Goal: Task Accomplishment & Management: Manage account settings

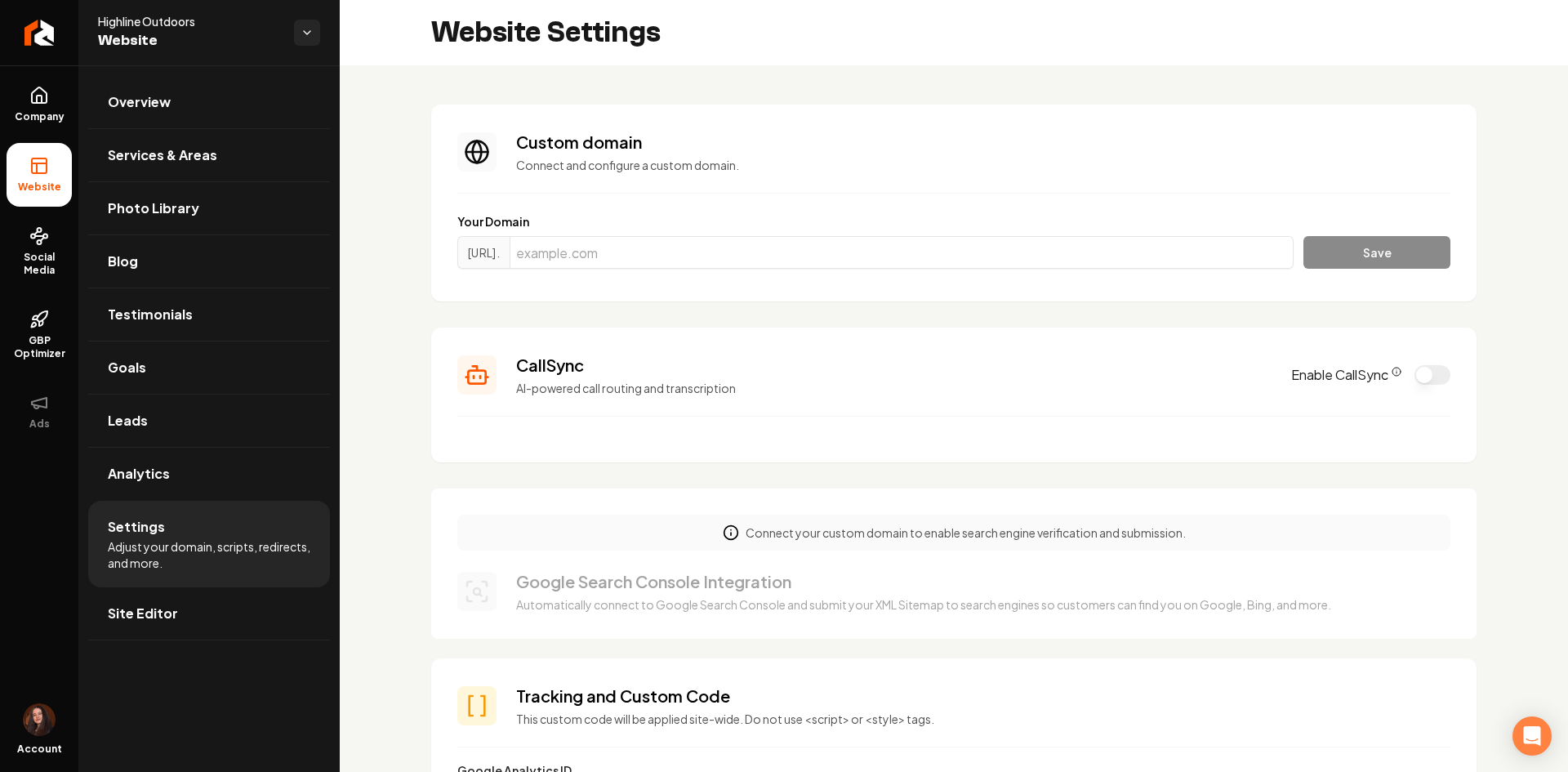
drag, startPoint x: 74, startPoint y: 28, endPoint x: 91, endPoint y: 13, distance: 22.7
click at [74, 28] on link "Return to dashboard" at bounding box center [39, 33] width 78 height 66
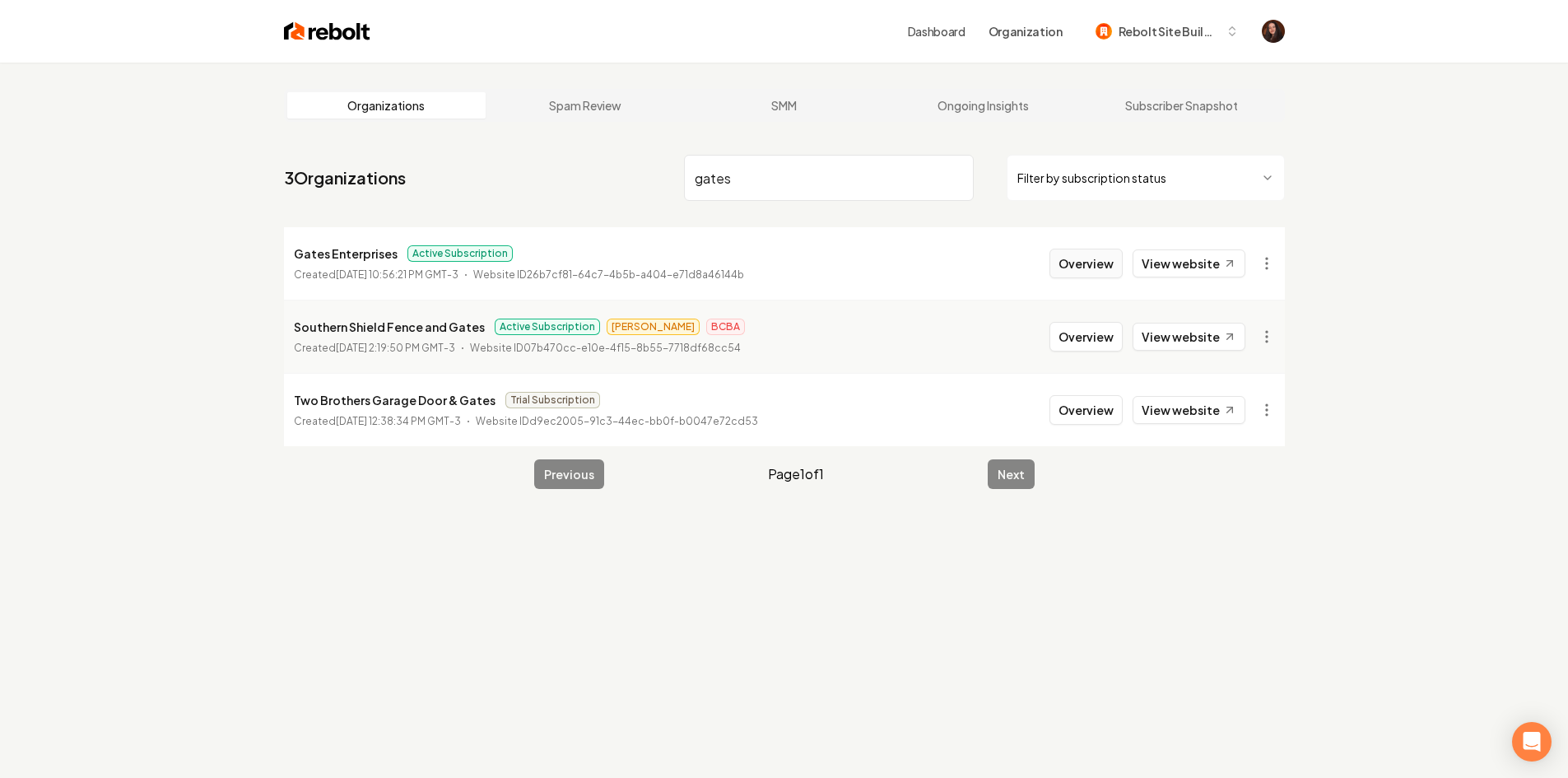
type input "gates"
click at [1063, 253] on button "Overview" at bounding box center [1086, 263] width 74 height 29
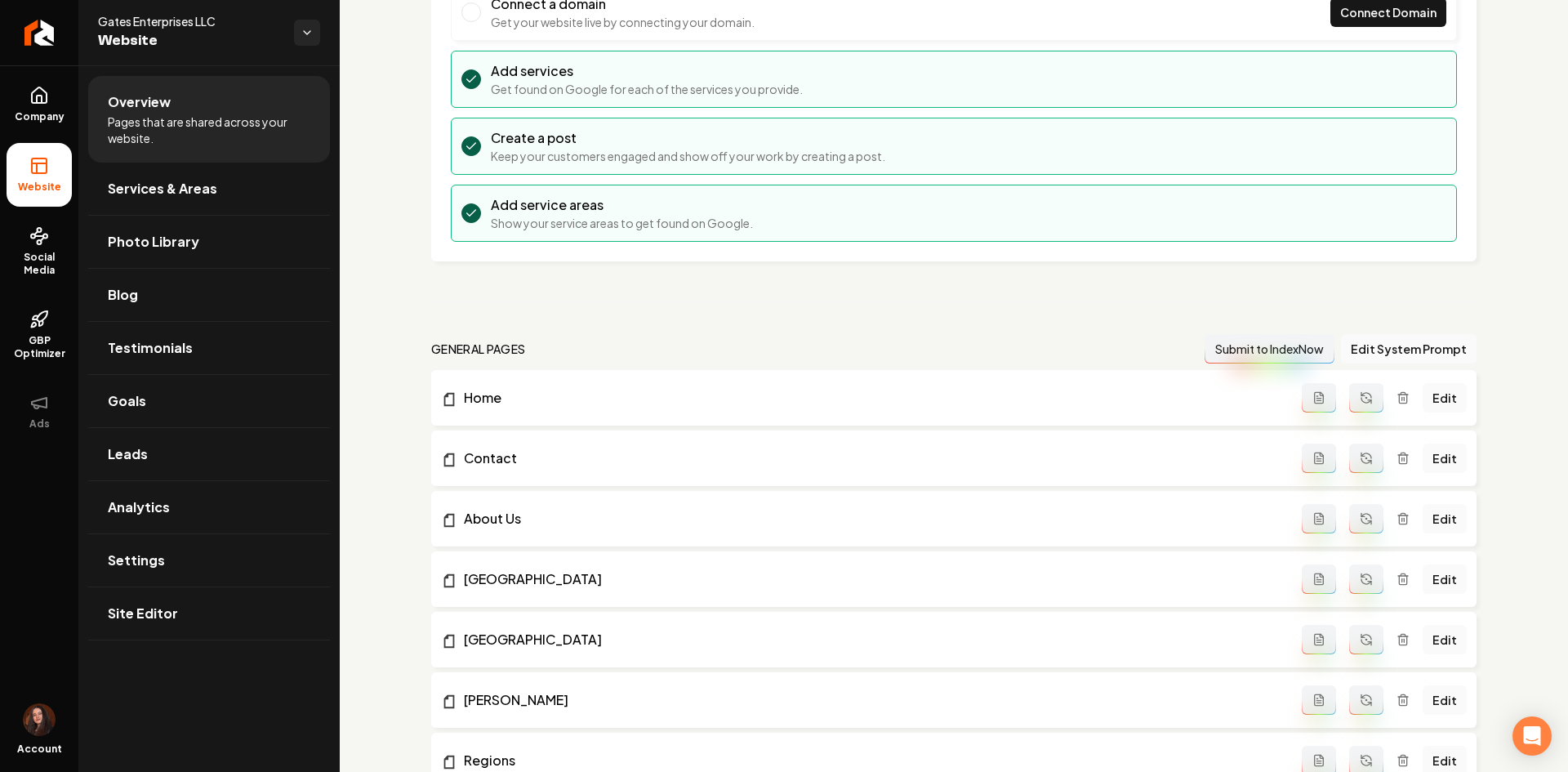
scroll to position [245, 0]
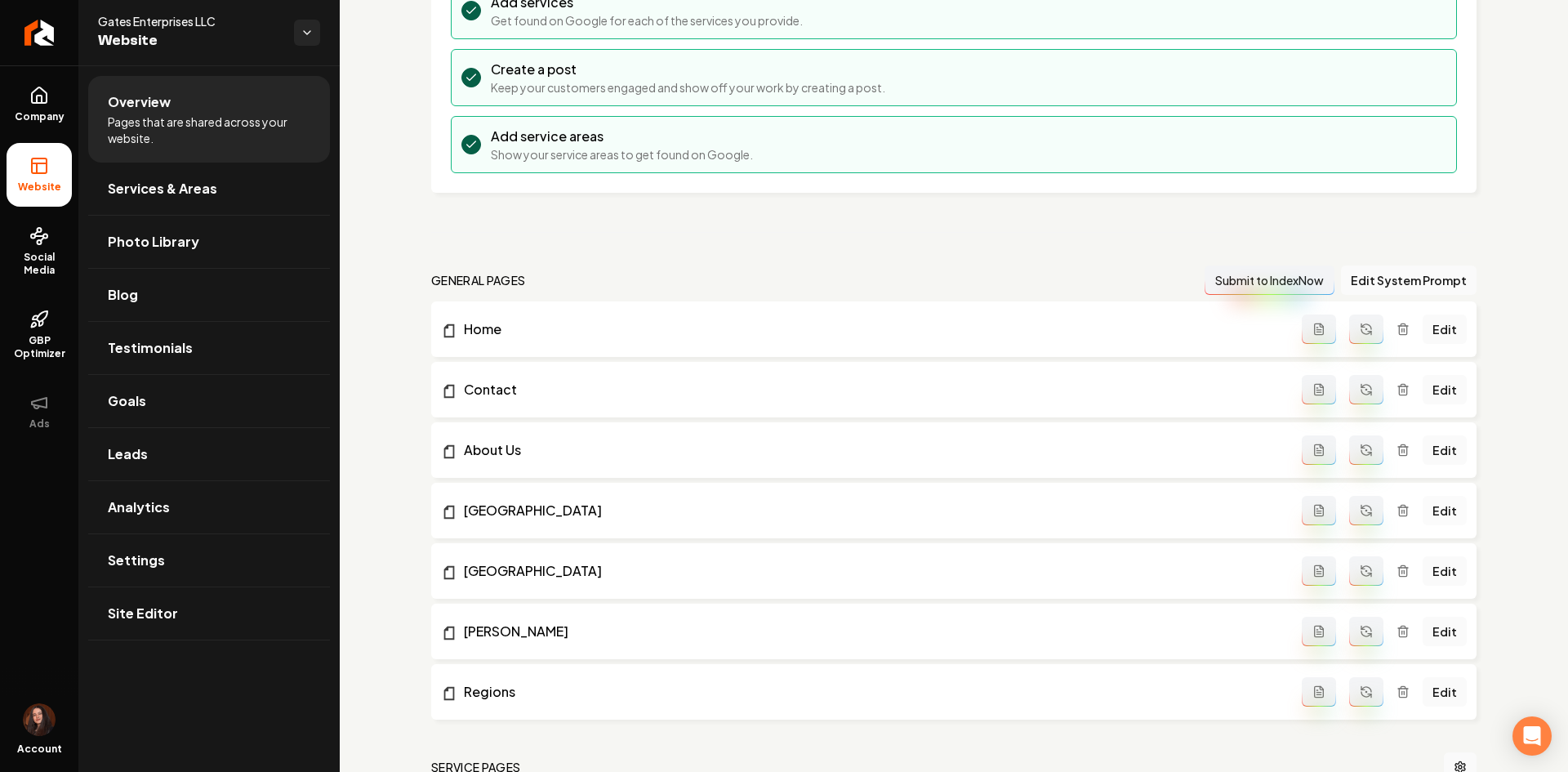
click at [1427, 520] on link "Edit" at bounding box center [1445, 511] width 44 height 29
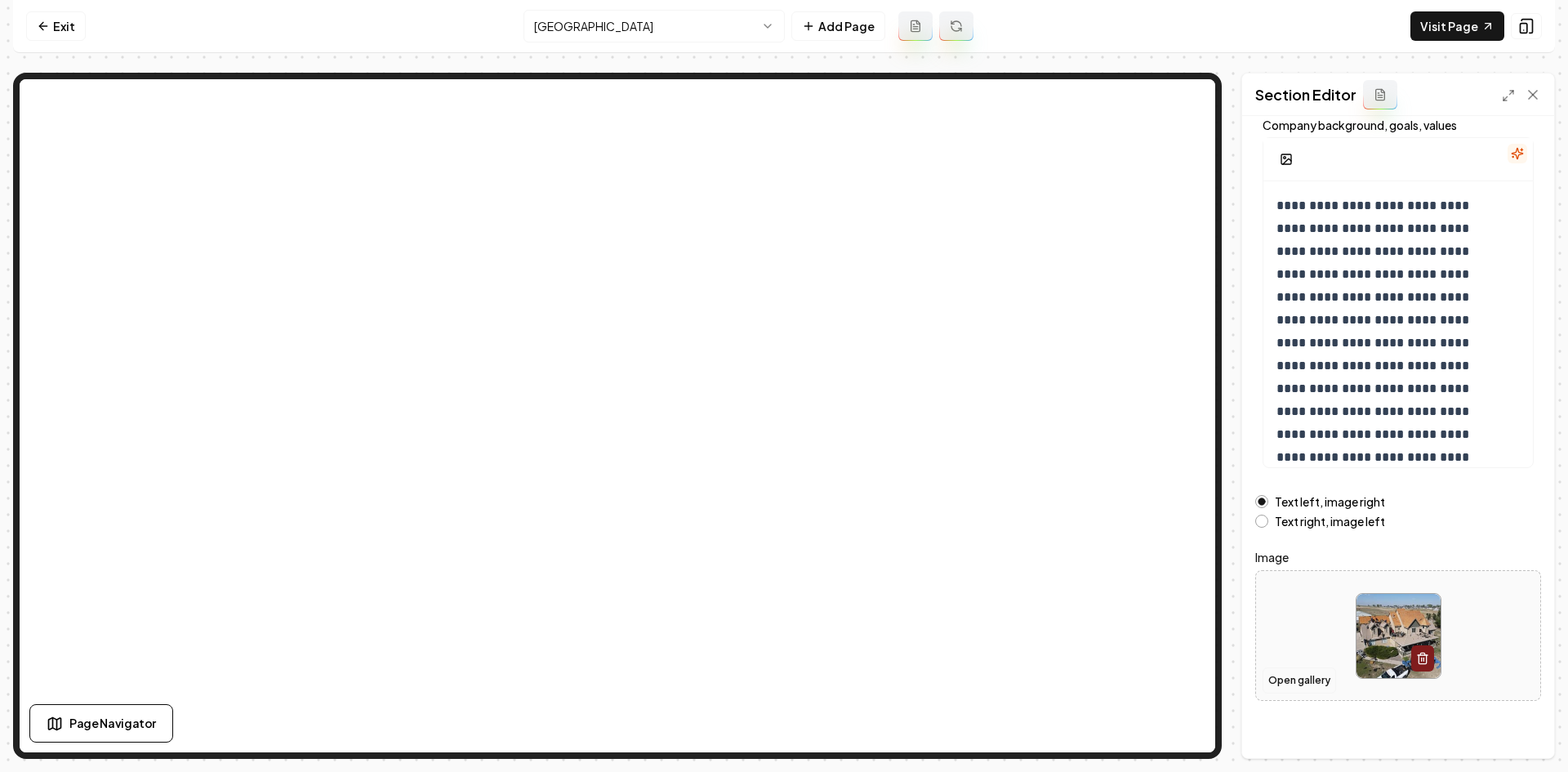
scroll to position [110, 0]
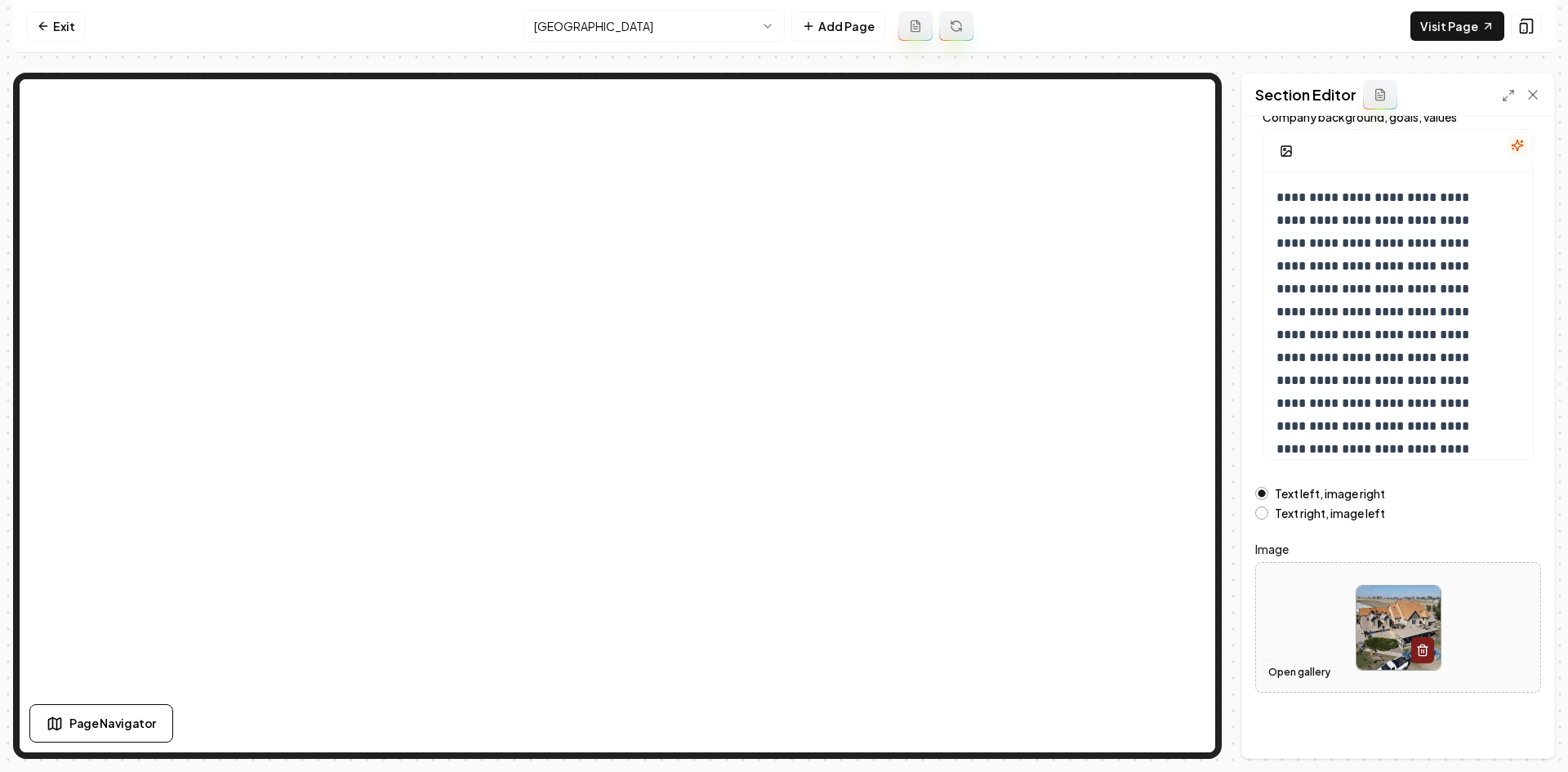
click at [1294, 681] on button "Open gallery" at bounding box center [1299, 673] width 74 height 26
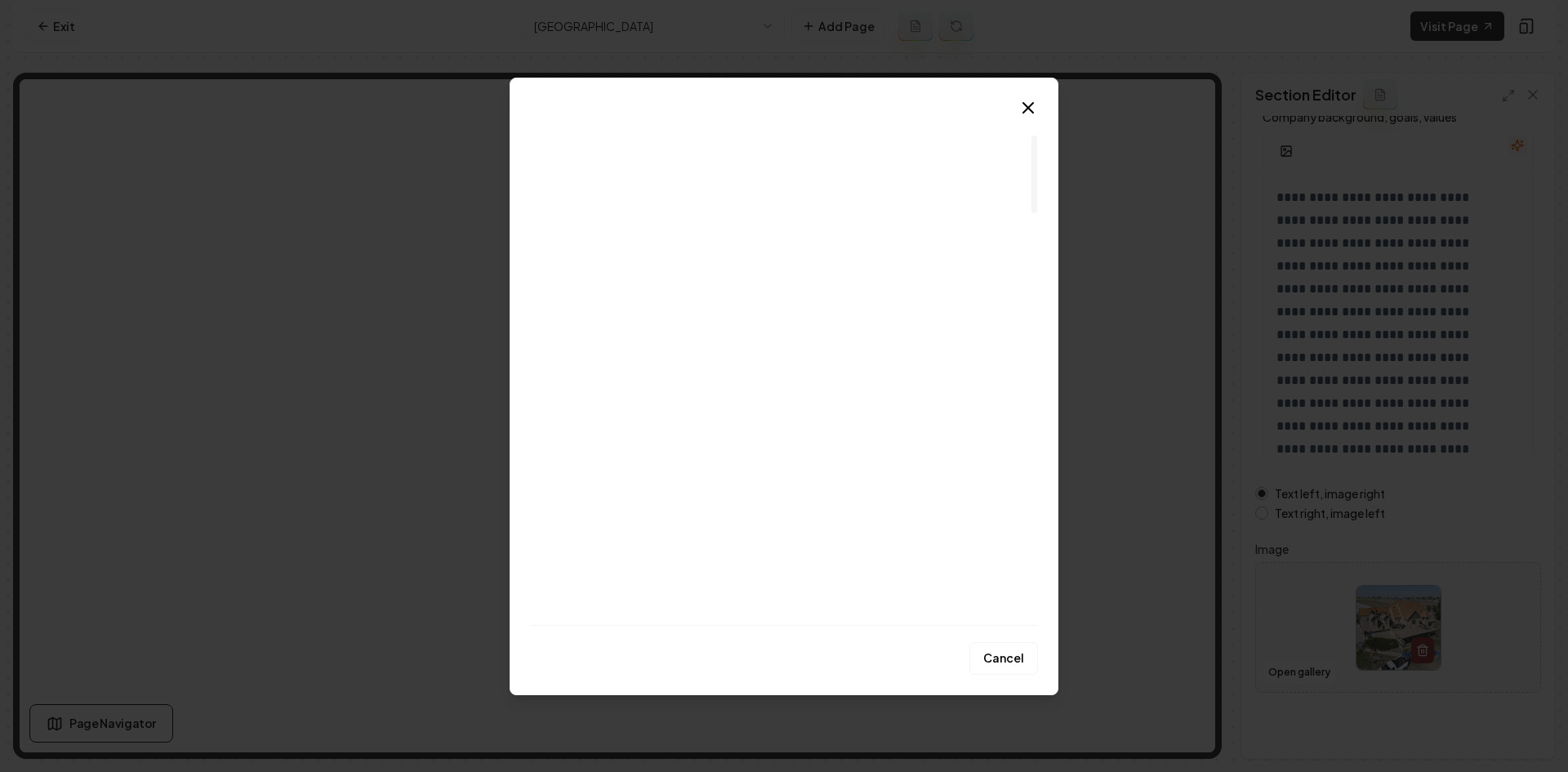
scroll to position [163, 0]
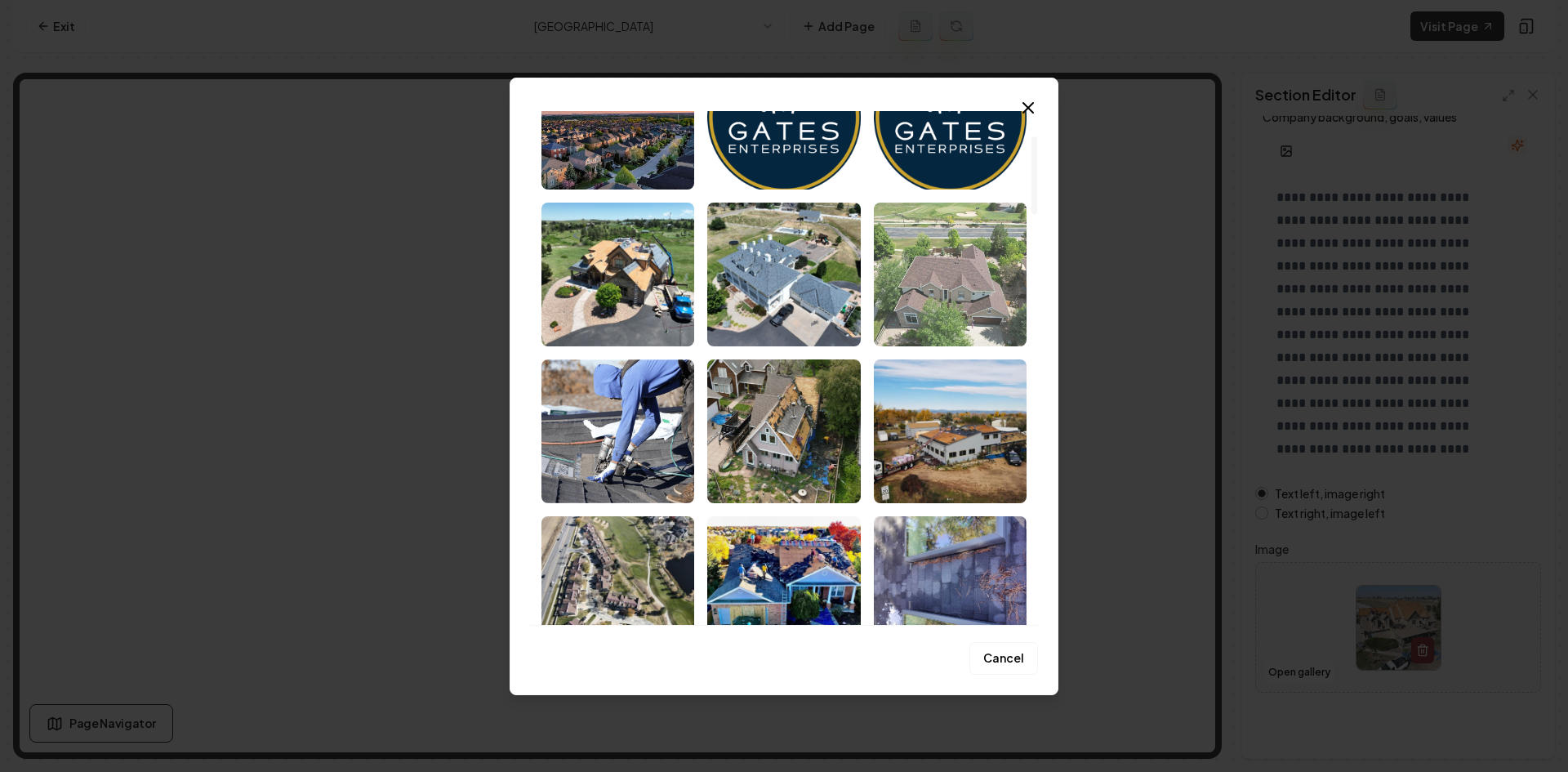
click at [931, 268] on img "Select image image_689dfd8b5c7cd75eb8a1bbb4.jpeg" at bounding box center [950, 275] width 152 height 144
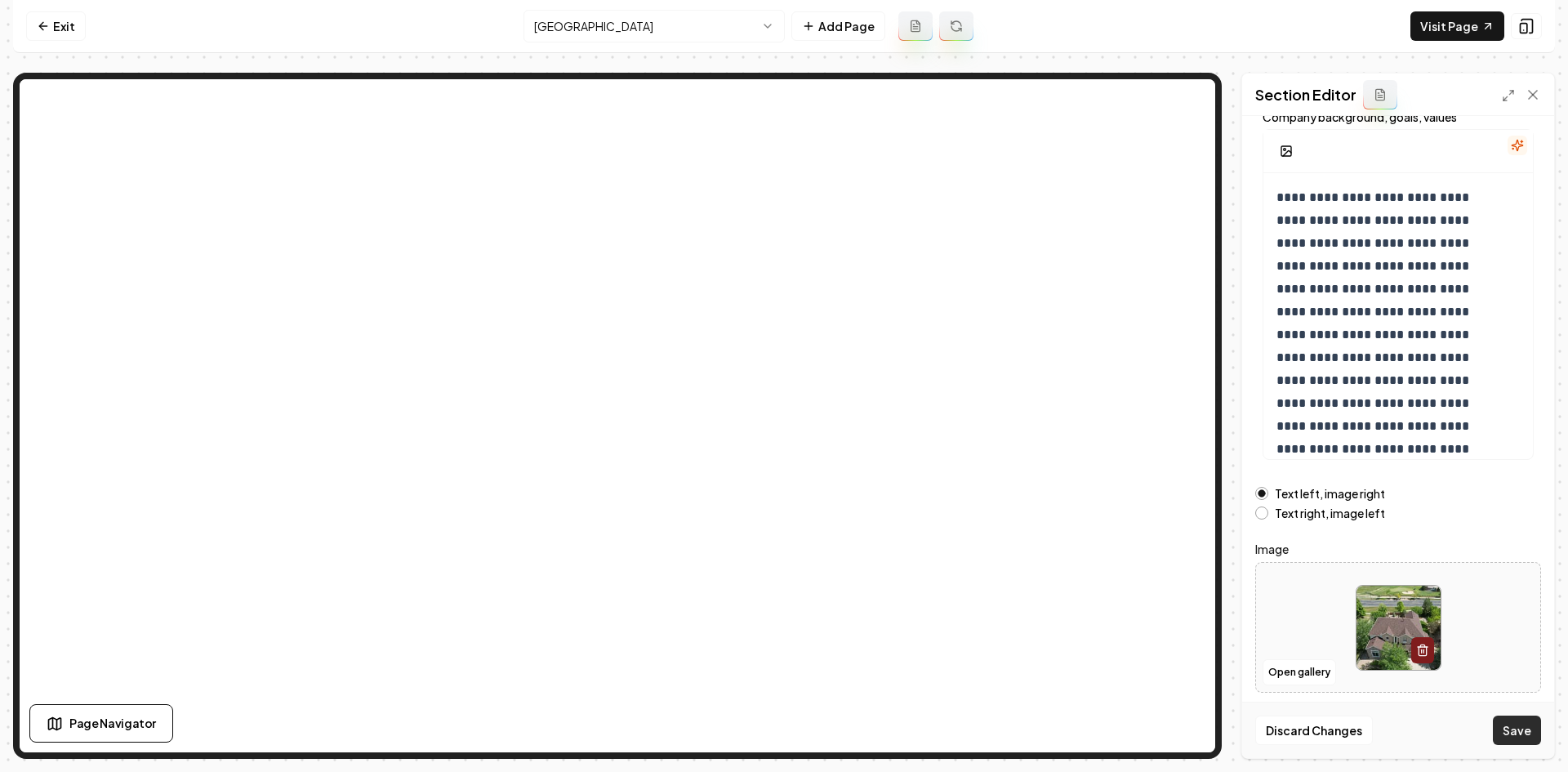
click at [1515, 719] on button "Save" at bounding box center [1517, 730] width 48 height 29
click at [1286, 669] on button "Open gallery" at bounding box center [1299, 673] width 74 height 26
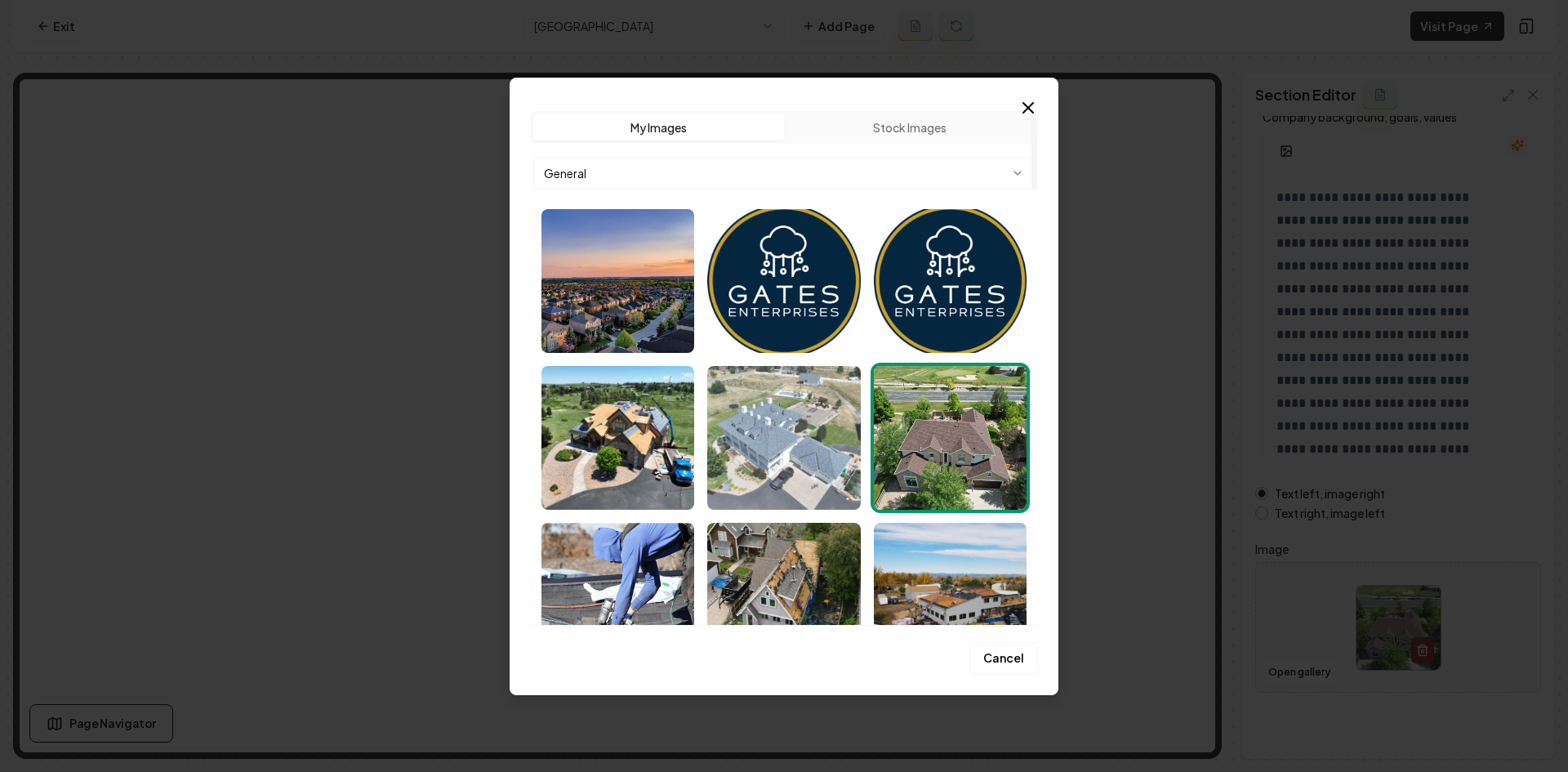
click at [840, 467] on img "Select image image_689dfd8b5c7cd75eb8a1bad3.jpeg" at bounding box center [784, 438] width 152 height 144
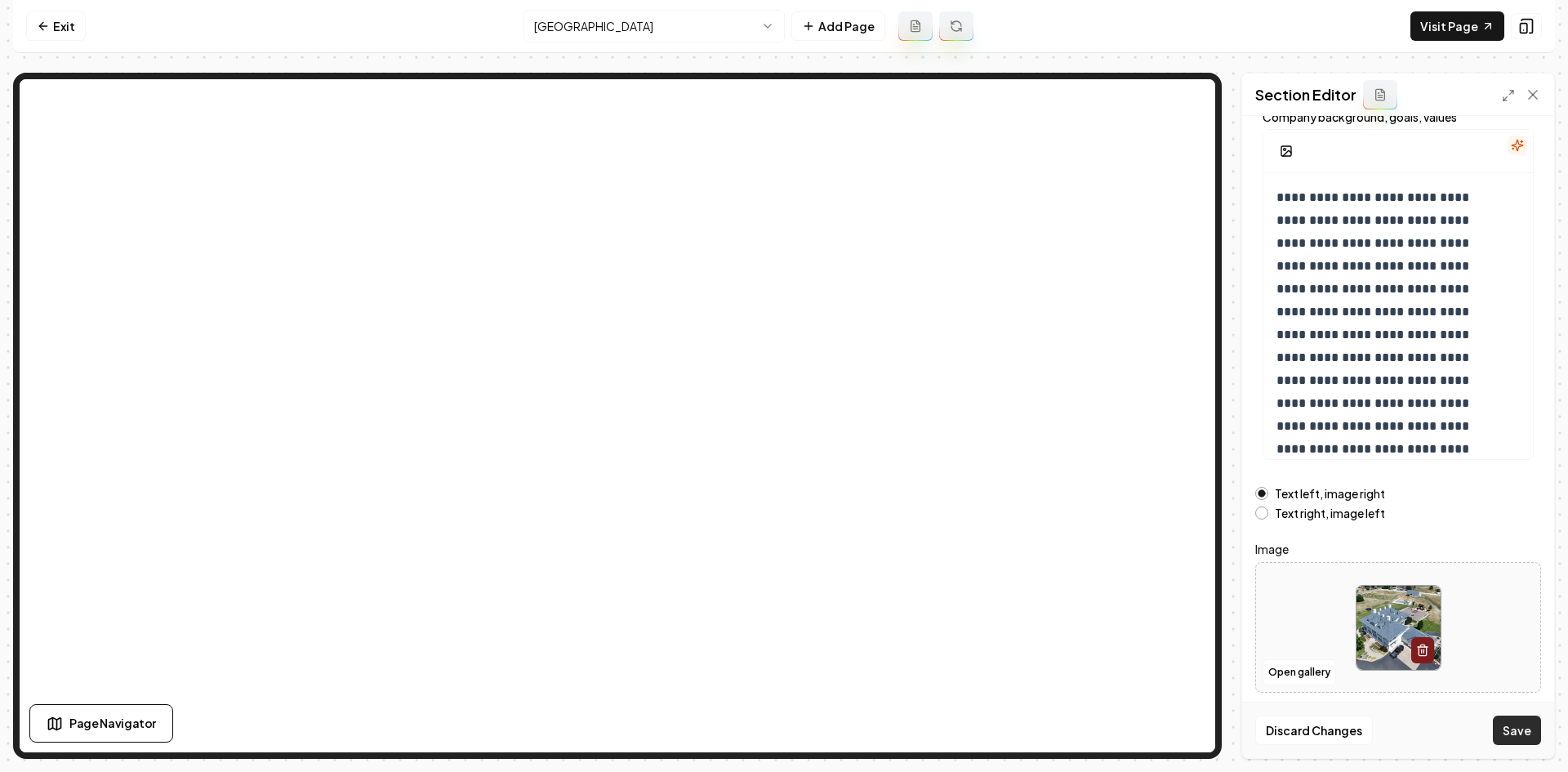
click at [1528, 731] on button "Save" at bounding box center [1517, 730] width 48 height 29
click at [1320, 673] on button "Open gallery" at bounding box center [1299, 673] width 74 height 26
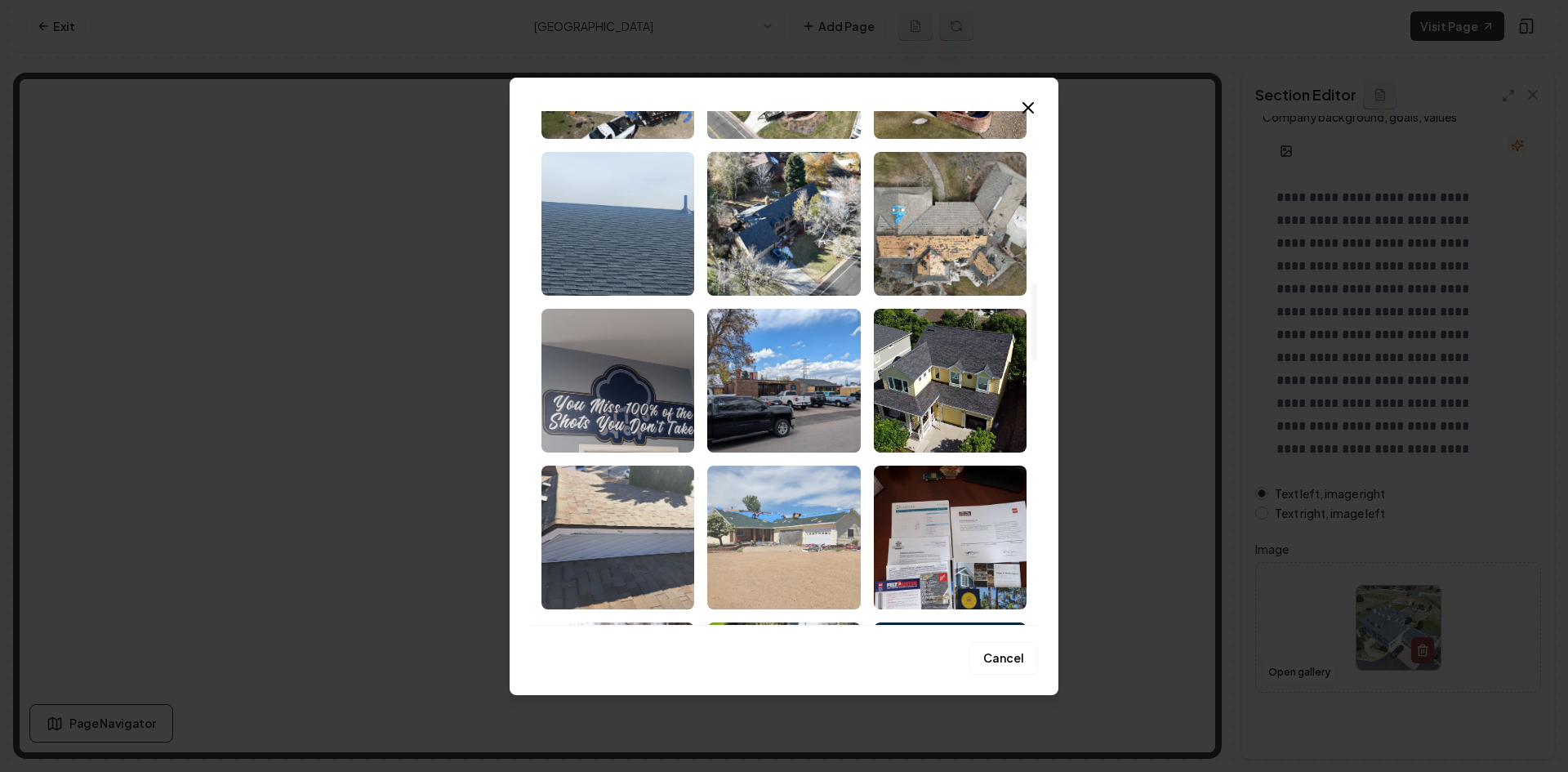
scroll to position [1226, 0]
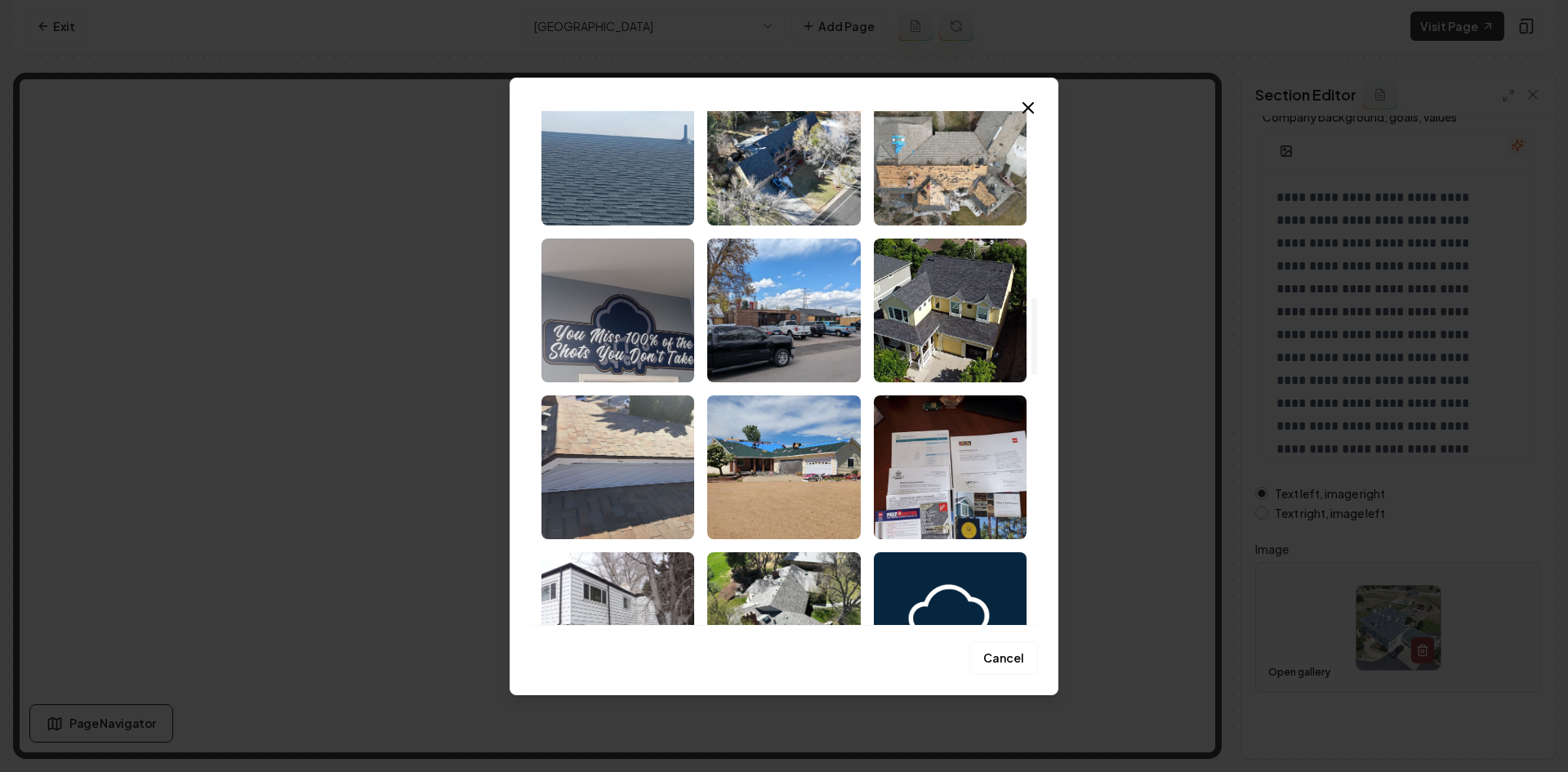
click at [958, 327] on img "Select image image_689dfd875c7cd75eb8a1a660.jpeg" at bounding box center [950, 310] width 152 height 144
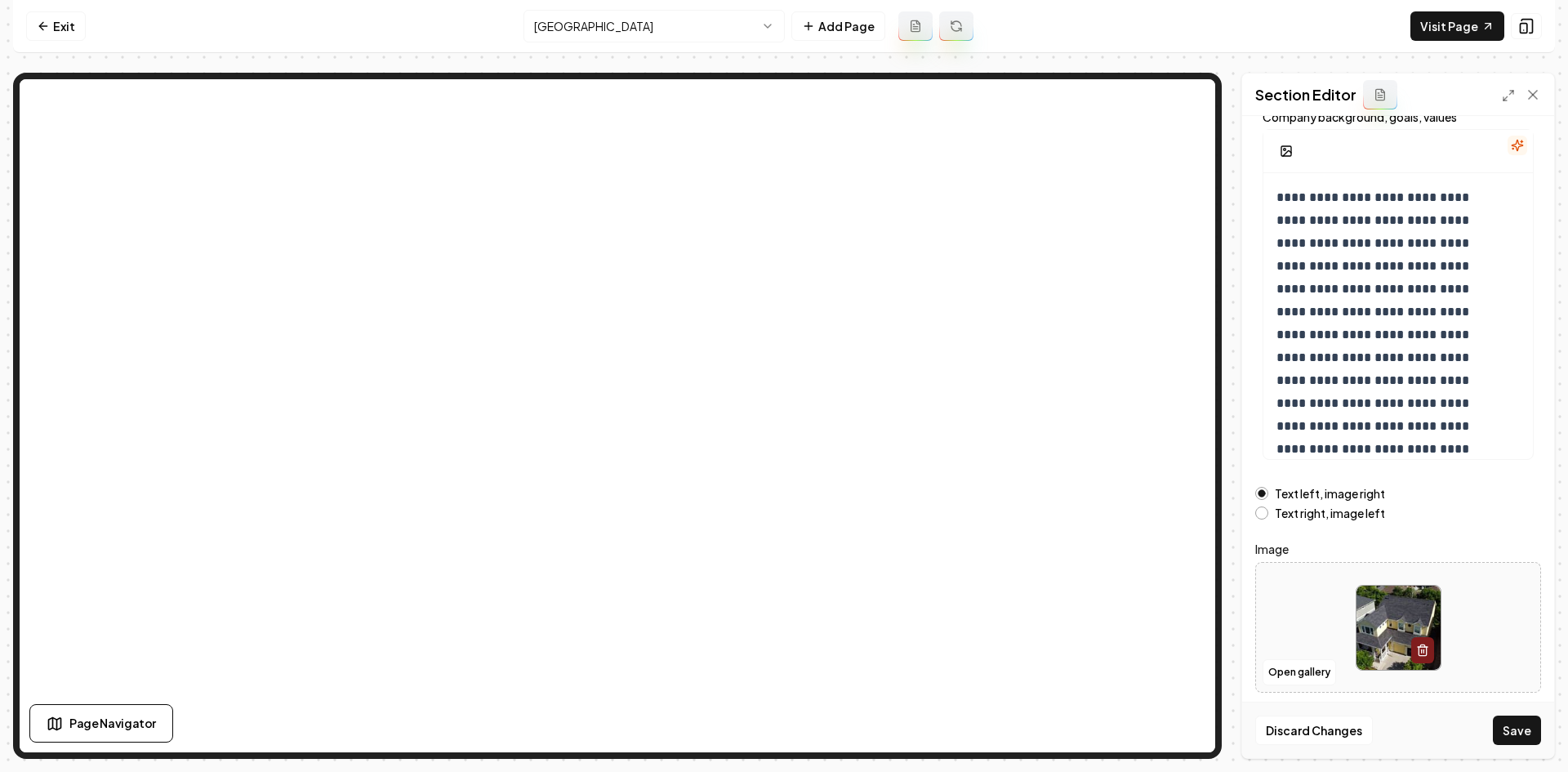
click at [1565, 732] on div "Computer Required This feature is only available on a computer. Please switch t…" at bounding box center [784, 386] width 1568 height 772
click at [1529, 732] on button "Save" at bounding box center [1517, 730] width 48 height 29
click at [1298, 672] on button "Open gallery" at bounding box center [1299, 673] width 74 height 26
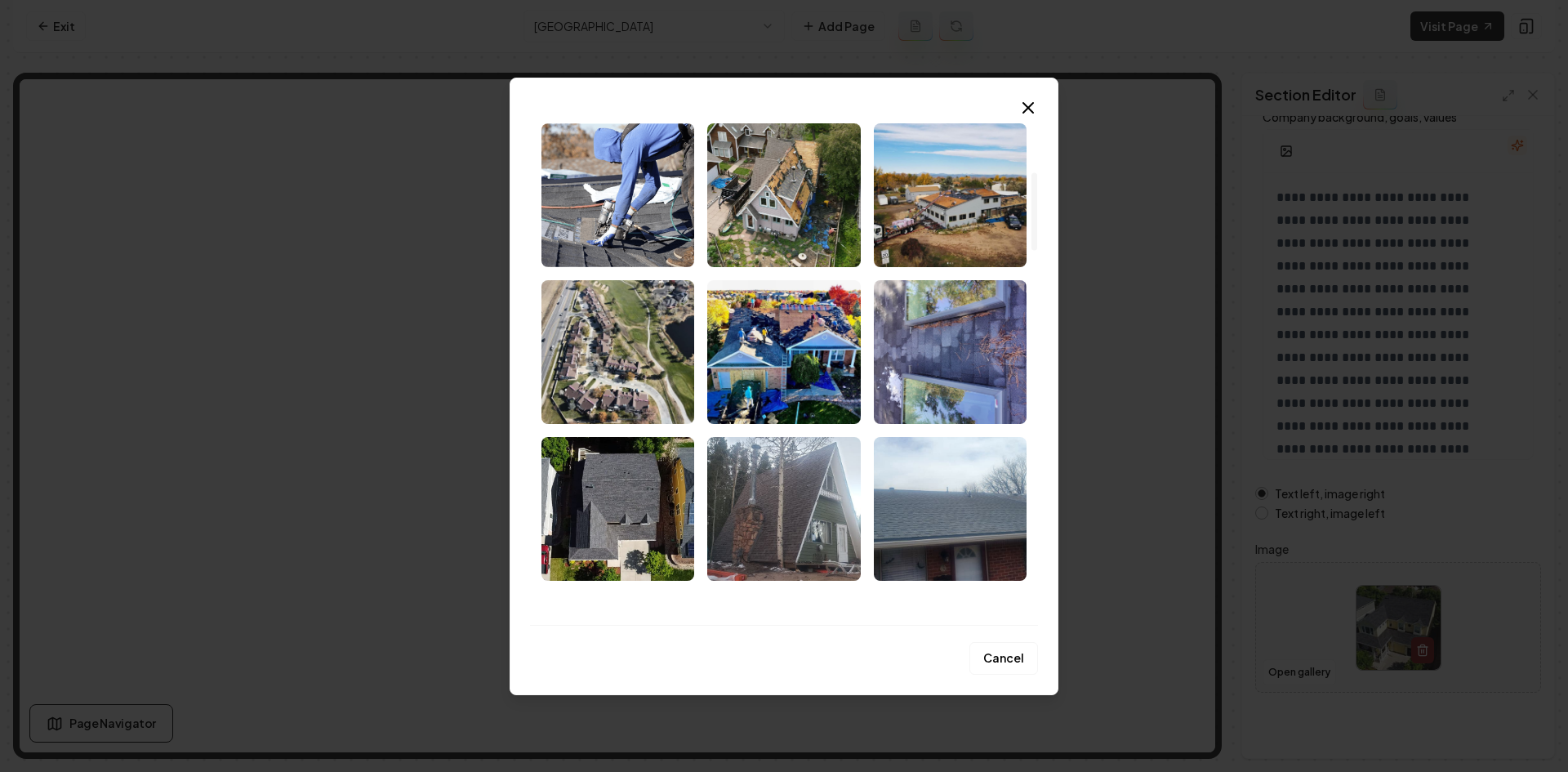
scroll to position [409, 0]
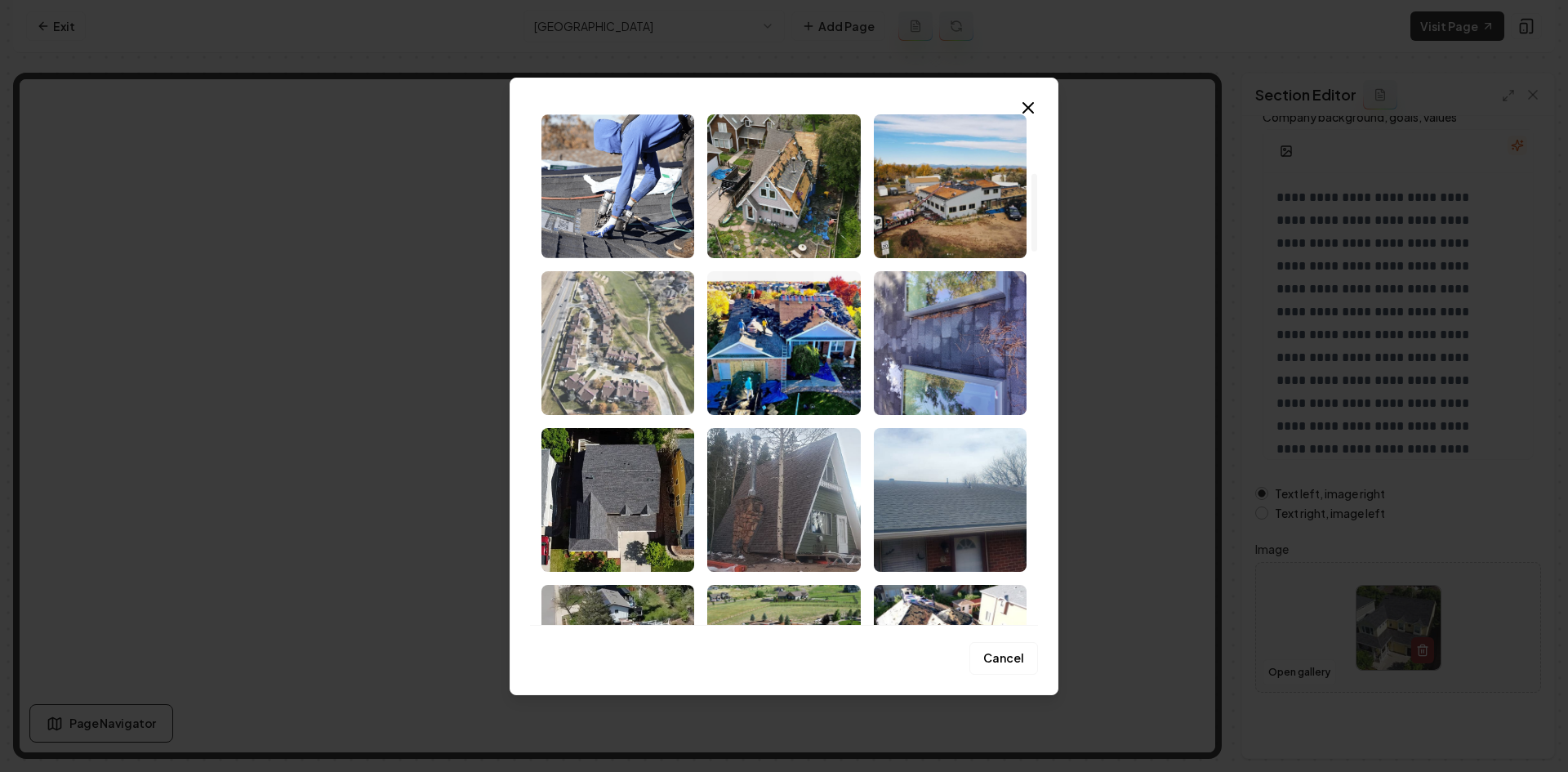
click at [600, 371] on img "Select image image_689dfd885c7cd75eb8a1aaf7.jpeg" at bounding box center [618, 343] width 152 height 144
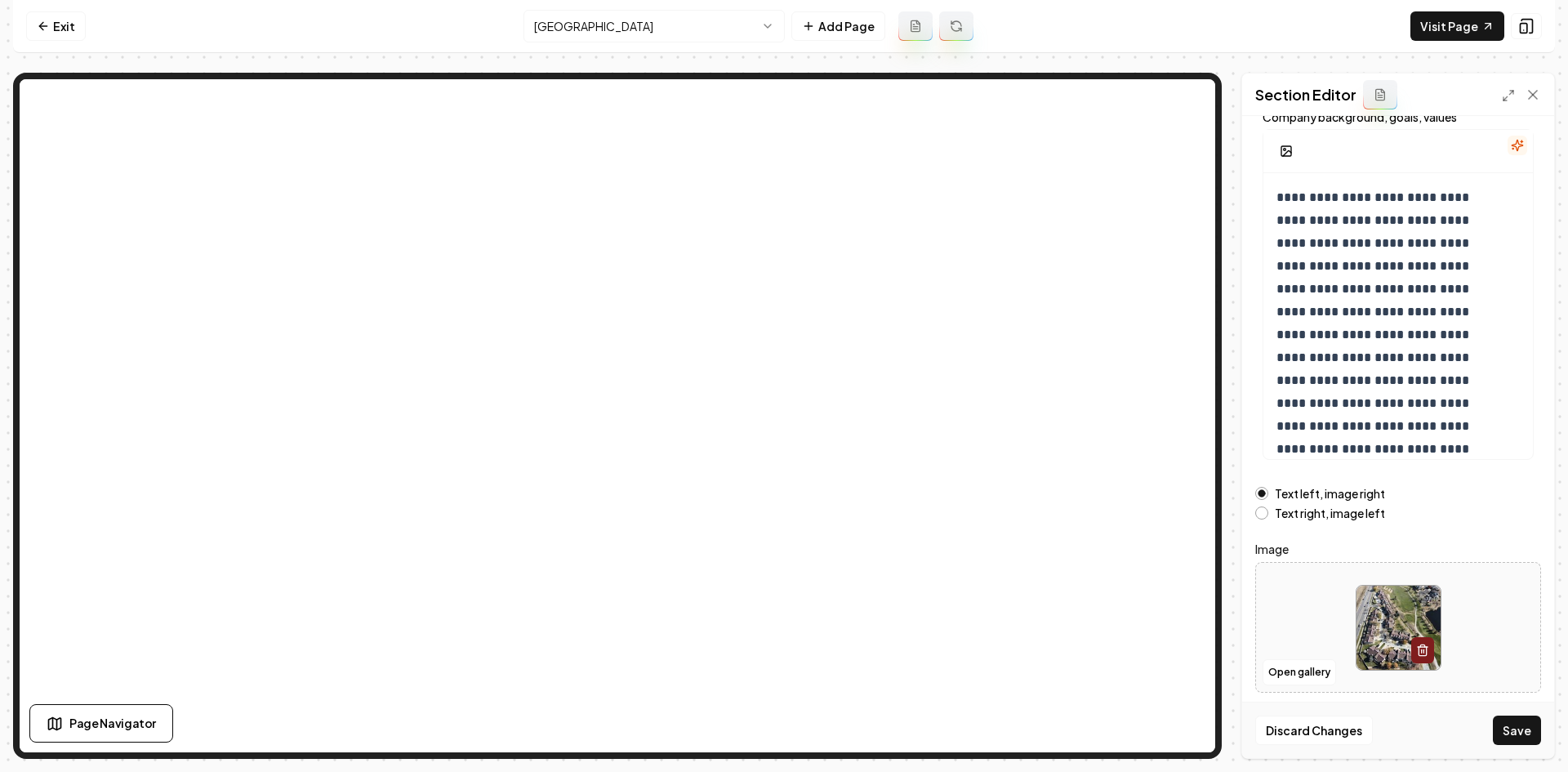
click at [1353, 512] on label "Text right, image left" at bounding box center [1330, 513] width 110 height 12
click at [1269, 512] on button "Text right, image left" at bounding box center [1262, 513] width 13 height 13
click at [1502, 729] on button "Save" at bounding box center [1517, 730] width 48 height 29
click at [1314, 491] on label "Text left, image right" at bounding box center [1330, 494] width 110 height 12
click at [1269, 491] on button "Text left, image right" at bounding box center [1262, 494] width 13 height 13
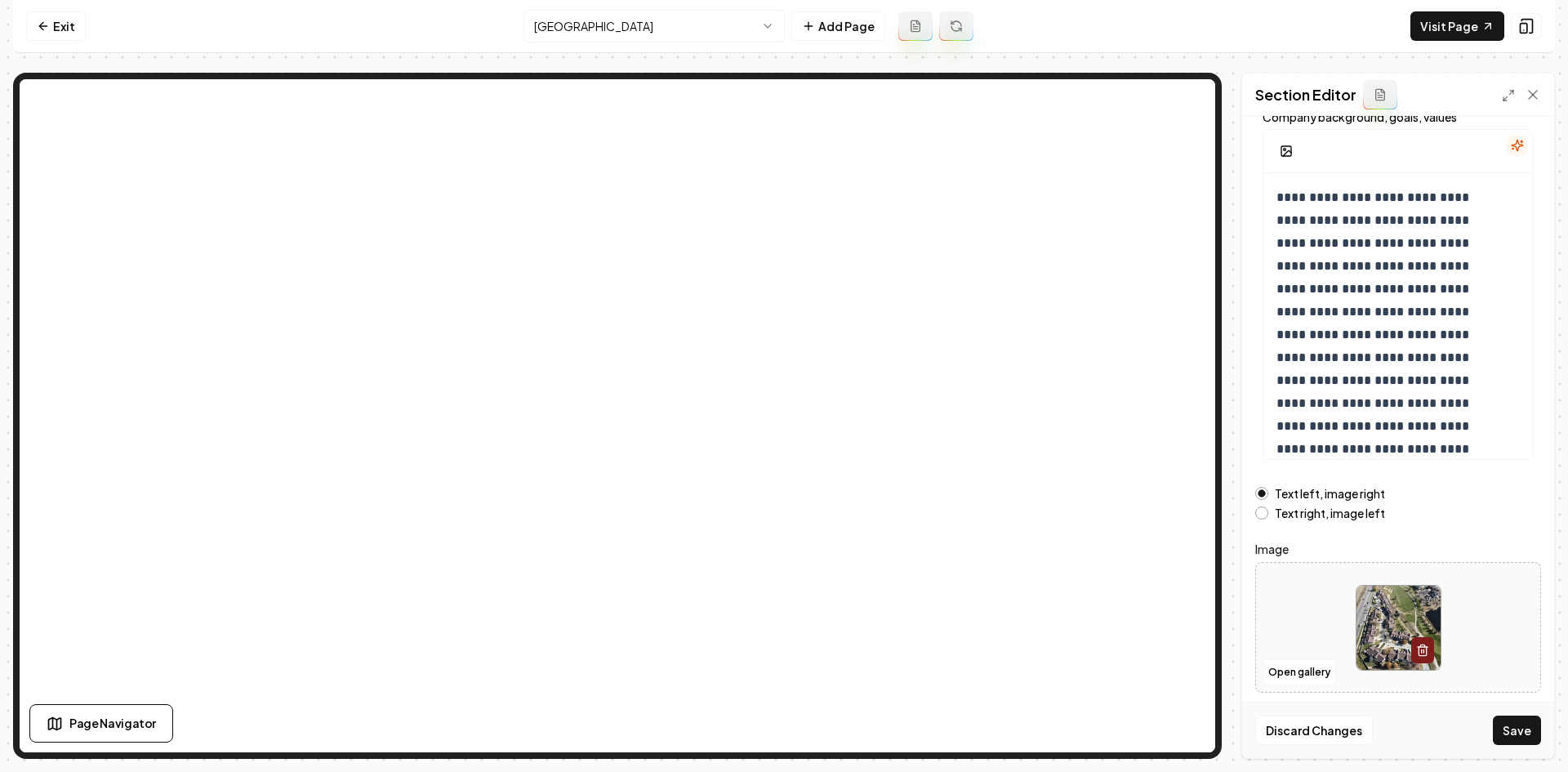
click at [1542, 735] on div "Discard Changes Save" at bounding box center [1398, 730] width 312 height 57
click at [1529, 734] on button "Save" at bounding box center [1517, 730] width 48 height 29
click at [1290, 676] on button "Open gallery" at bounding box center [1299, 673] width 74 height 26
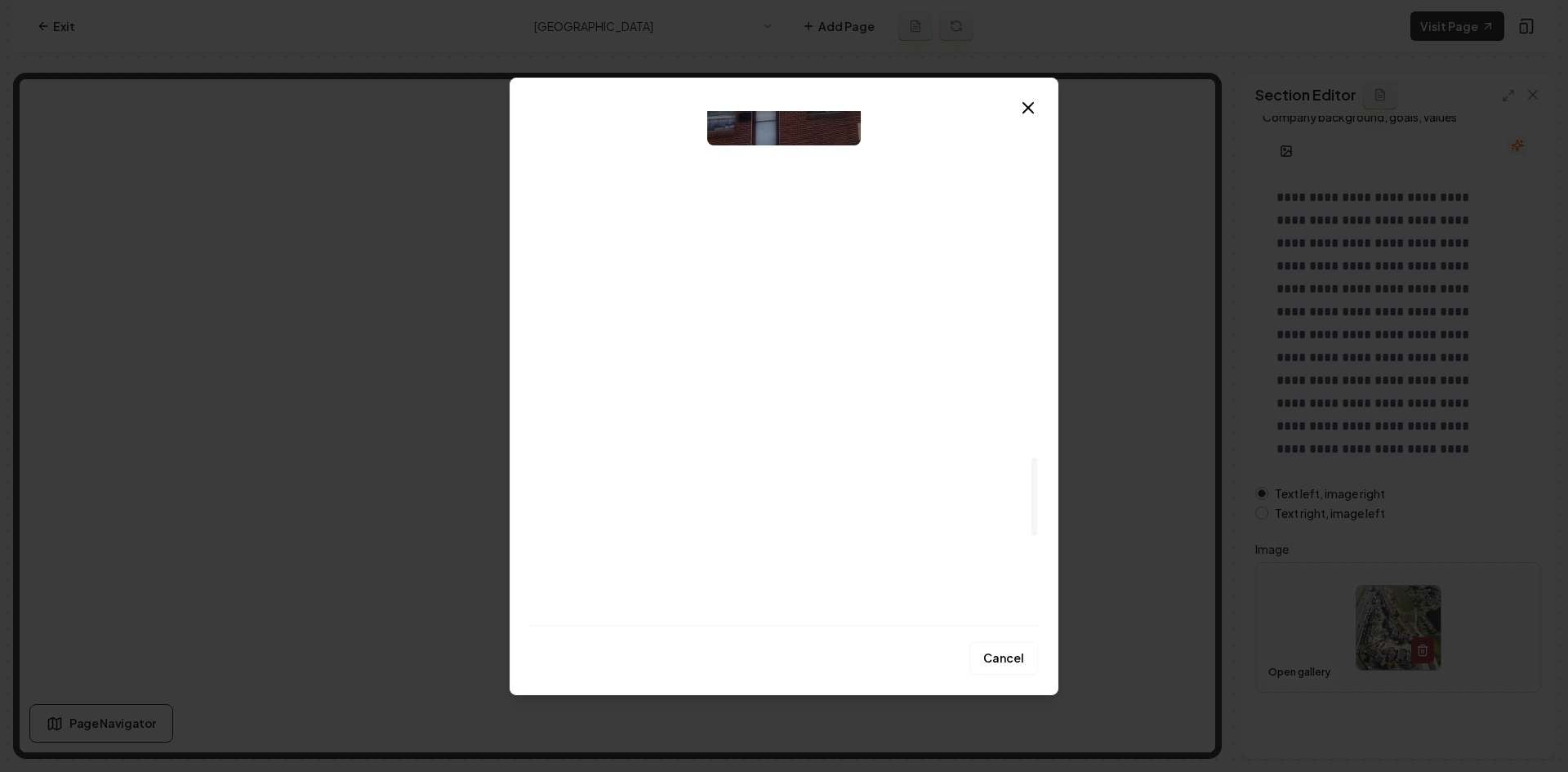
scroll to position [2288, 0]
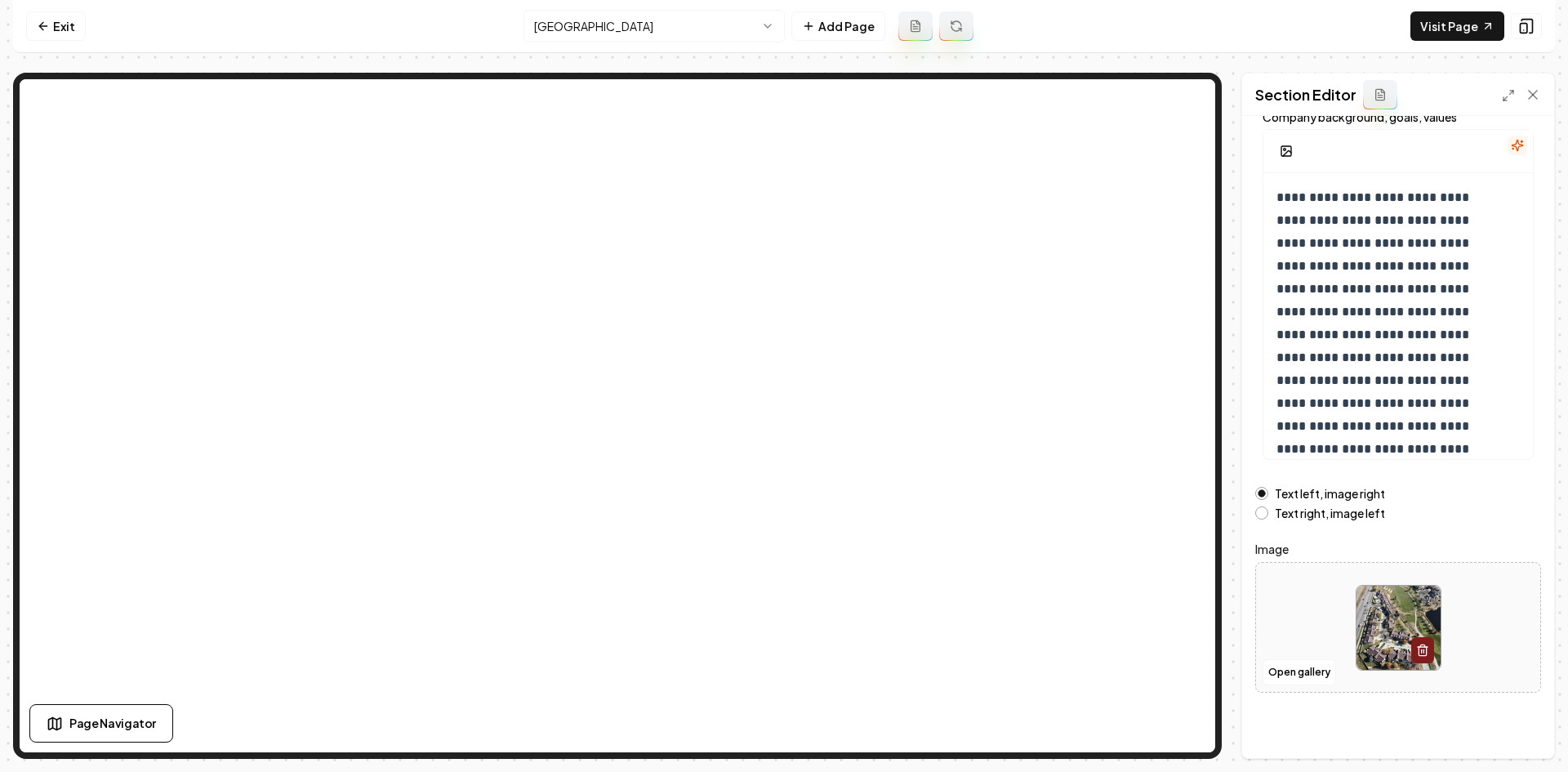
click at [1262, 519] on button "Text right, image left" at bounding box center [1262, 513] width 13 height 13
click at [1521, 737] on button "Save" at bounding box center [1517, 730] width 48 height 29
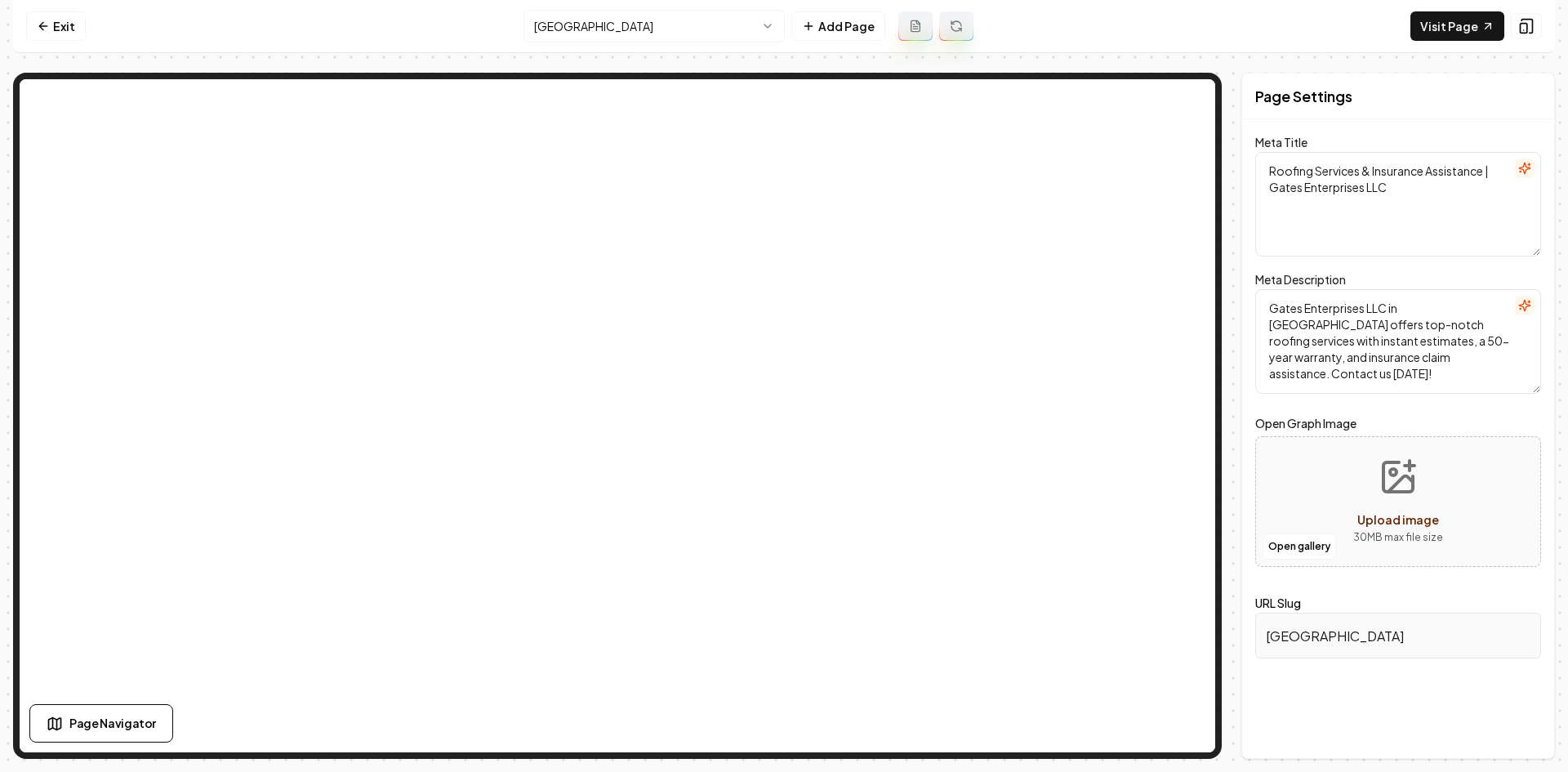
scroll to position [0, 0]
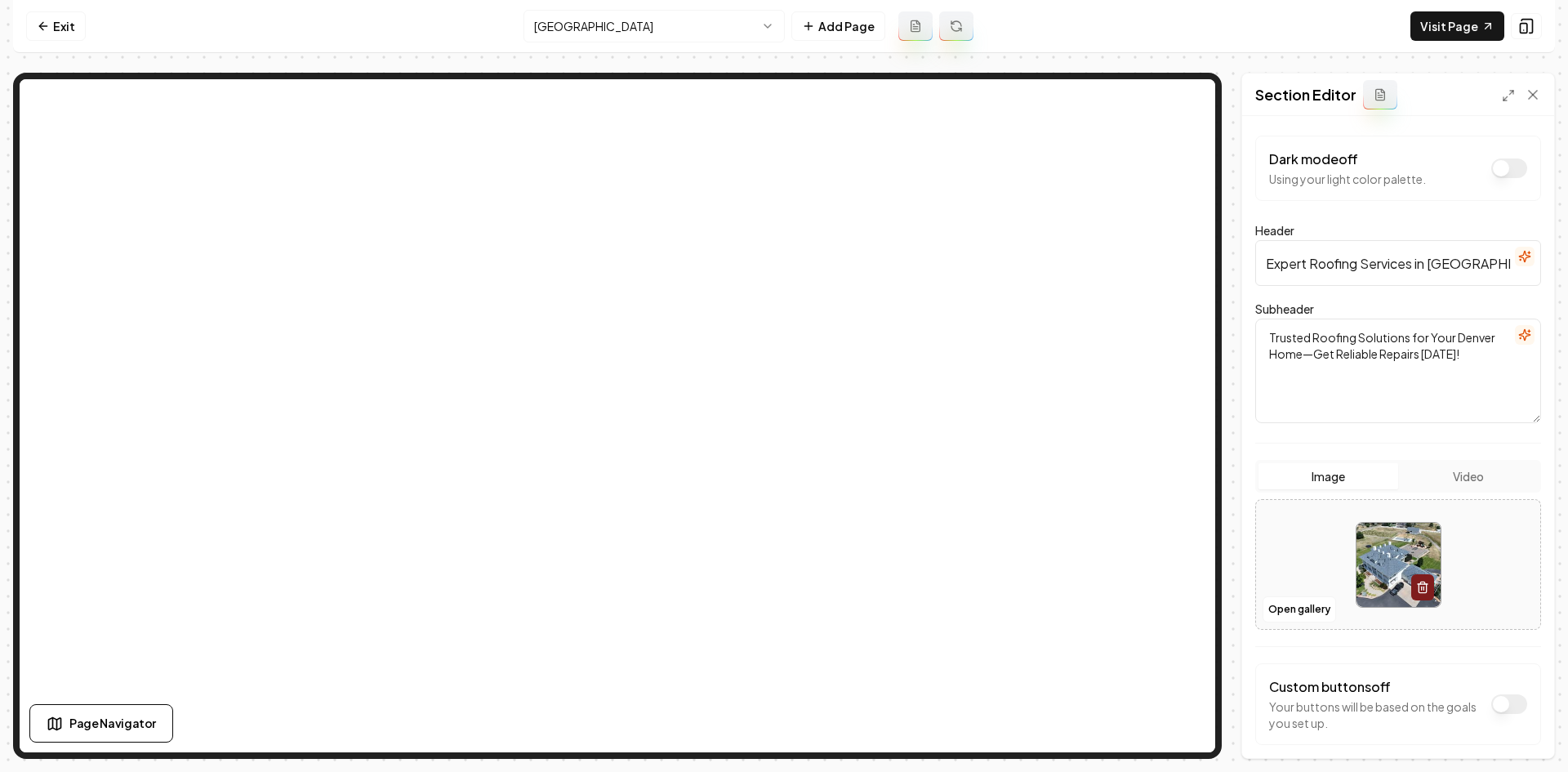
click at [1334, 255] on input "Expert Roofing Services in [GEOGRAPHIC_DATA]" at bounding box center [1397, 263] width 286 height 46
paste input "[US_STATE]'s most trusted roofer for over 10 years"
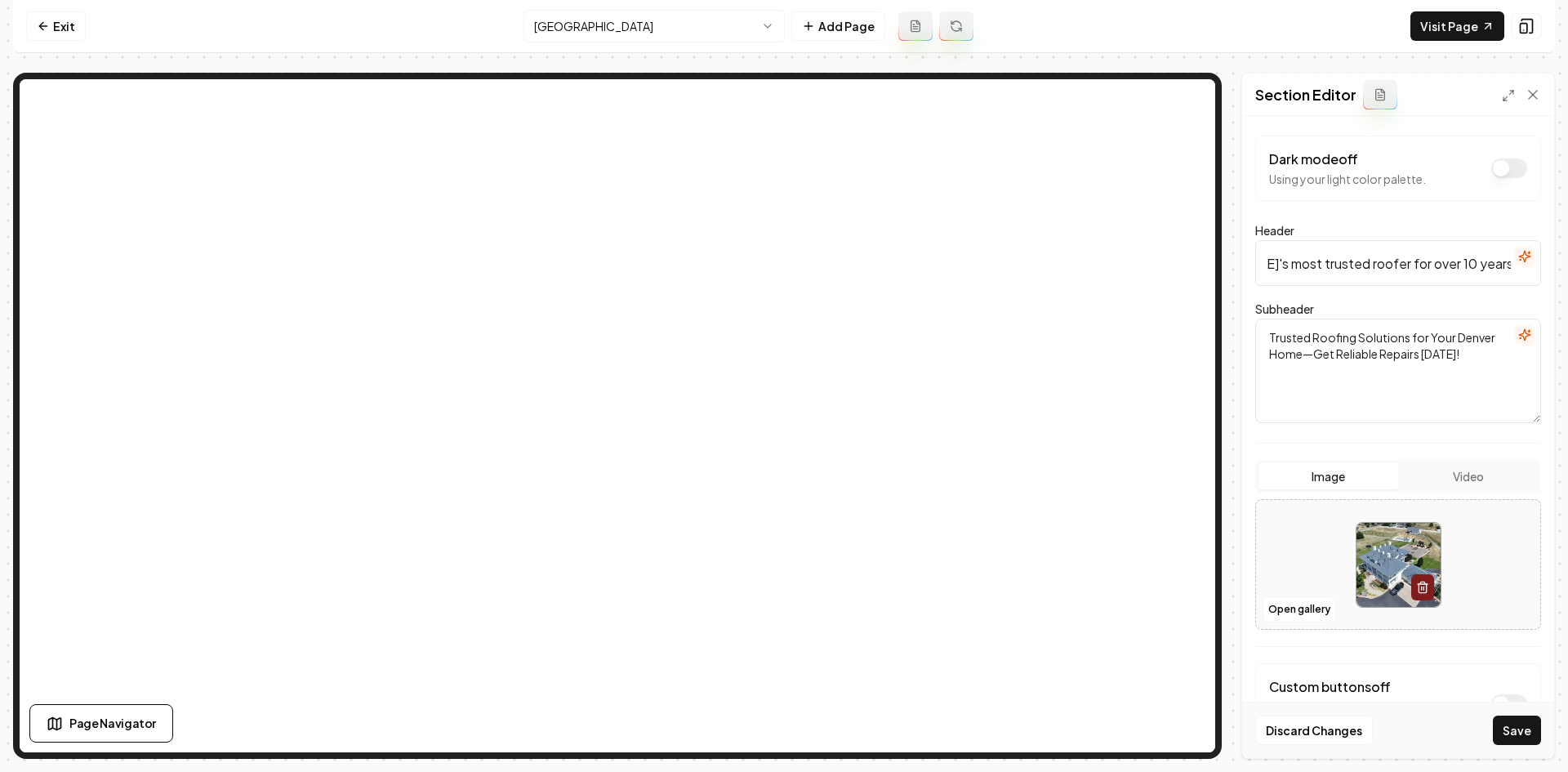
click at [1362, 266] on input "[US_STATE]'s most trusted roofer for over 10 years" at bounding box center [1397, 263] width 286 height 46
type input "[US_STATE]'s Most Trusted Roofer for Over 10 Years"
click at [1514, 719] on button "Save" at bounding box center [1517, 730] width 48 height 29
click at [35, 27] on link "Exit" at bounding box center [56, 26] width 59 height 29
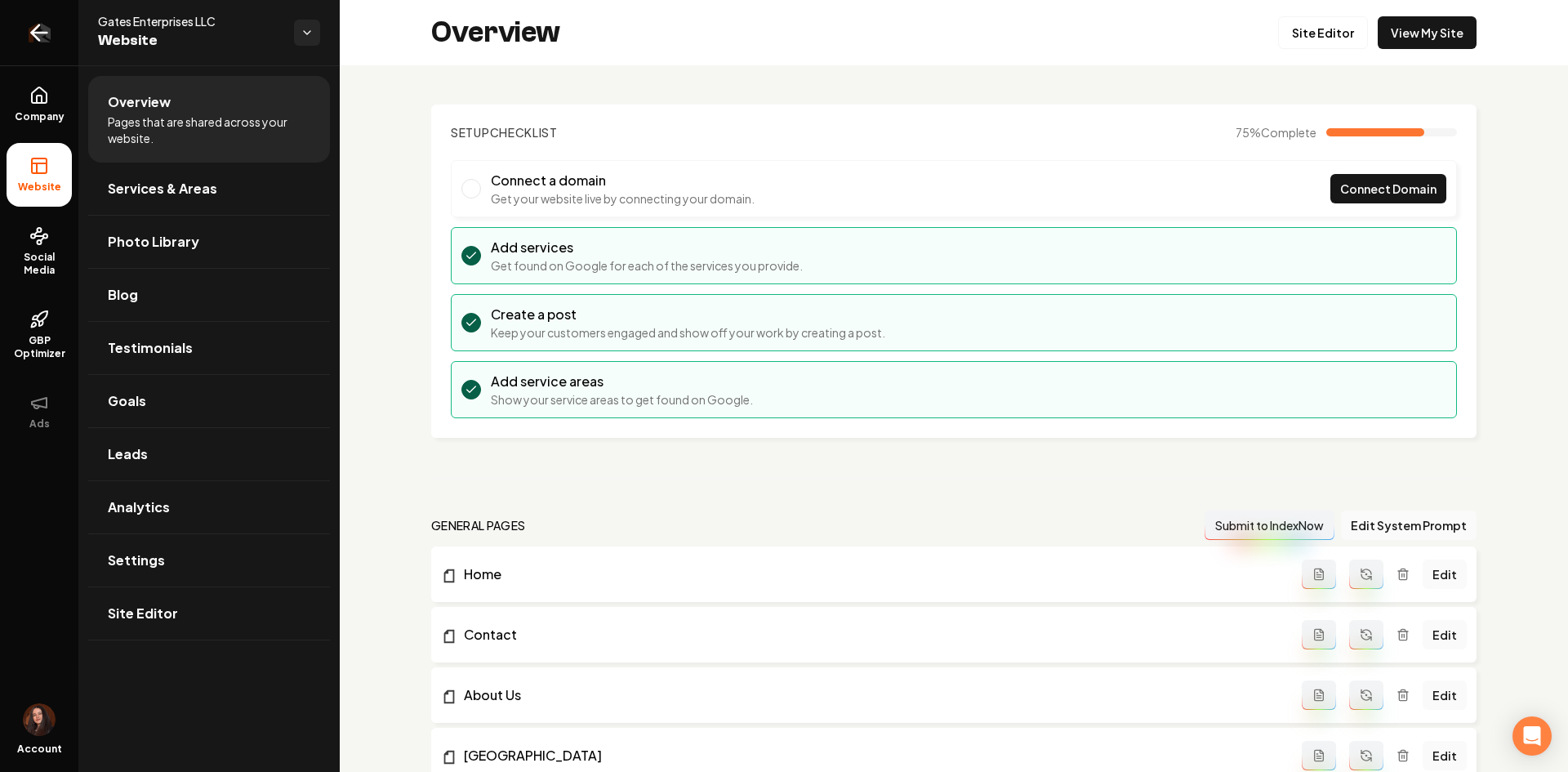
click at [43, 40] on icon "Return to dashboard" at bounding box center [39, 32] width 26 height 26
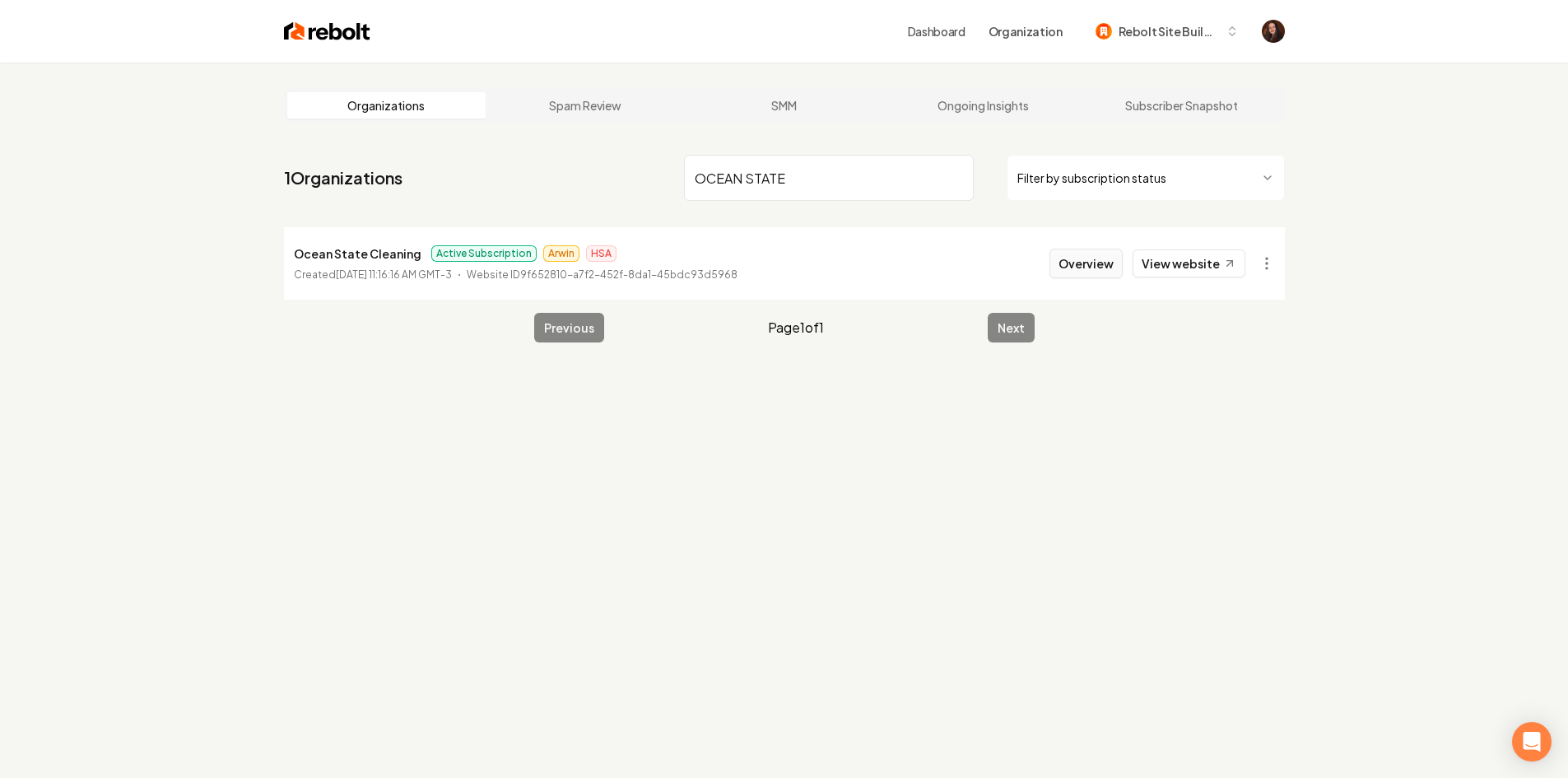
type input "OCEAN STATE"
click at [1099, 268] on button "Overview" at bounding box center [1086, 263] width 74 height 29
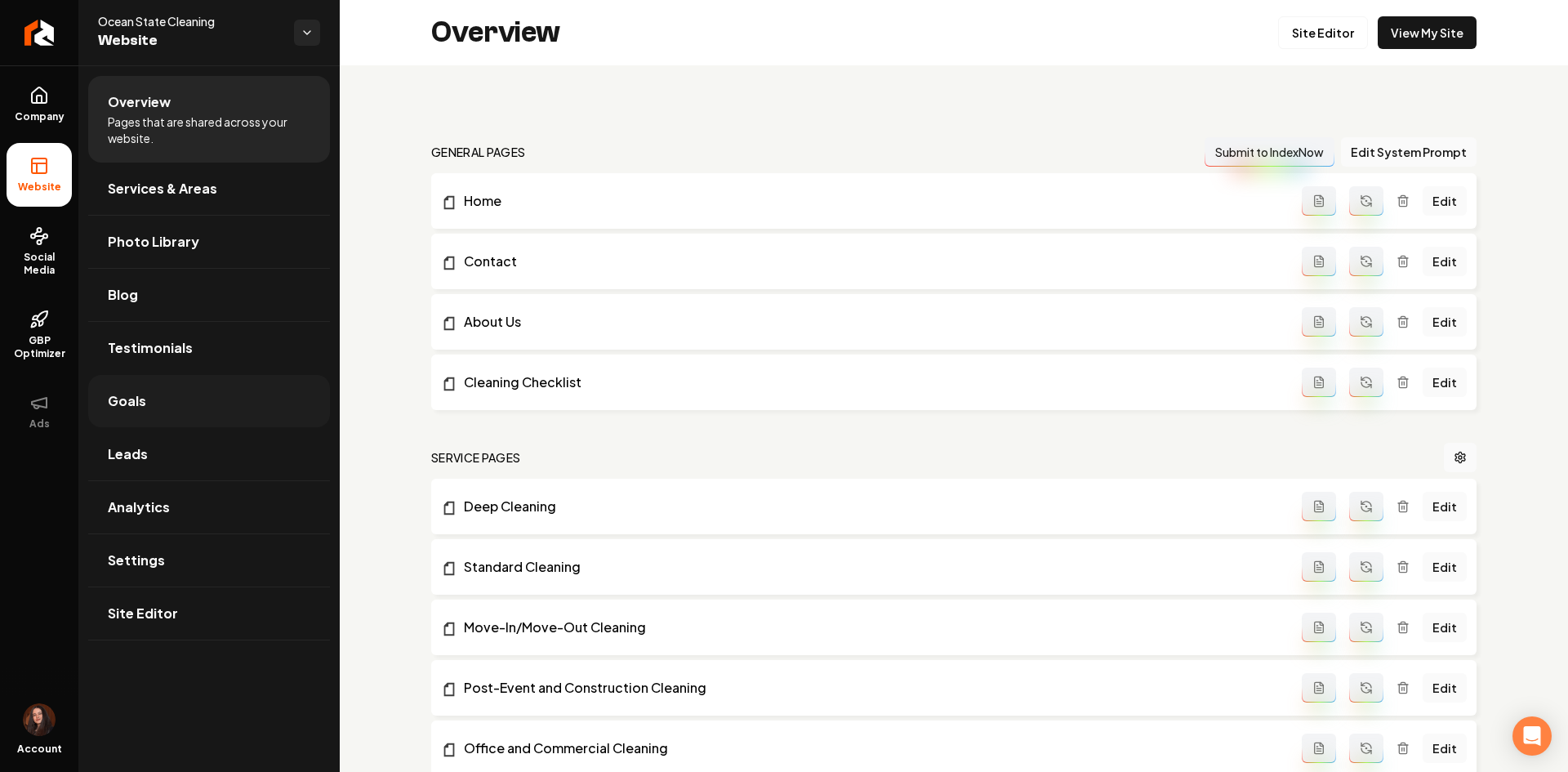
click at [132, 405] on span "Goals" at bounding box center [127, 401] width 38 height 19
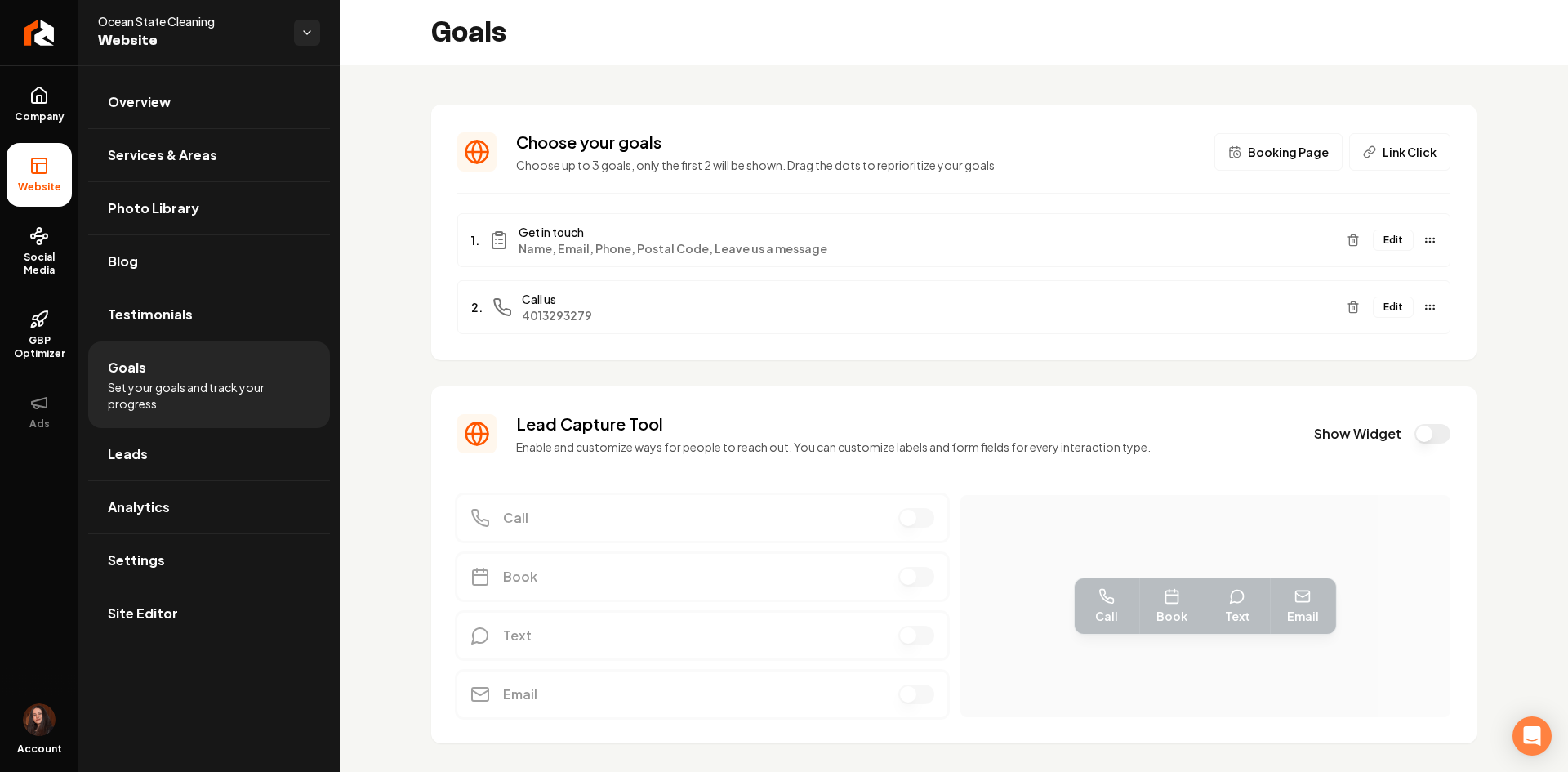
click at [1373, 242] on button "Edit" at bounding box center [1393, 240] width 41 height 21
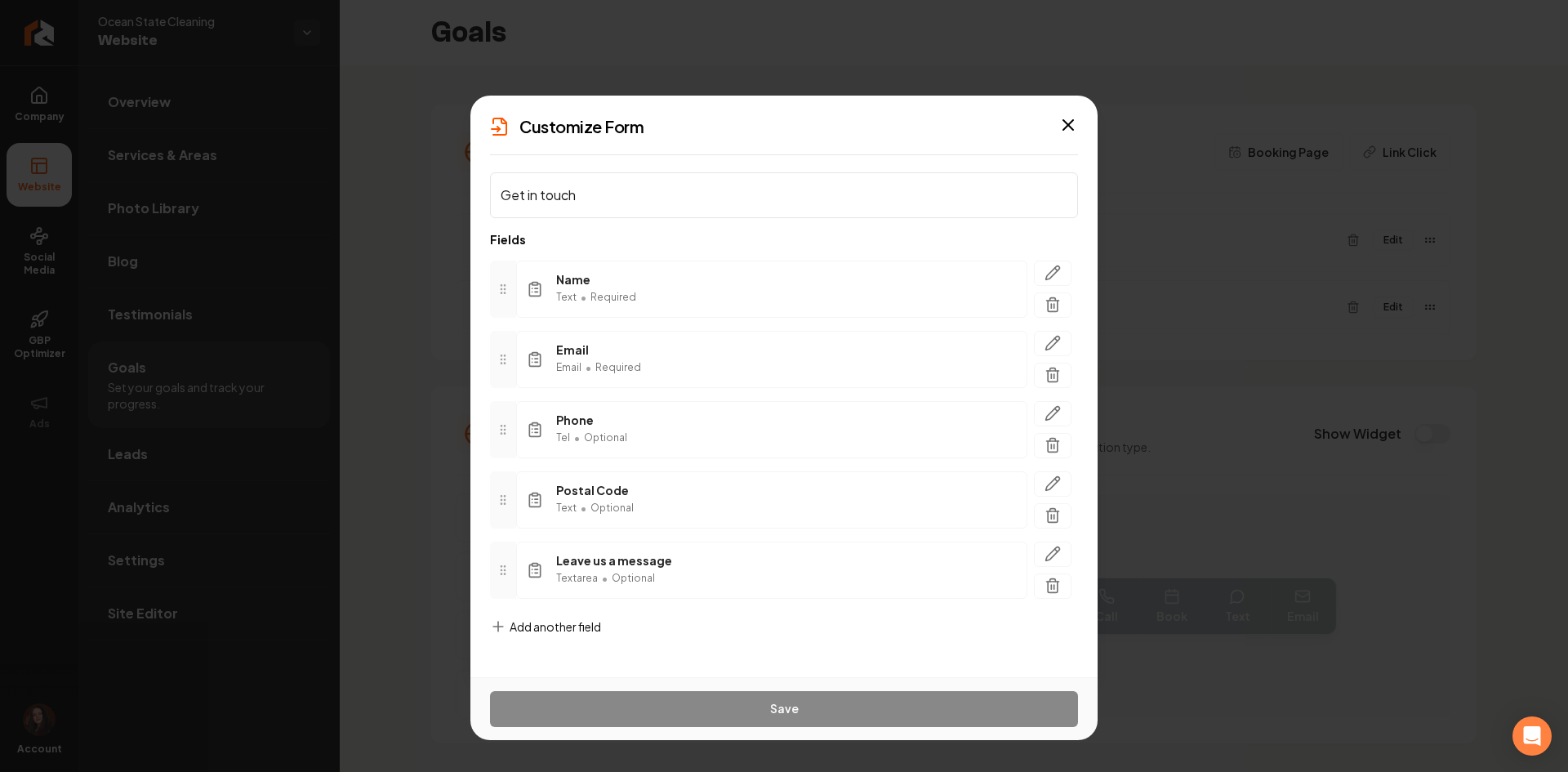
click at [578, 634] on div "Add another field" at bounding box center [545, 640] width 111 height 43
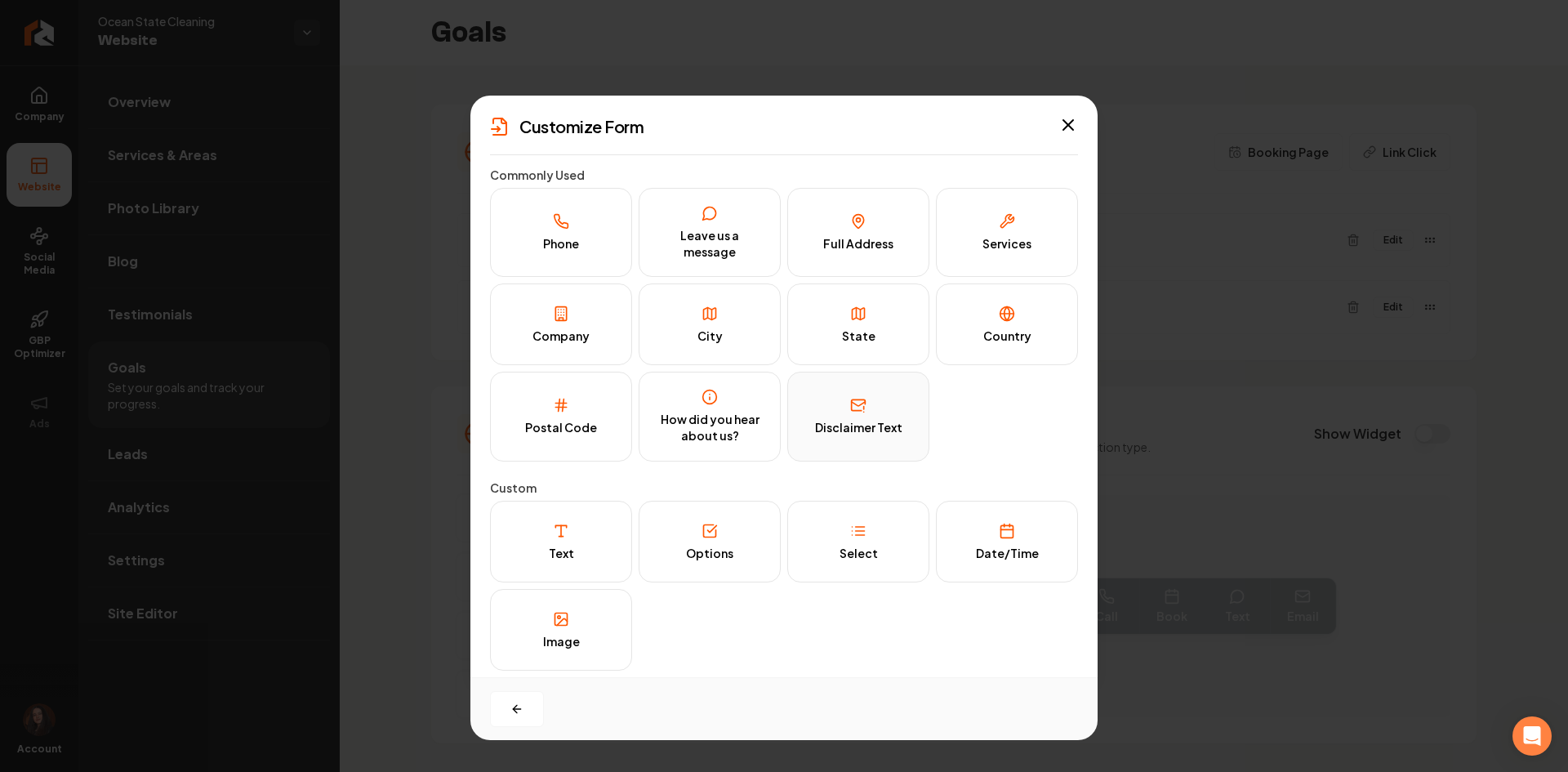
click at [836, 407] on button "Disclaimer Text" at bounding box center [858, 416] width 142 height 89
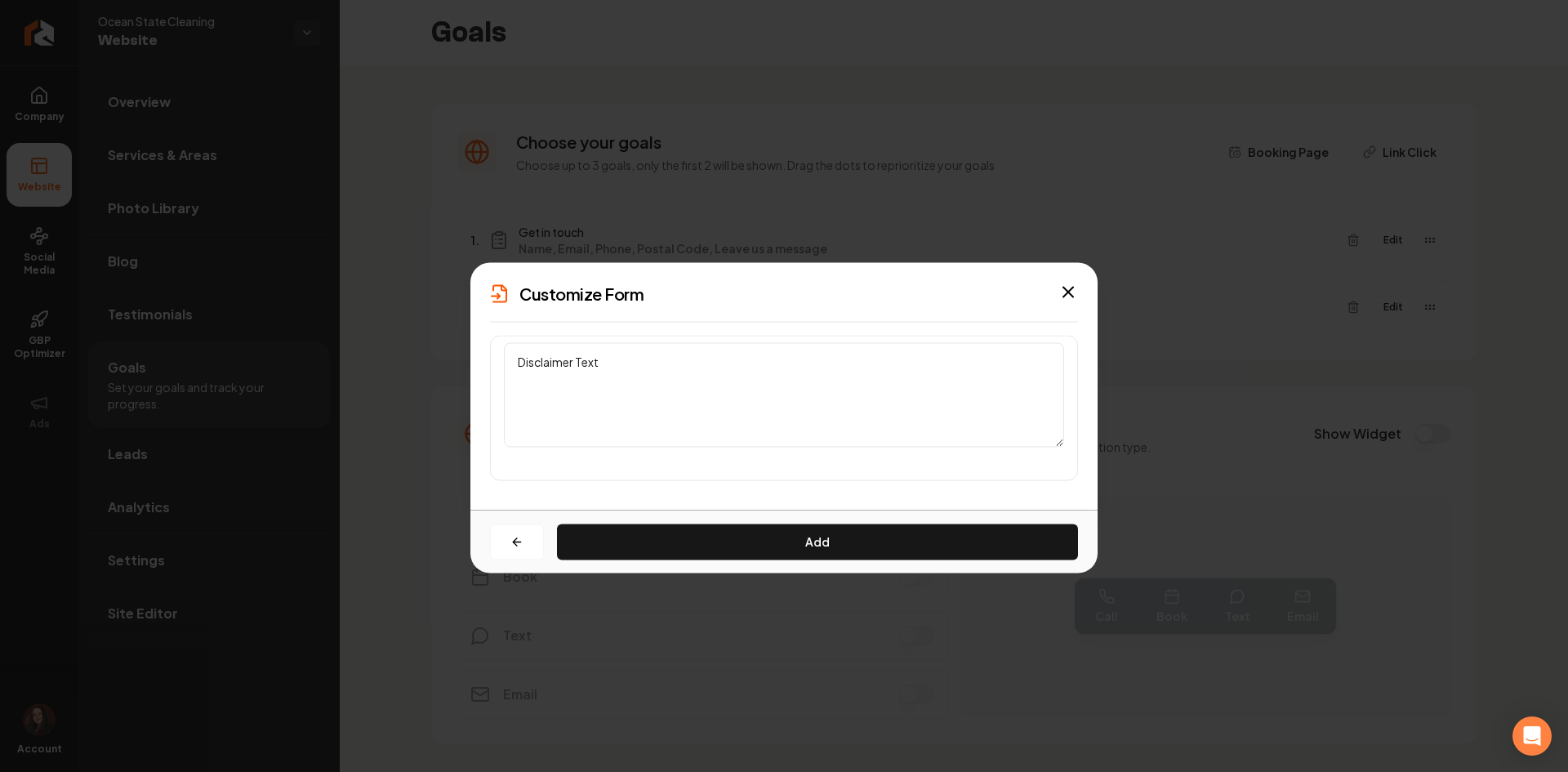
click at [697, 413] on textarea "Disclaimer Text" at bounding box center [784, 394] width 560 height 105
drag, startPoint x: 529, startPoint y: 389, endPoint x: 326, endPoint y: 380, distance: 203.2
click at [326, 380] on body "Company Website Social Media GBP Optimizer Ads Account Ocean State Cleaning Web…" at bounding box center [784, 386] width 1568 height 772
paste textarea "I agree to receive text messages from Ocean State Cleaning about services, prom…"
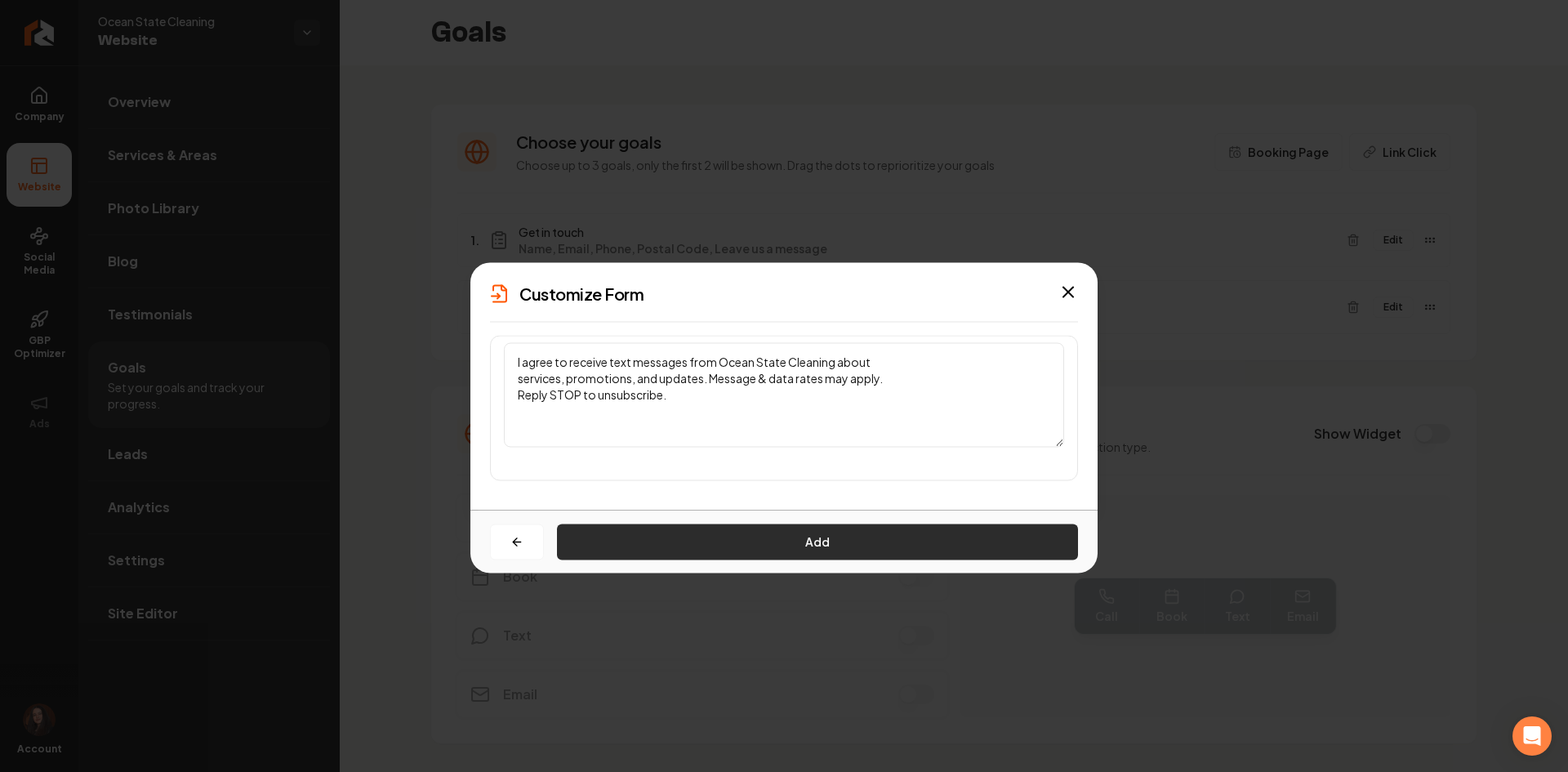
type textarea "I agree to receive text messages from Ocean State Cleaning about services, prom…"
click at [636, 528] on button "Add" at bounding box center [817, 541] width 521 height 36
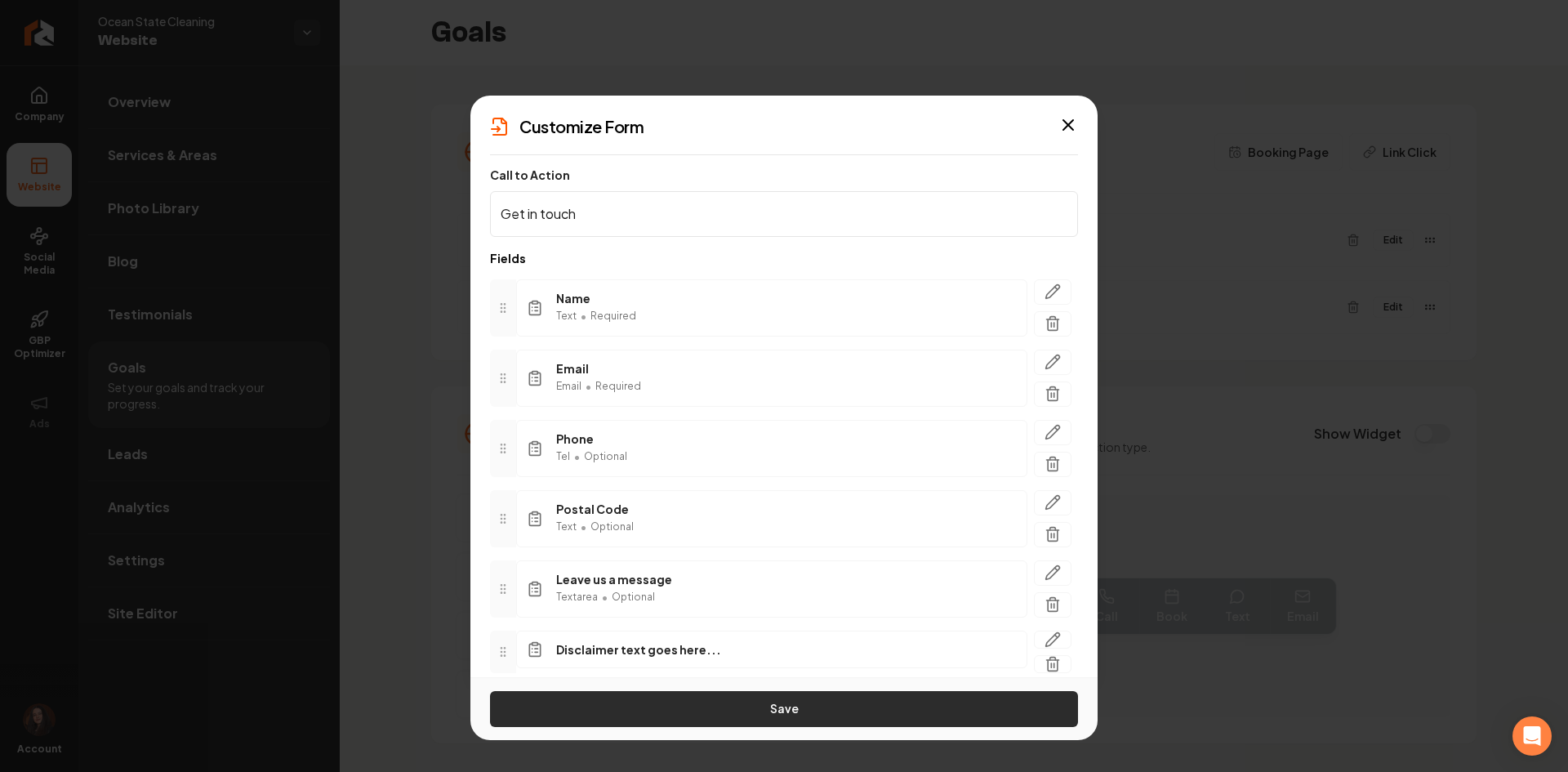
click at [656, 705] on button "Save" at bounding box center [784, 709] width 588 height 36
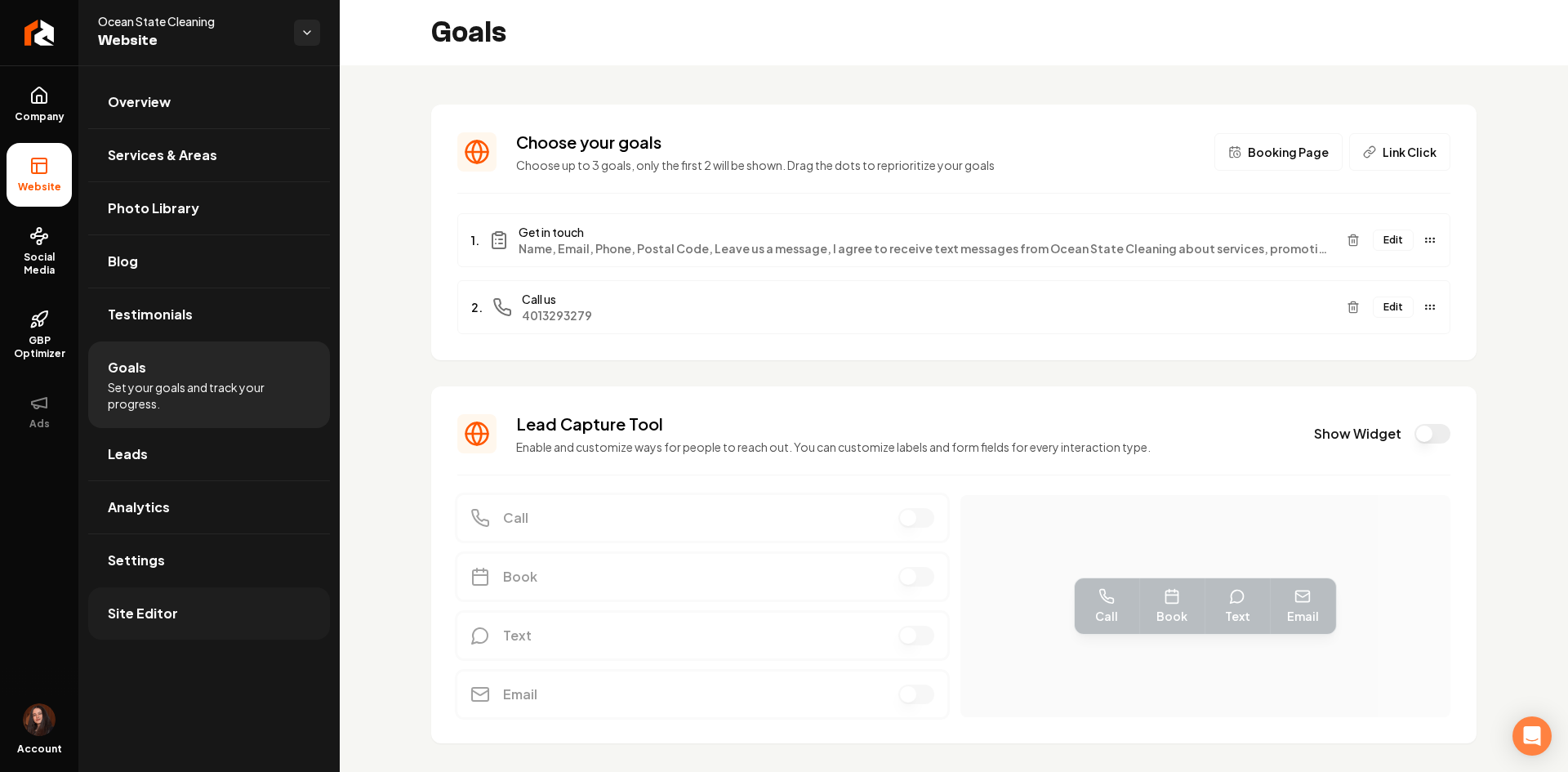
click at [239, 603] on link "Site Editor" at bounding box center [209, 613] width 242 height 52
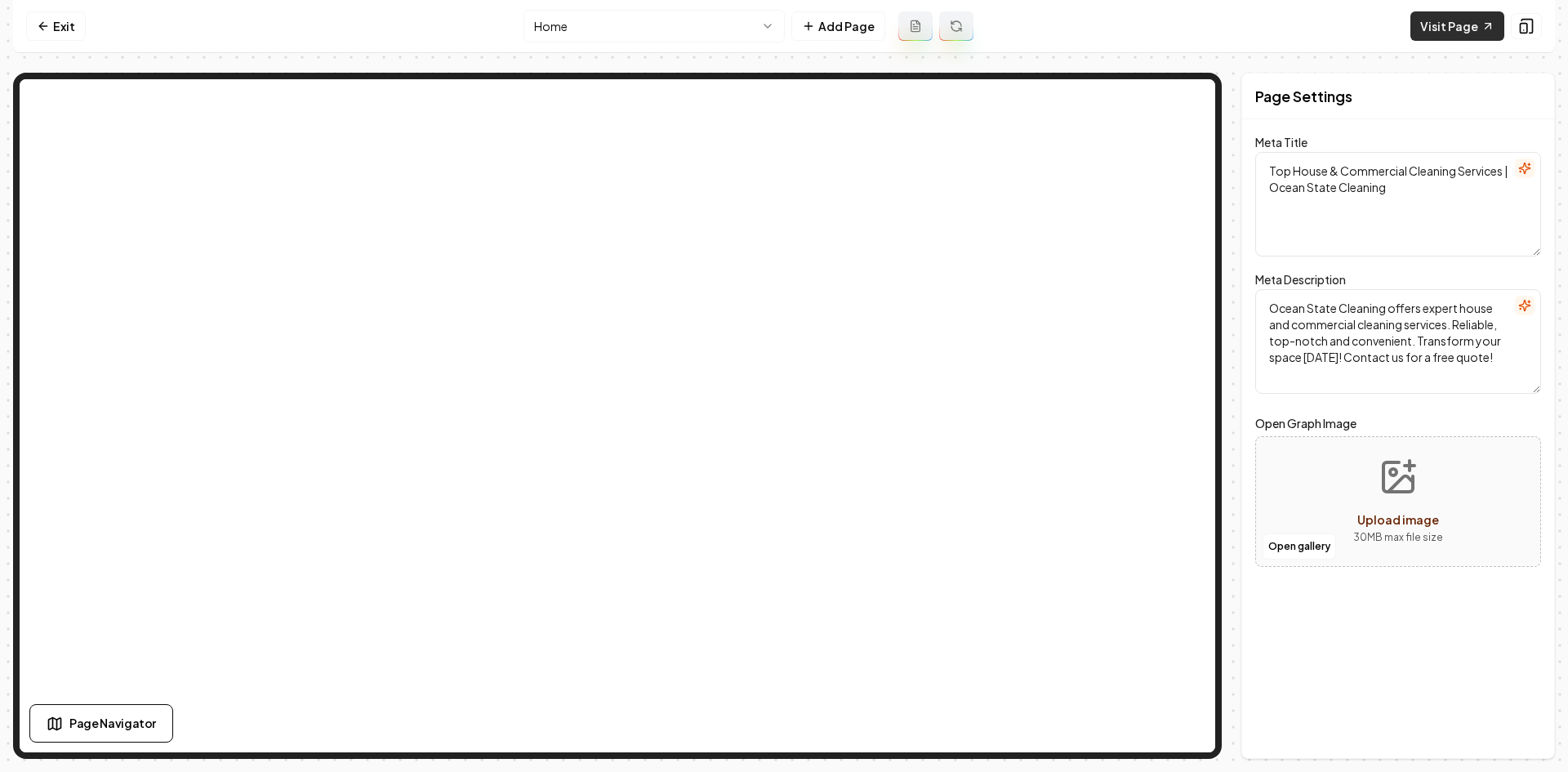
click at [1434, 23] on link "Visit Page" at bounding box center [1458, 26] width 94 height 29
click at [52, 24] on link "Exit" at bounding box center [56, 26] width 59 height 29
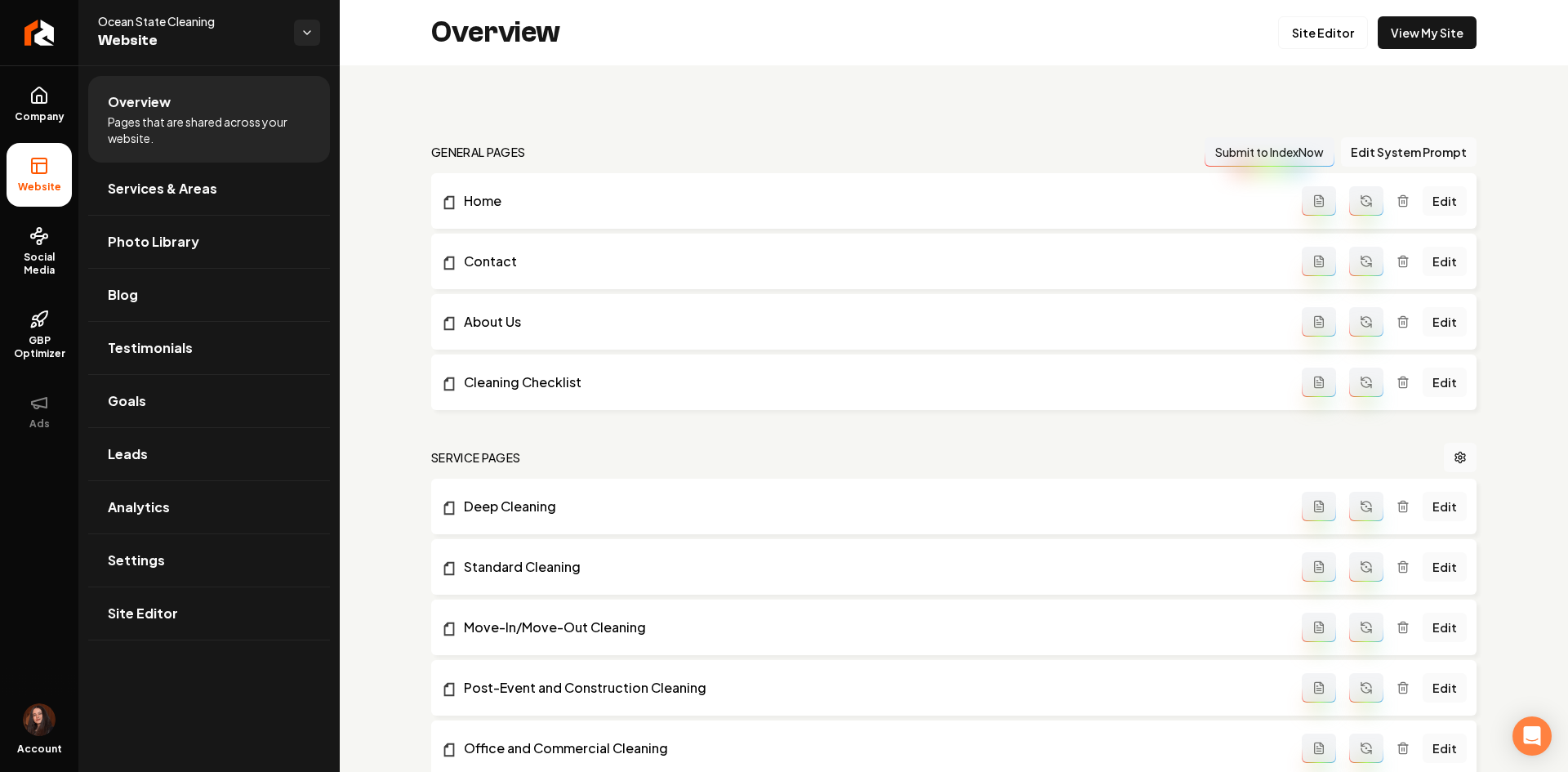
click at [46, 21] on link "Return to dashboard" at bounding box center [39, 33] width 78 height 66
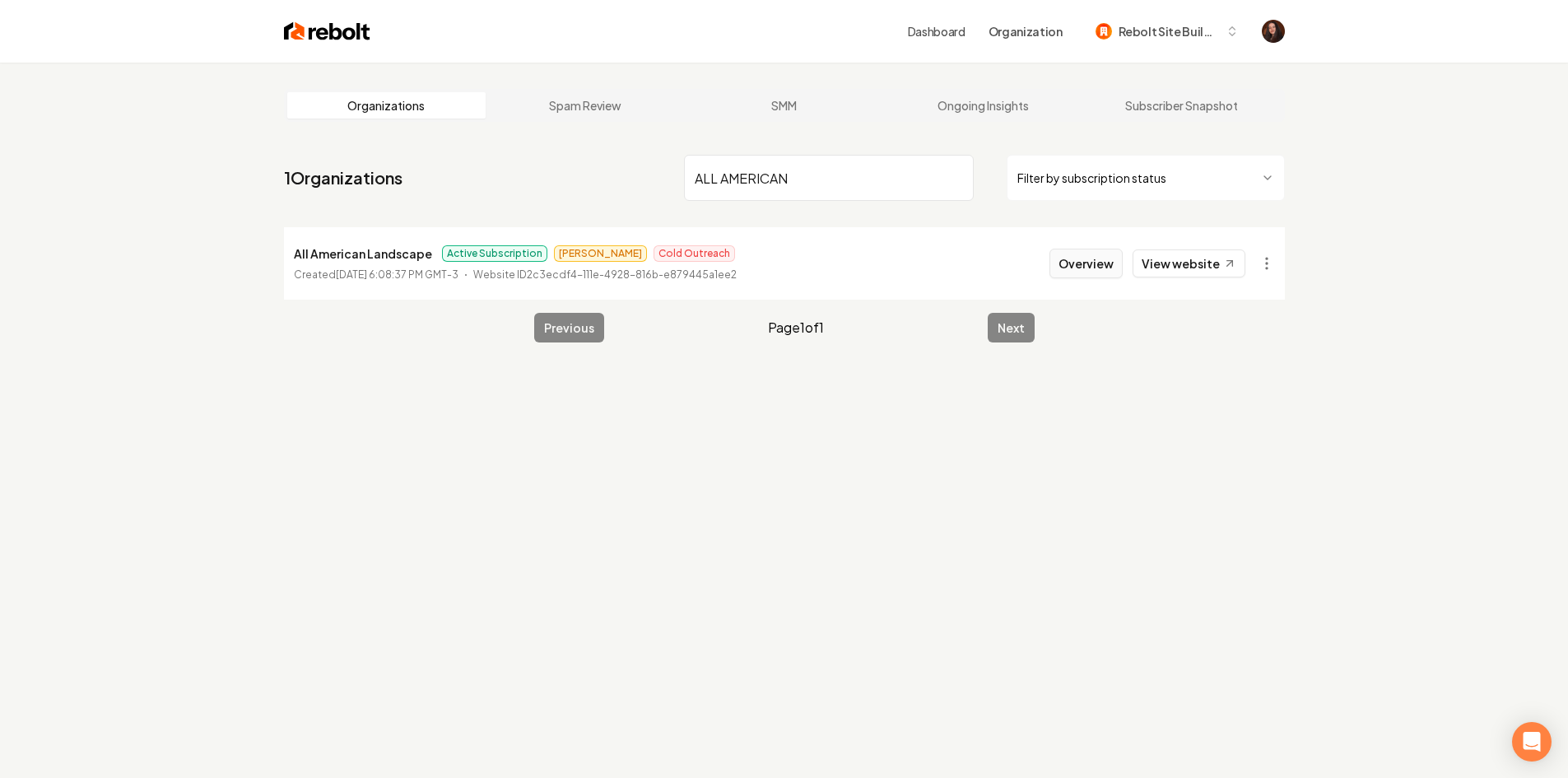
type input "ALL AMERICAN"
click at [1092, 253] on button "Overview" at bounding box center [1086, 263] width 74 height 29
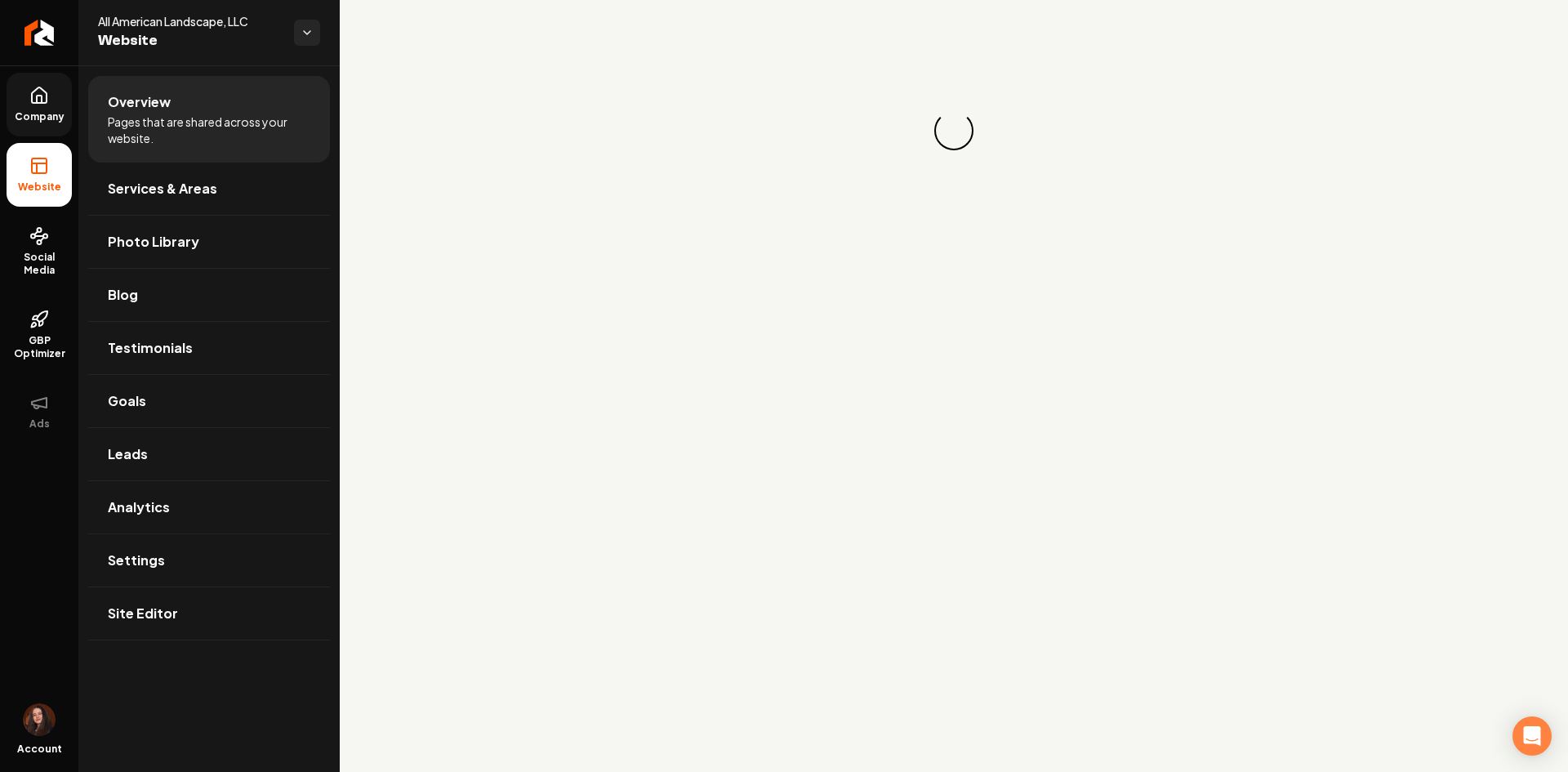
click at [31, 110] on link "Company" at bounding box center [39, 105] width 66 height 64
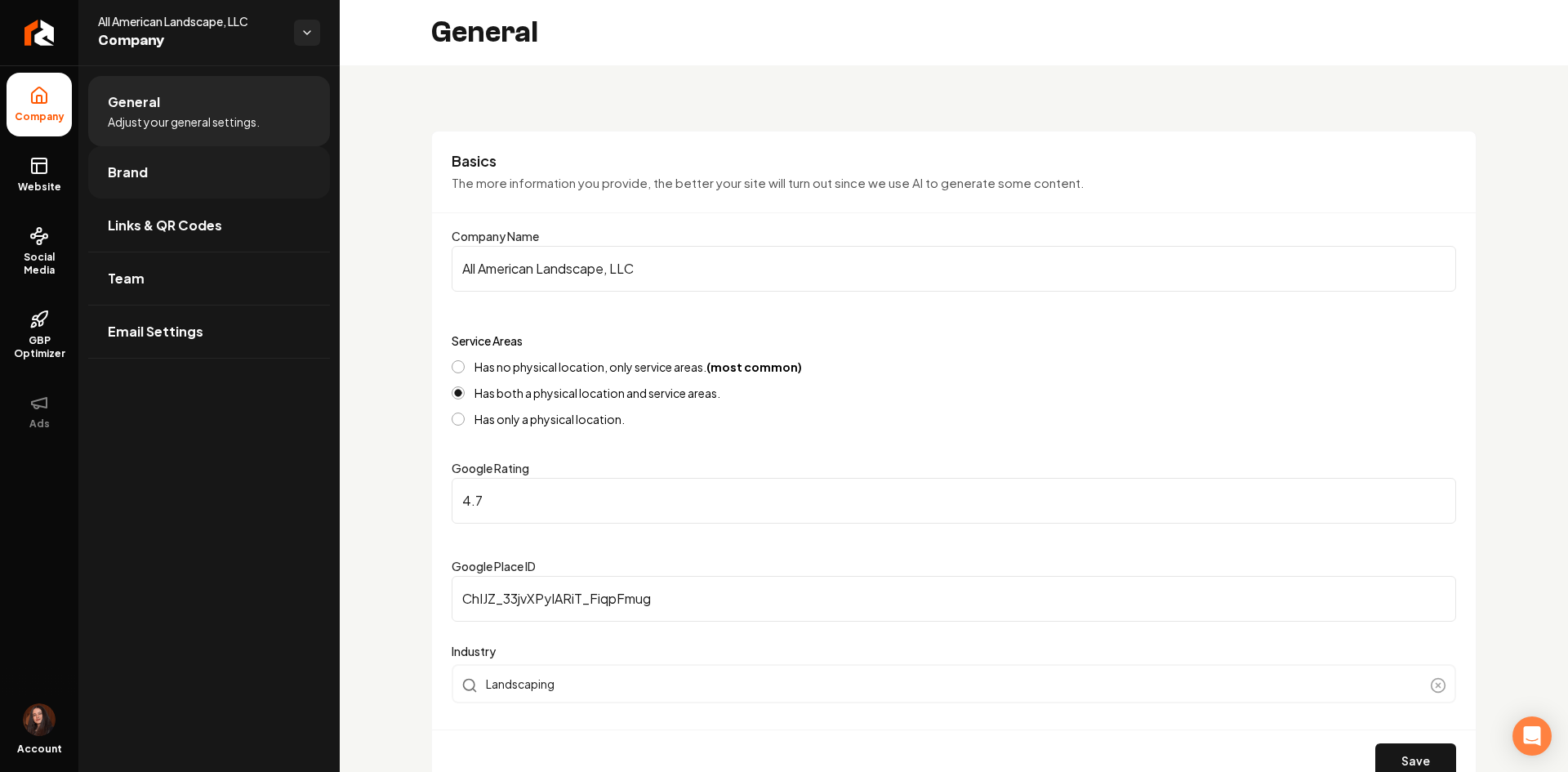
click at [114, 163] on span "Brand" at bounding box center [128, 172] width 40 height 19
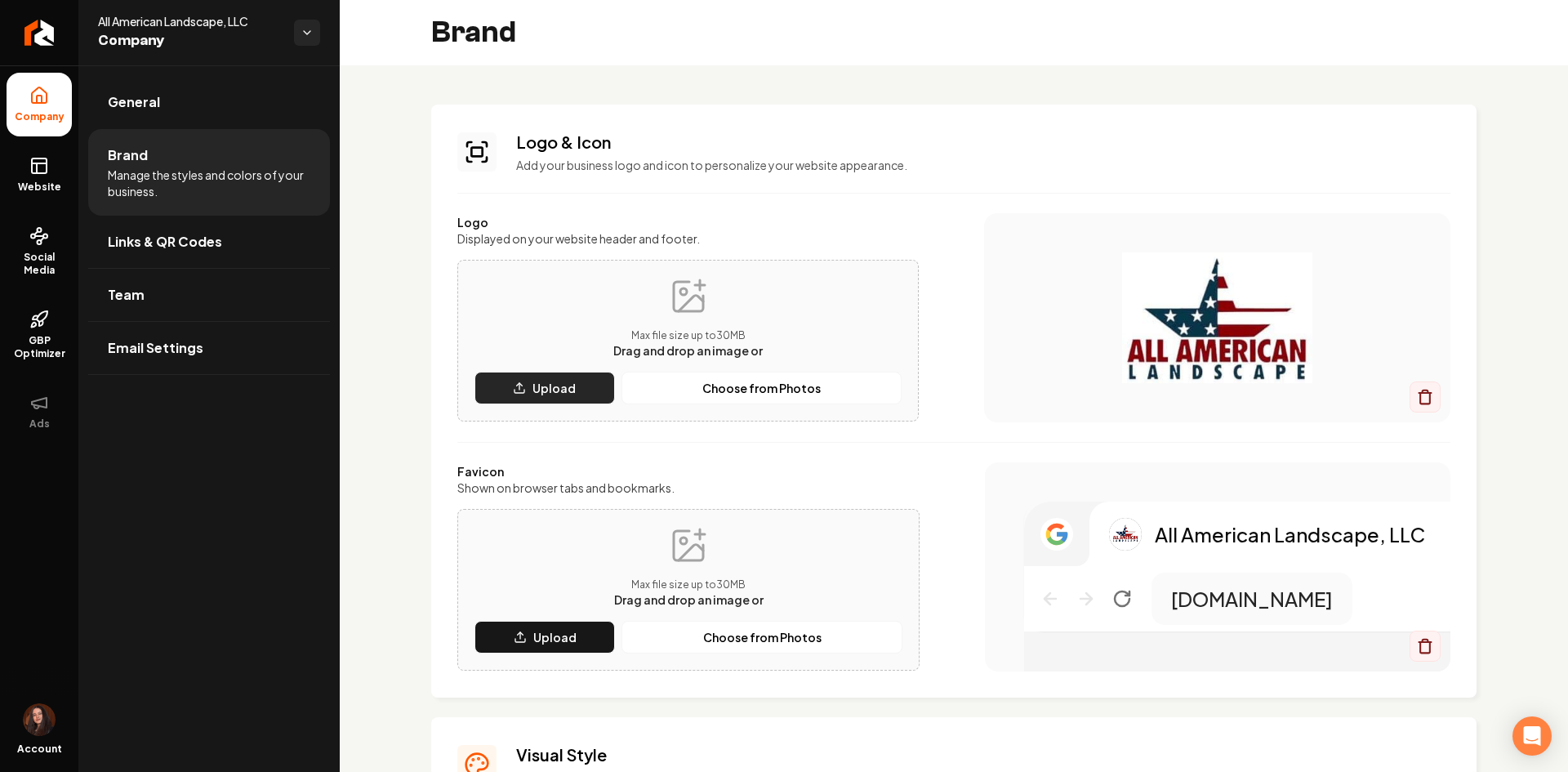
click at [502, 382] on button "Upload" at bounding box center [545, 388] width 140 height 33
click at [553, 613] on div "Max file size up to 30 MB Drag and drop an image or Upload Choose from Photos" at bounding box center [688, 590] width 428 height 128
click at [552, 622] on button "Upload" at bounding box center [545, 638] width 140 height 33
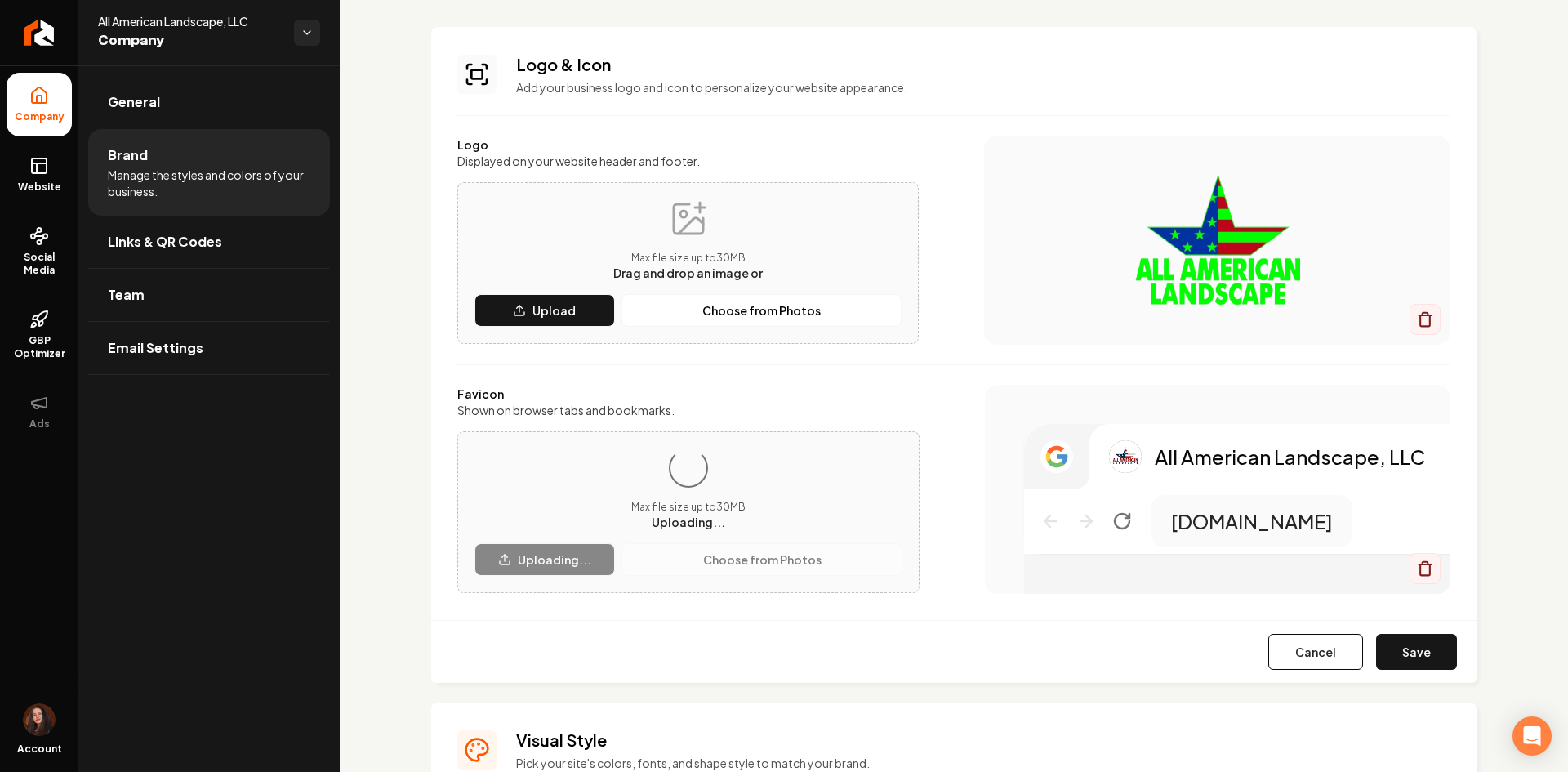
scroll to position [82, 0]
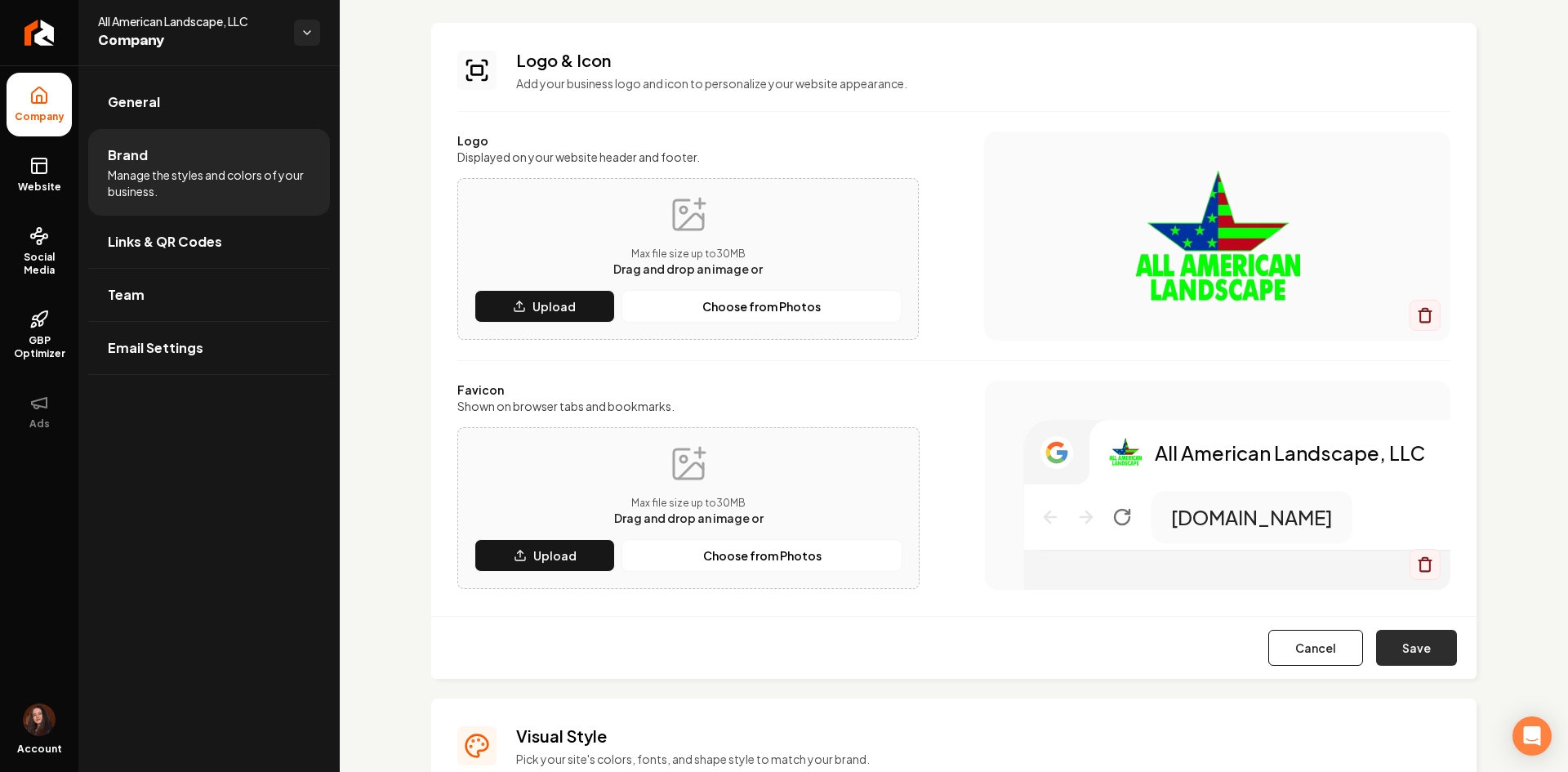
click at [1434, 645] on button "Save" at bounding box center [1417, 647] width 81 height 36
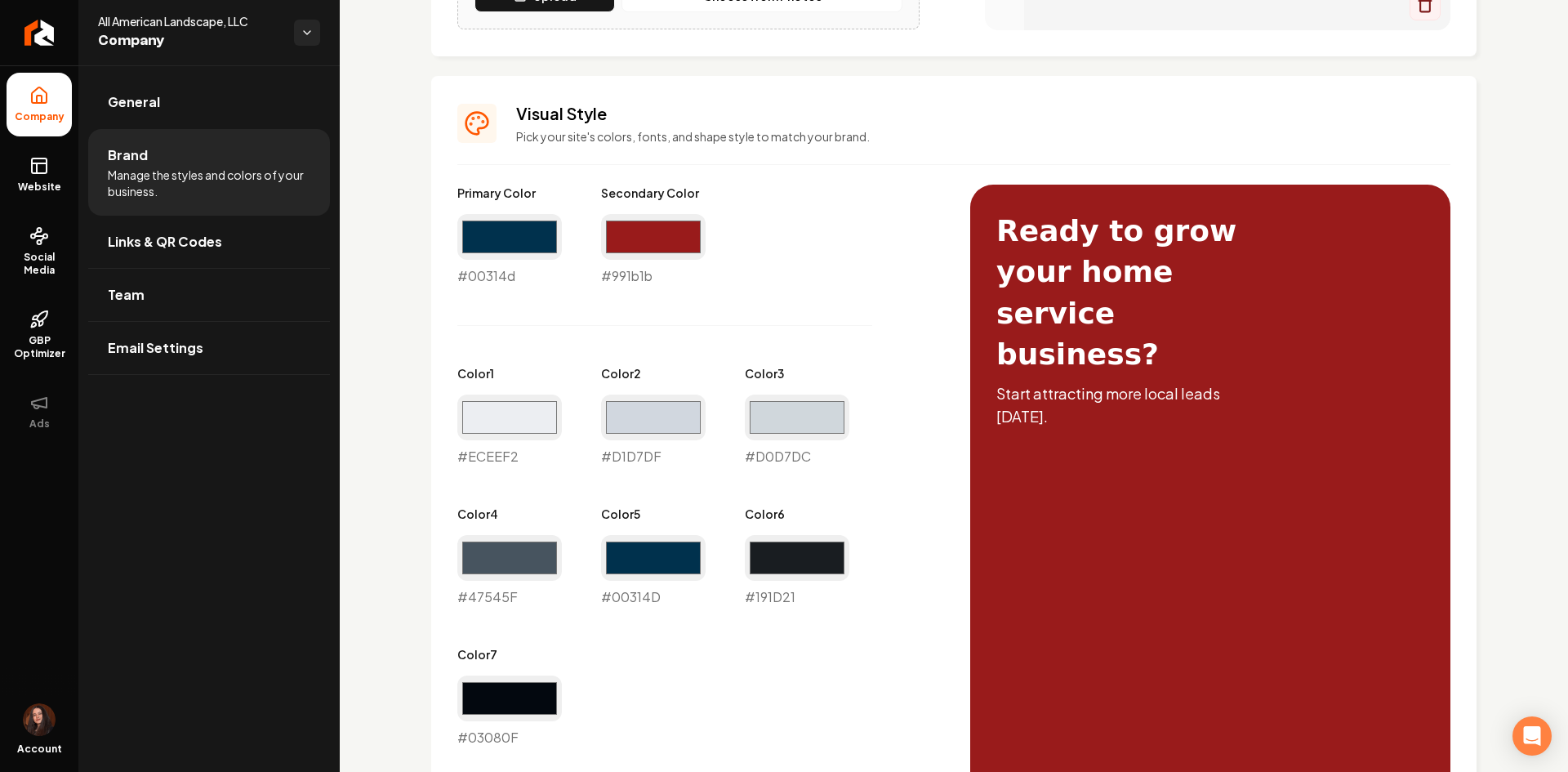
scroll to position [545, 0]
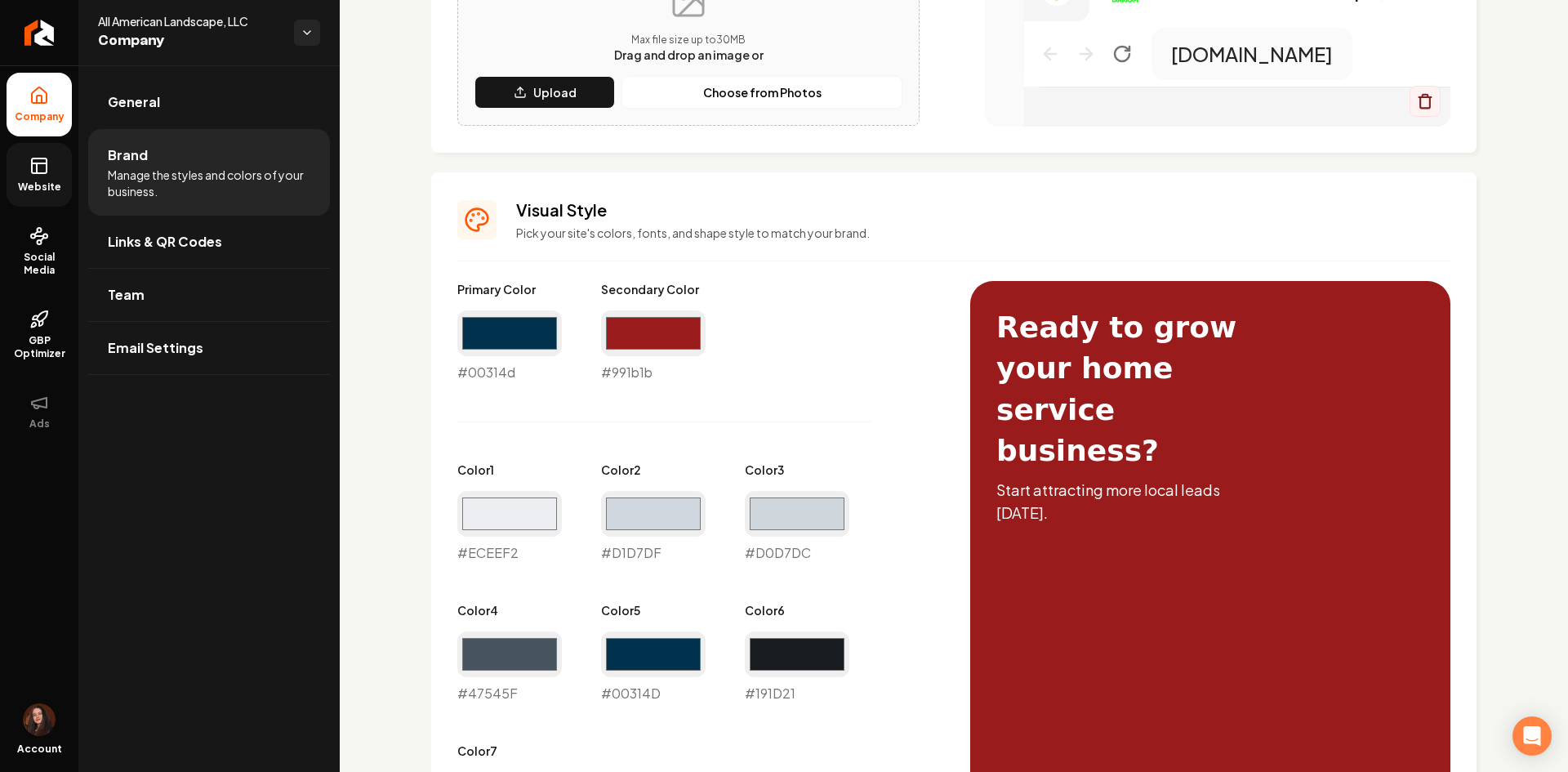
click at [66, 196] on link "Website" at bounding box center [39, 175] width 66 height 64
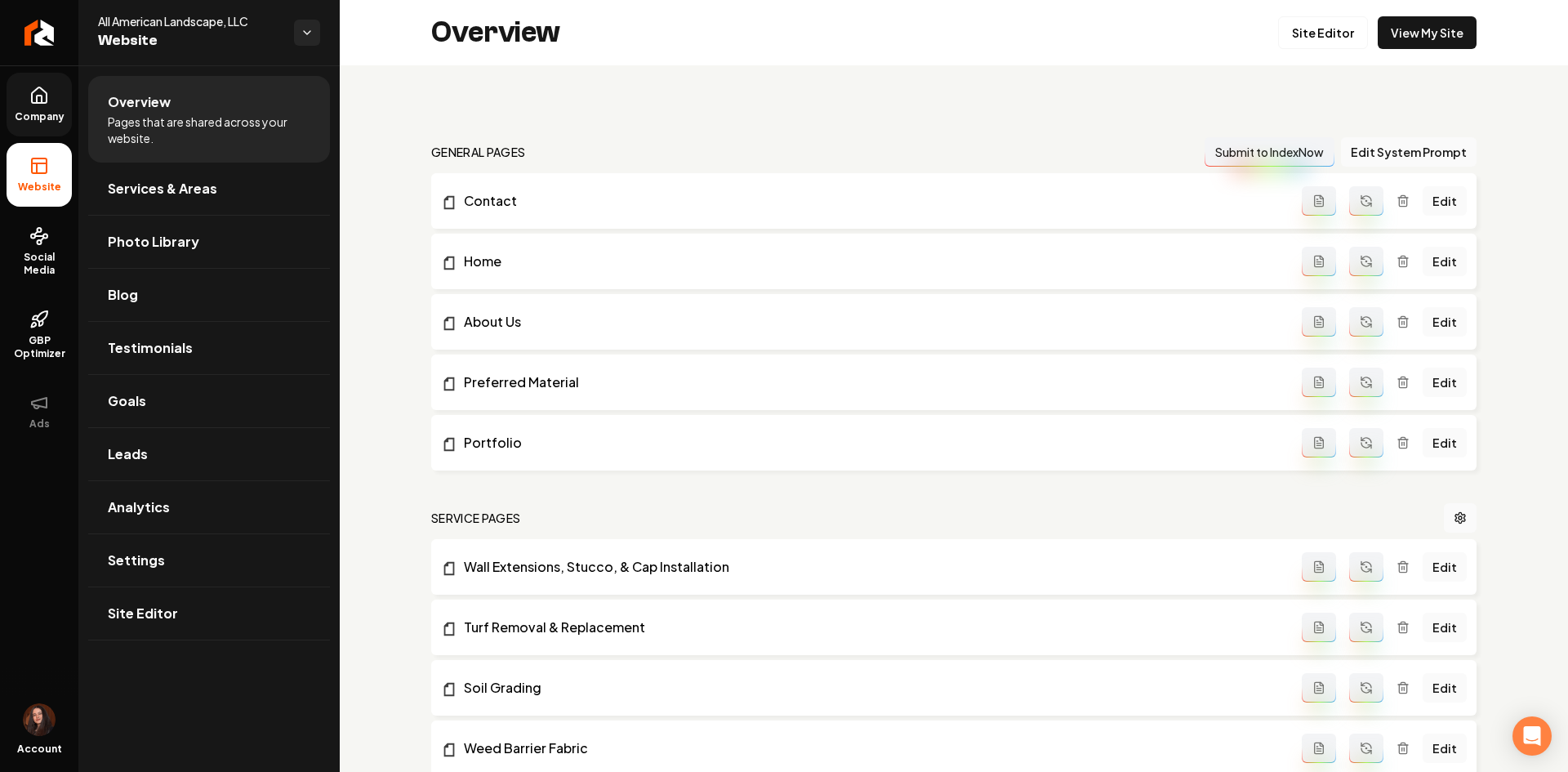
click at [37, 103] on icon at bounding box center [39, 95] width 15 height 16
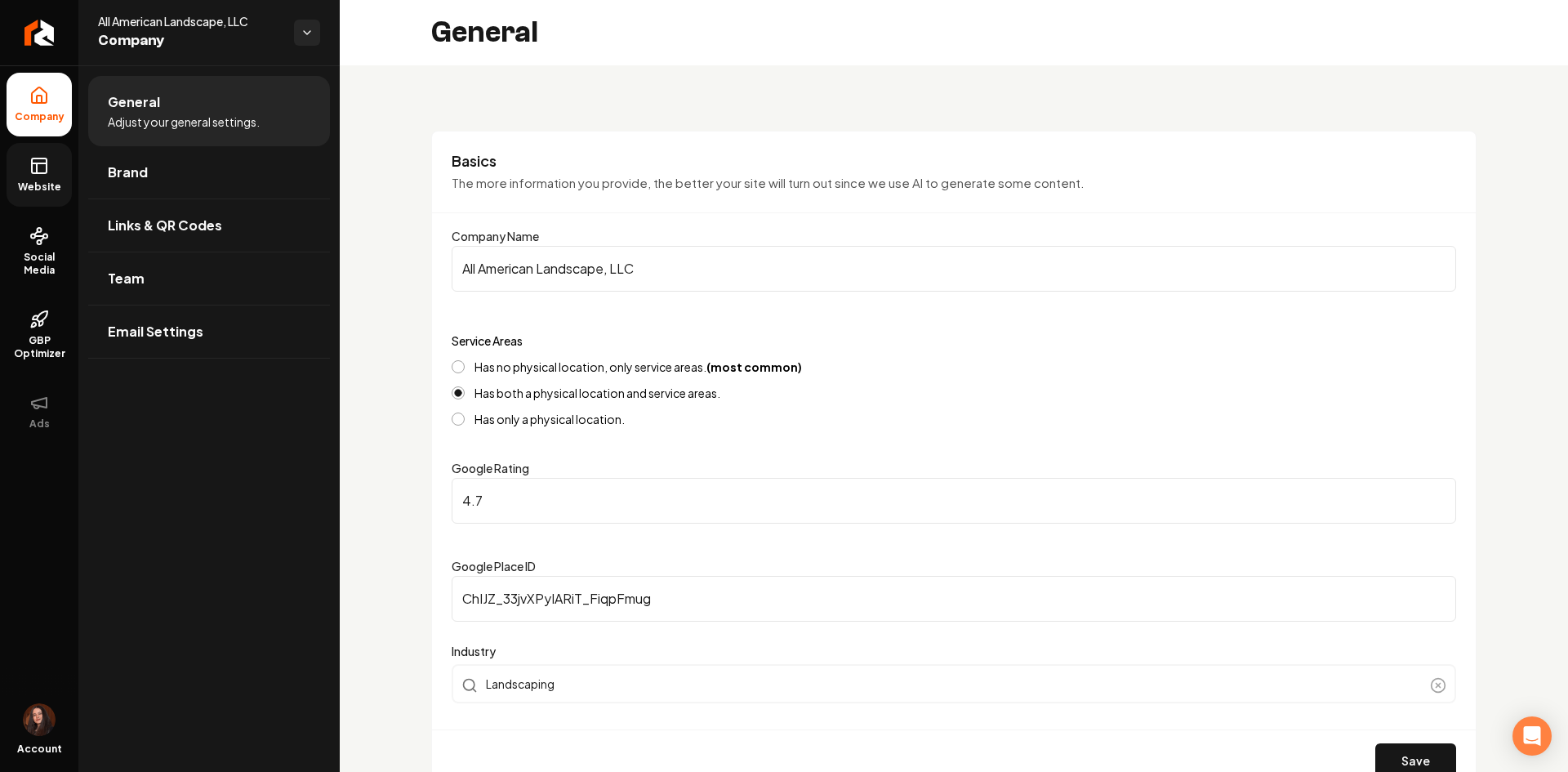
click at [43, 157] on icon at bounding box center [38, 165] width 19 height 19
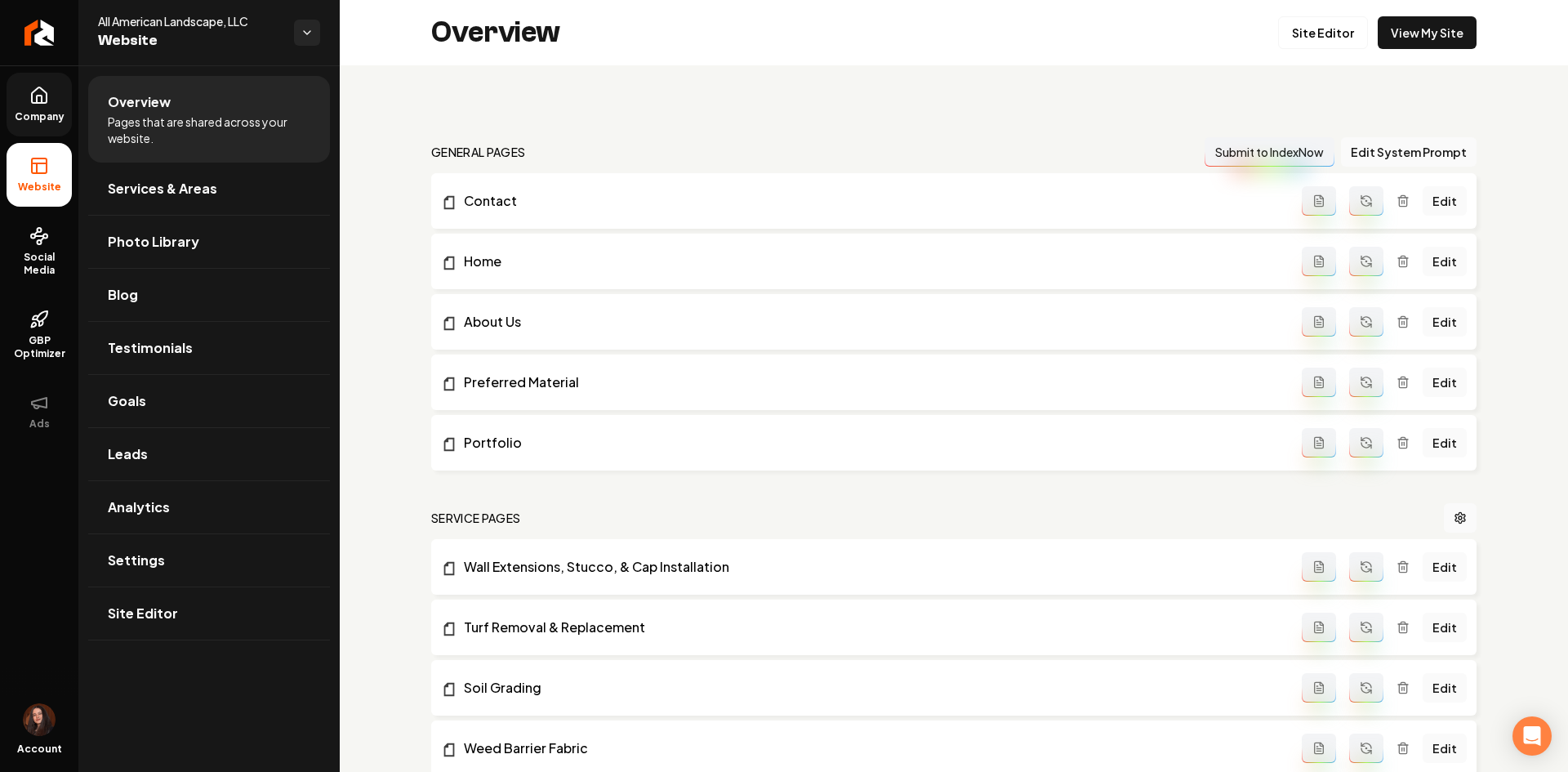
click at [64, 98] on link "Company" at bounding box center [39, 105] width 66 height 64
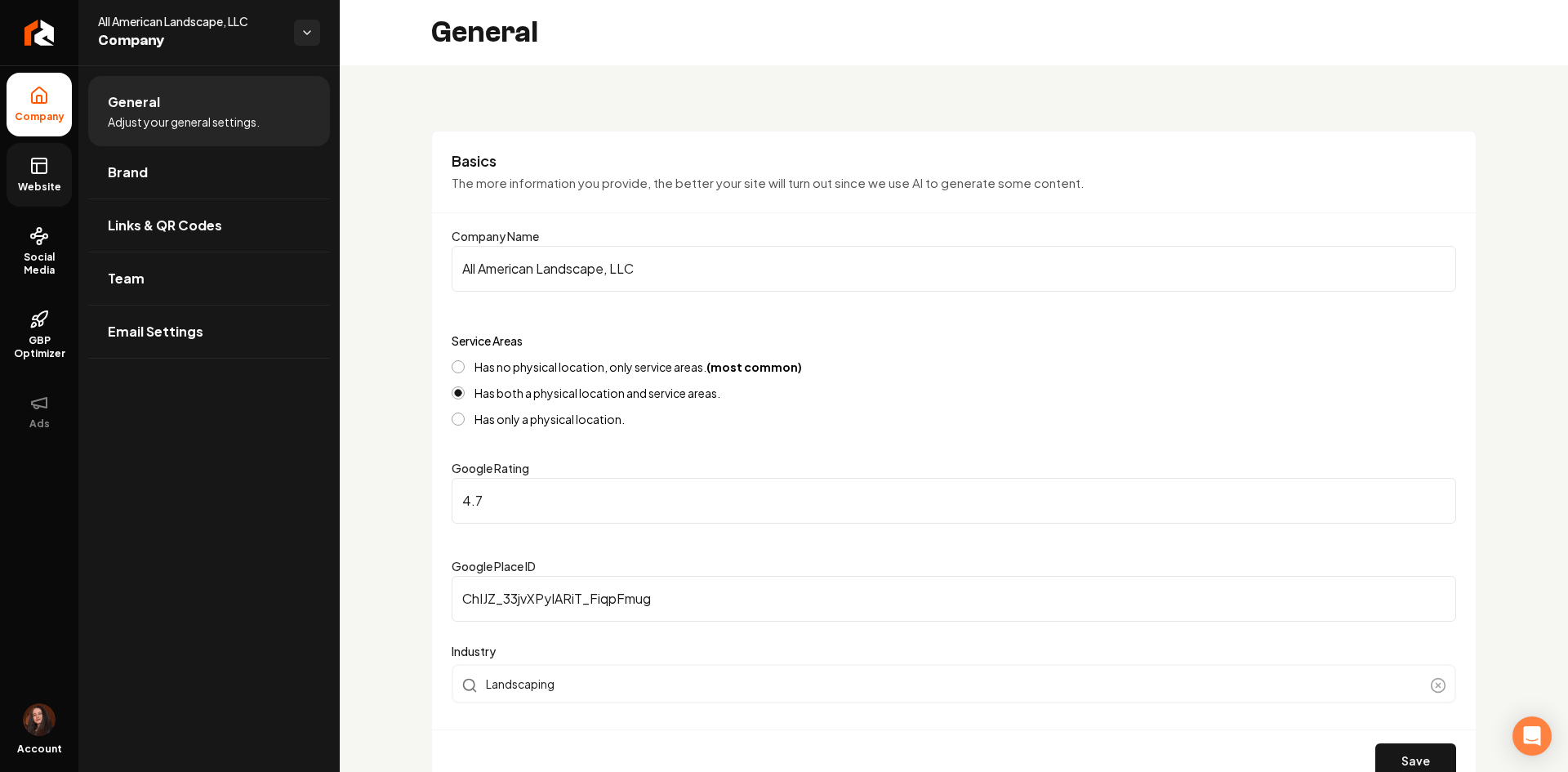
click at [55, 176] on link "Website" at bounding box center [39, 175] width 66 height 64
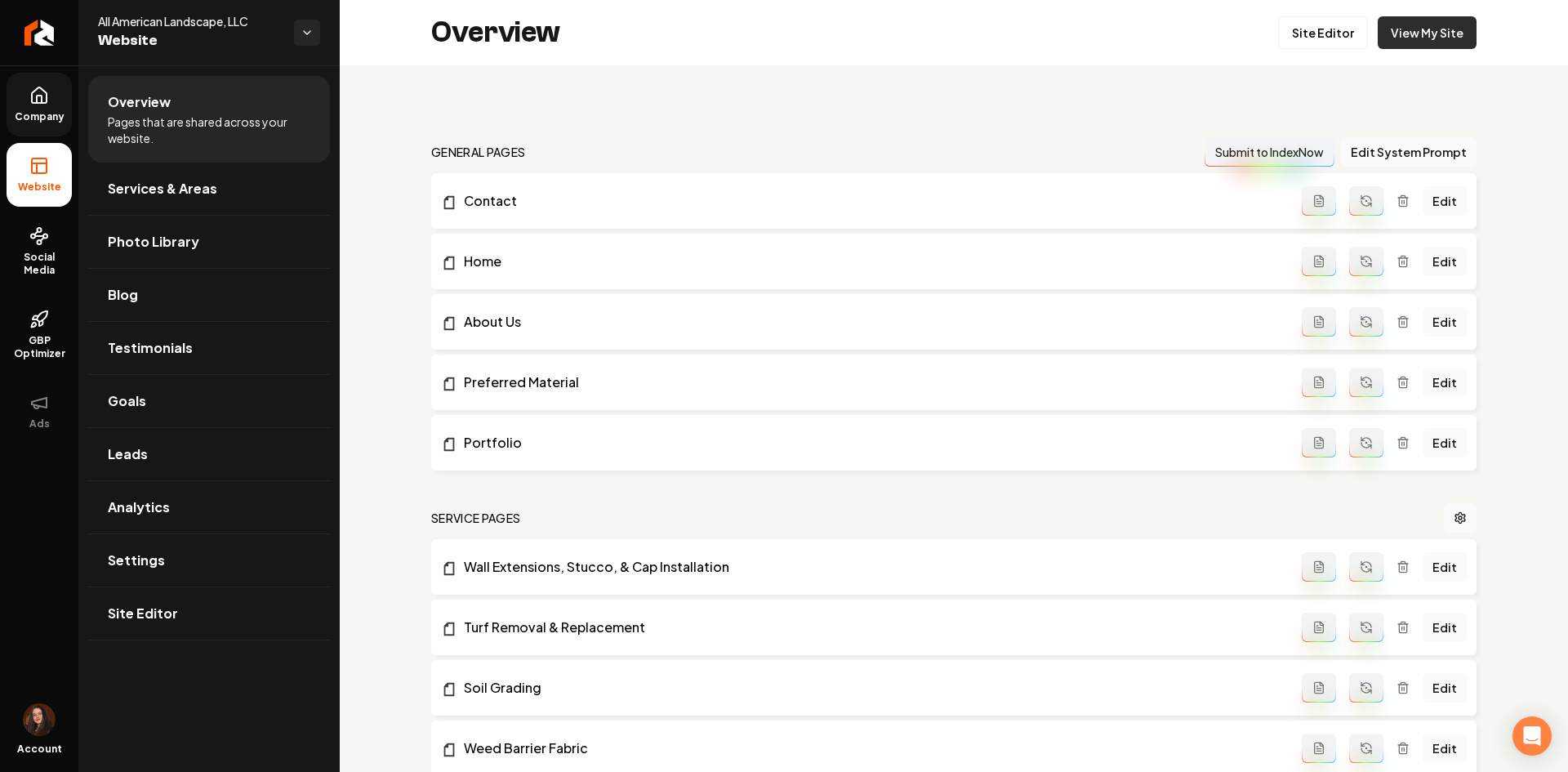
click at [1409, 37] on link "View My Site" at bounding box center [1428, 33] width 99 height 33
click at [36, 98] on icon at bounding box center [38, 95] width 19 height 19
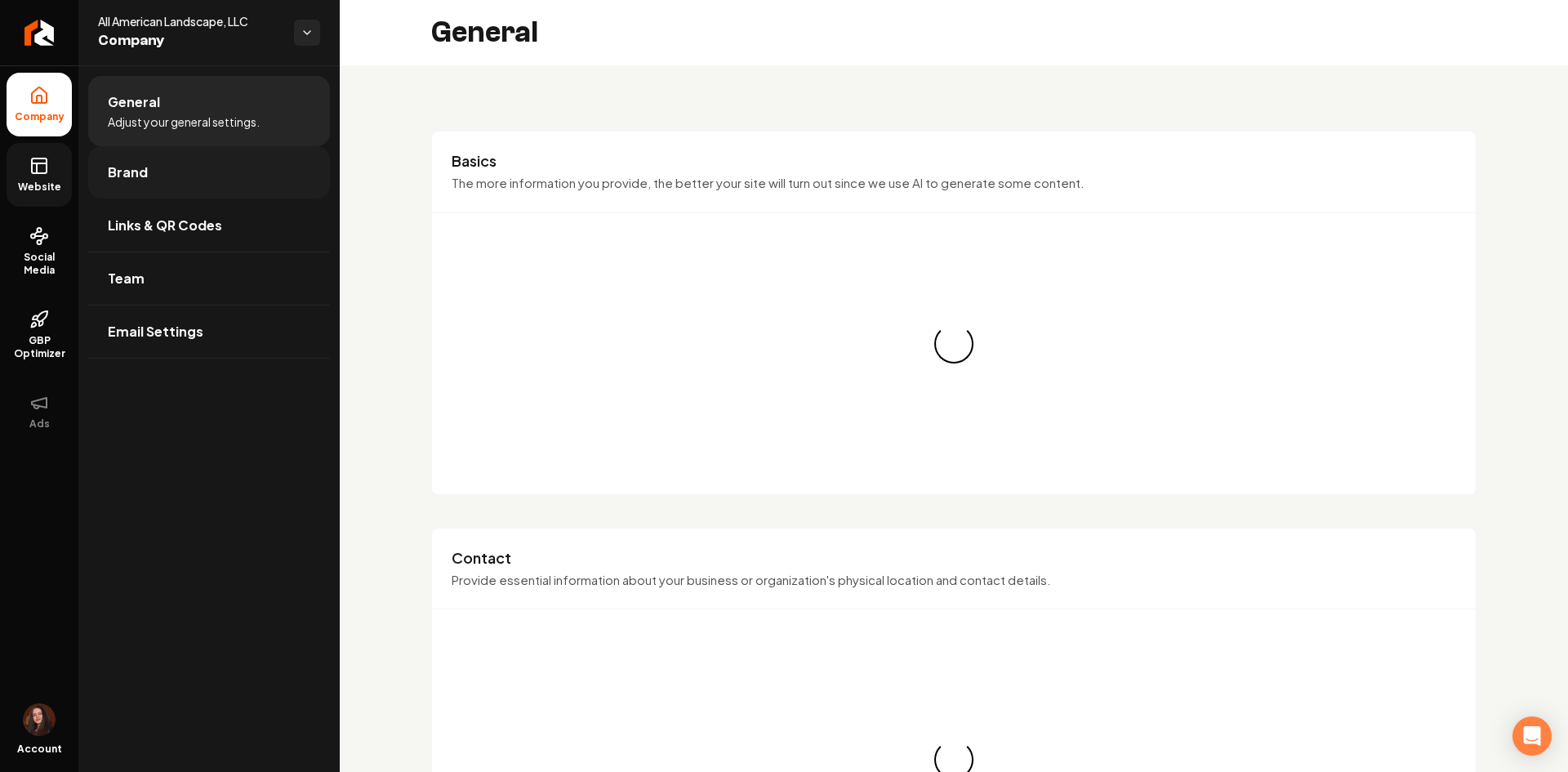
click at [150, 169] on link "Brand" at bounding box center [209, 172] width 242 height 52
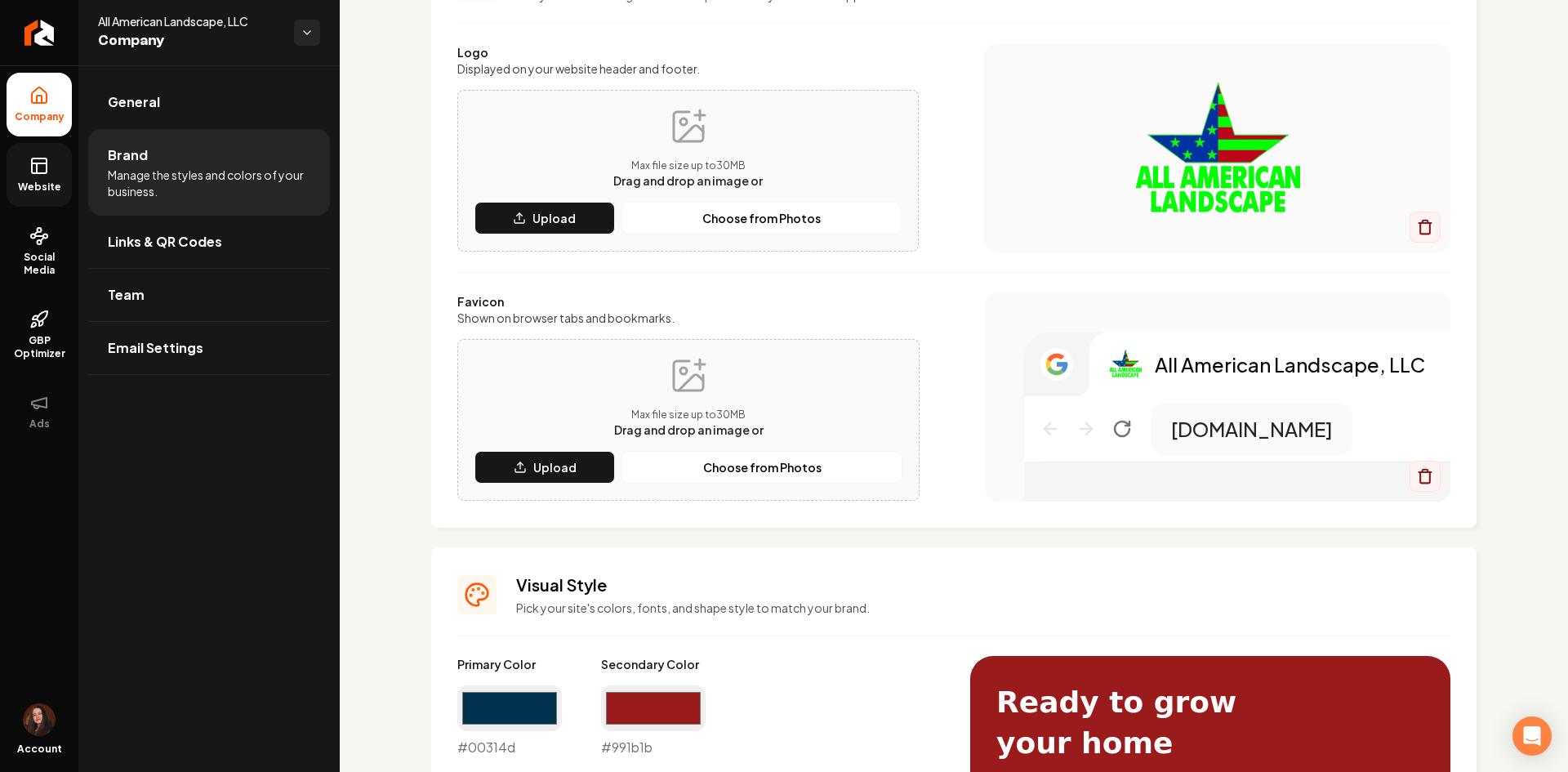
scroll to position [163, 0]
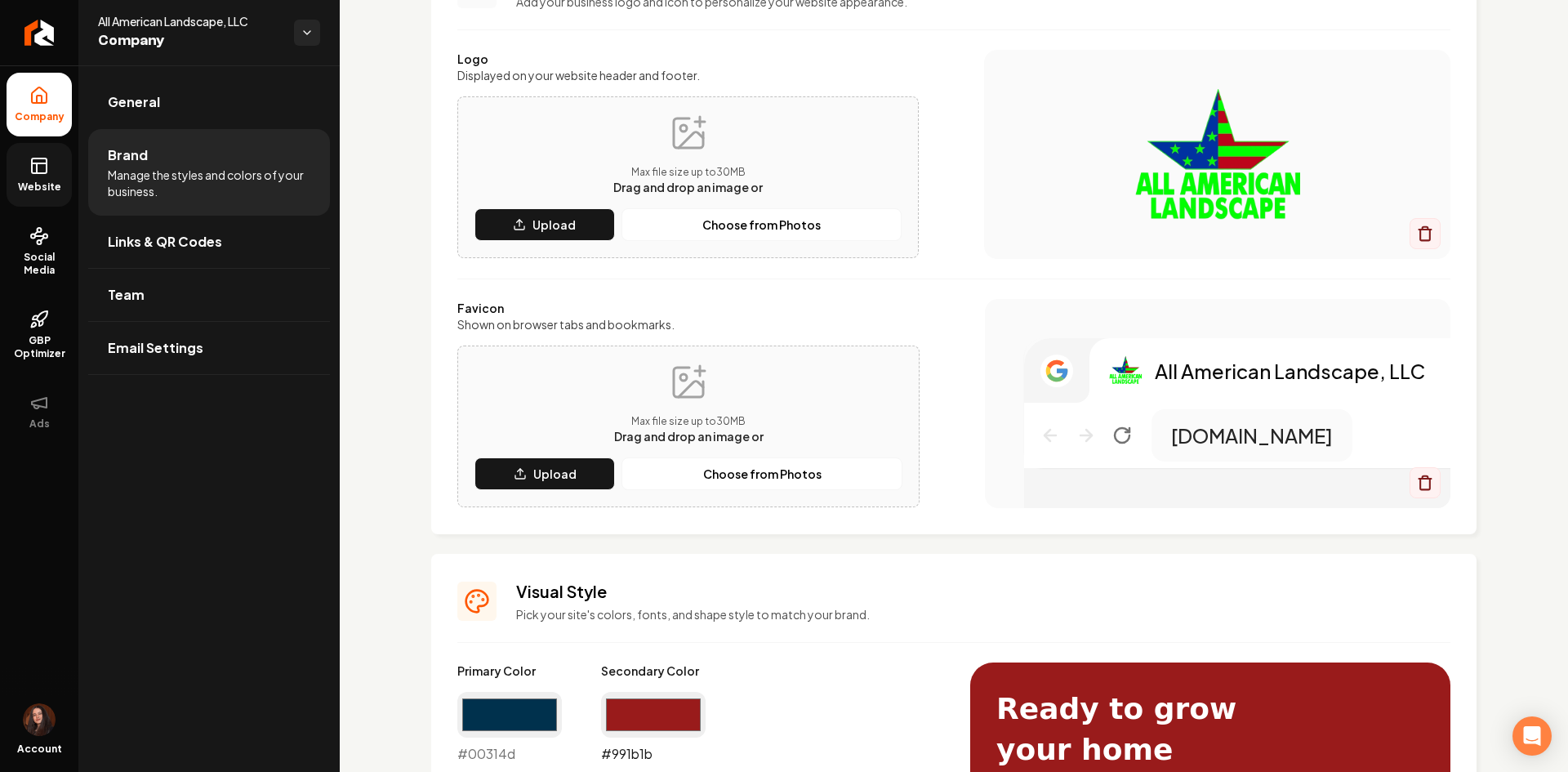
drag, startPoint x: 666, startPoint y: 719, endPoint x: 659, endPoint y: 695, distance: 25.0
click at [665, 718] on input "#991b1b" at bounding box center [653, 715] width 105 height 46
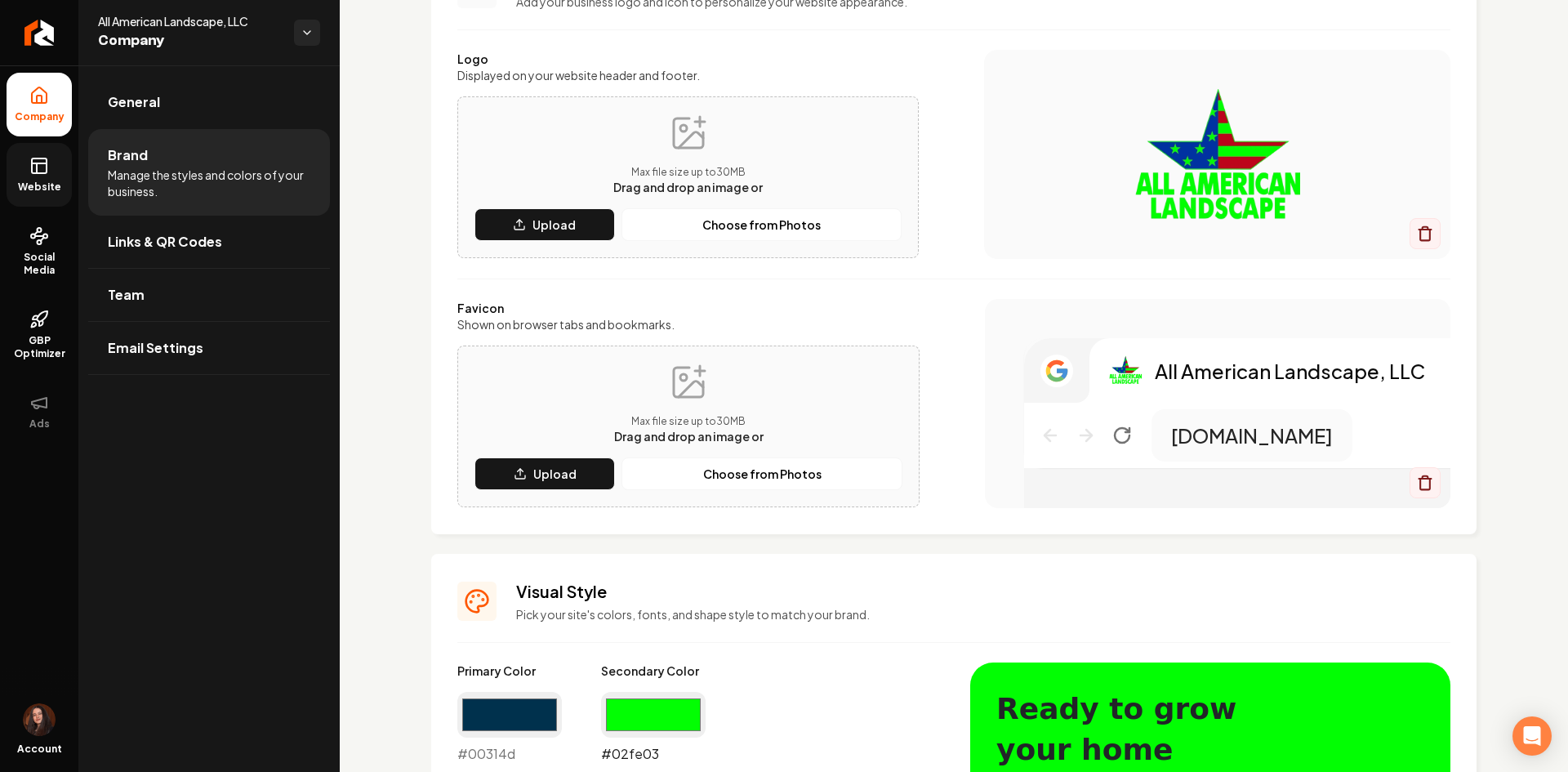
type input "#02fe03"
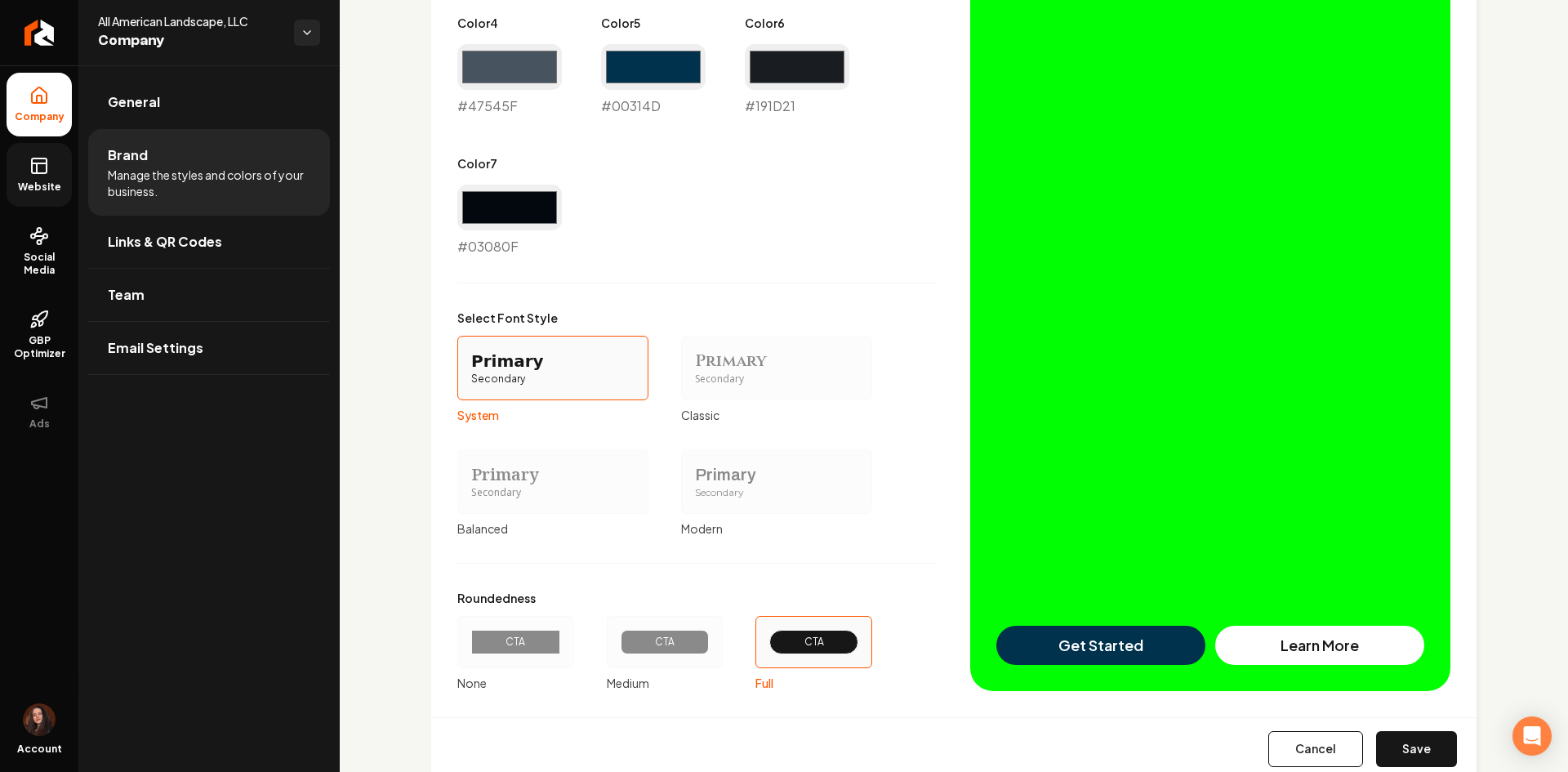
scroll to position [1180, 0]
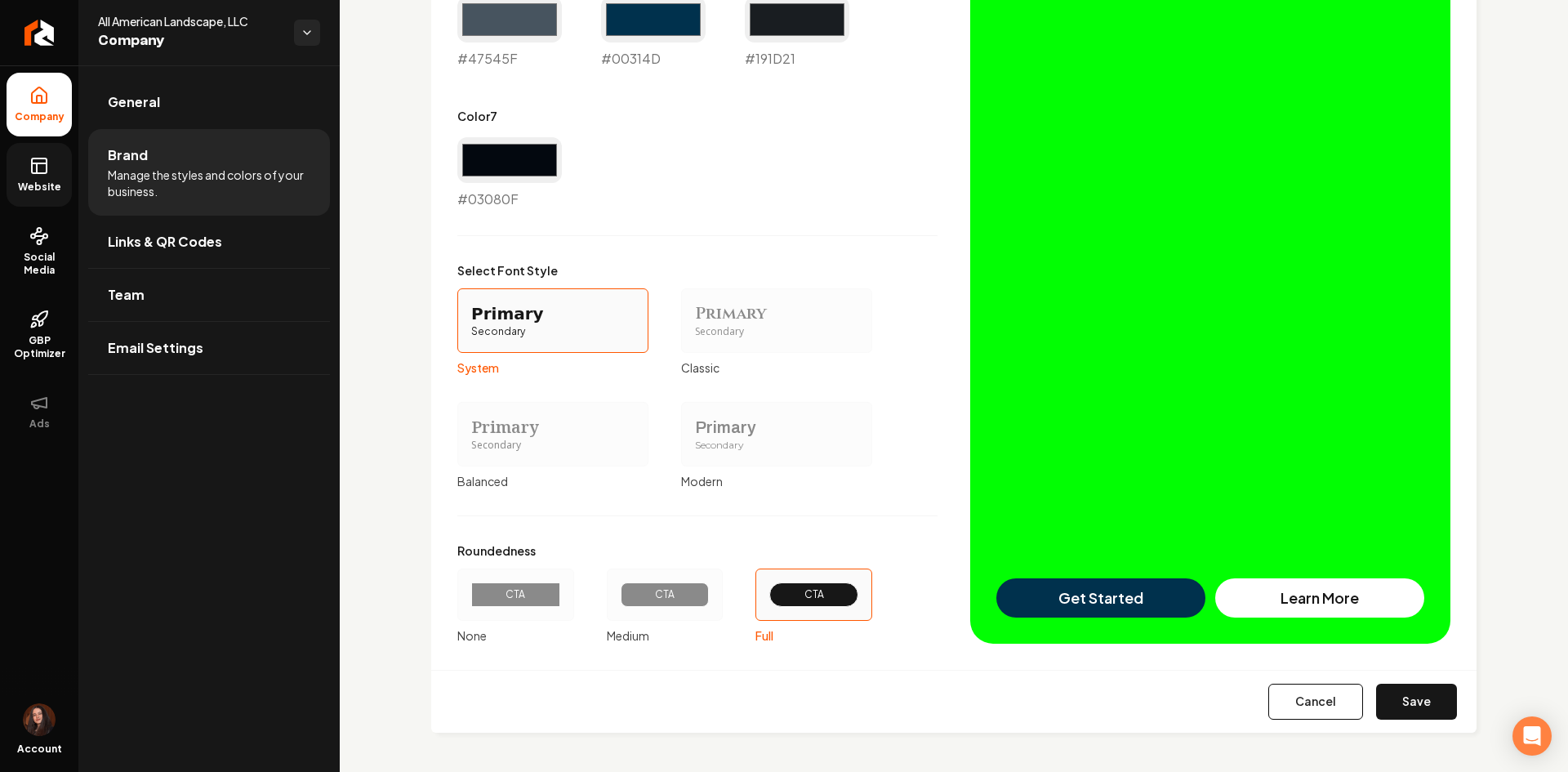
click at [1391, 704] on button "Save" at bounding box center [1417, 702] width 81 height 36
type input "#eceef2"
type input "#d1d7df"
type input "#d0d7dc"
type input "#47545f"
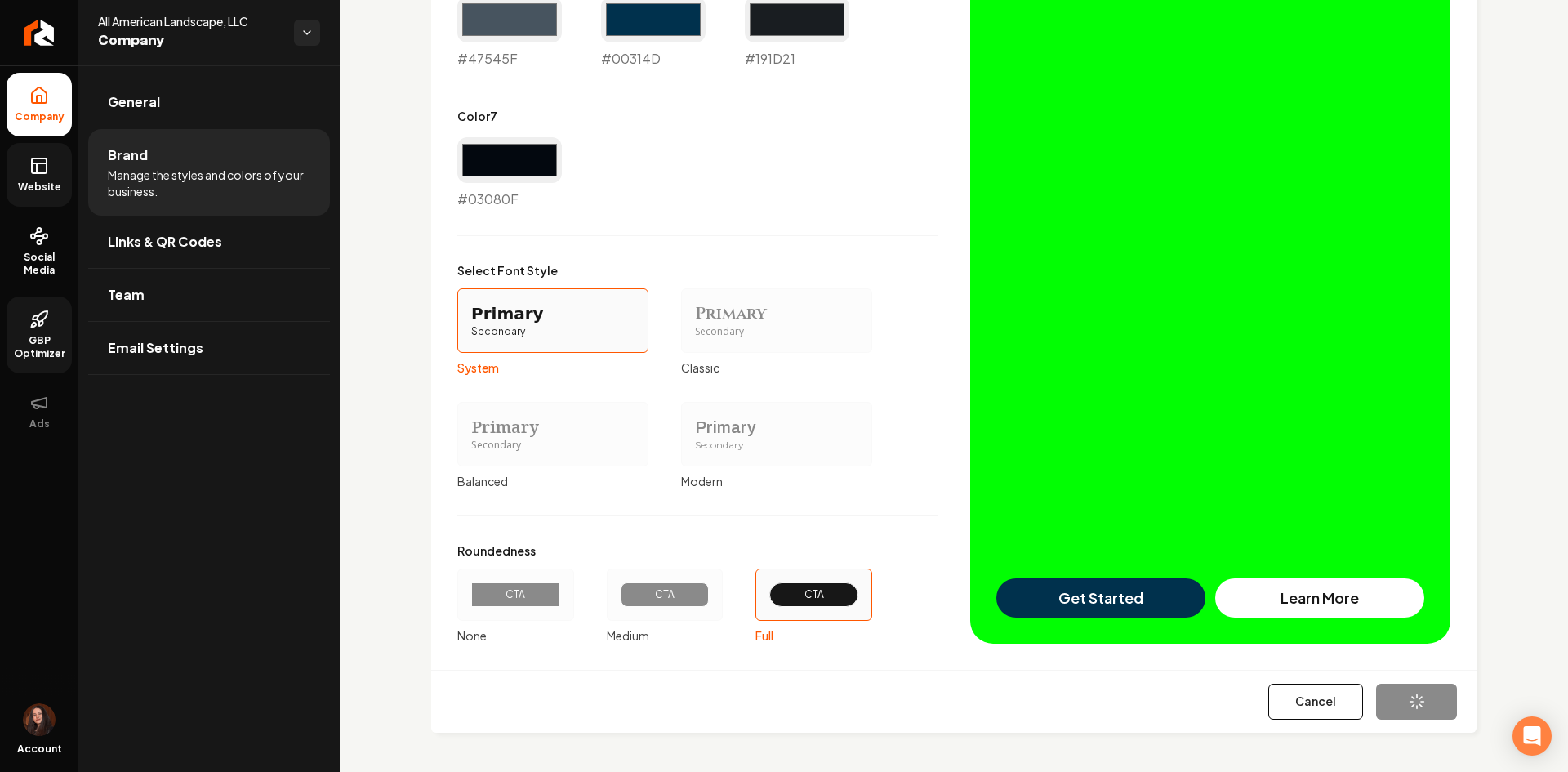
type input "#00314d"
type input "#191d21"
type input "#03080f"
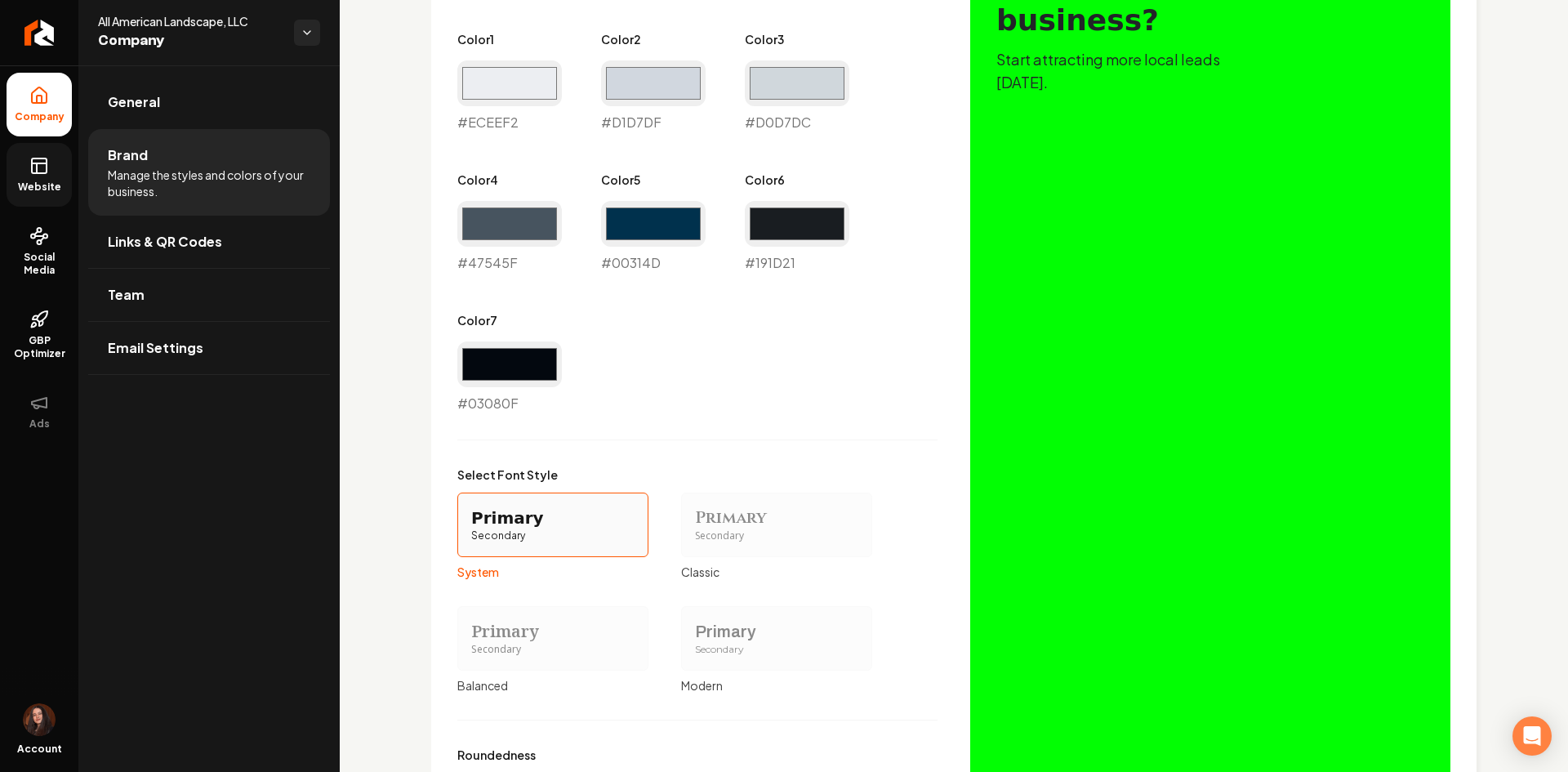
scroll to position [790, 0]
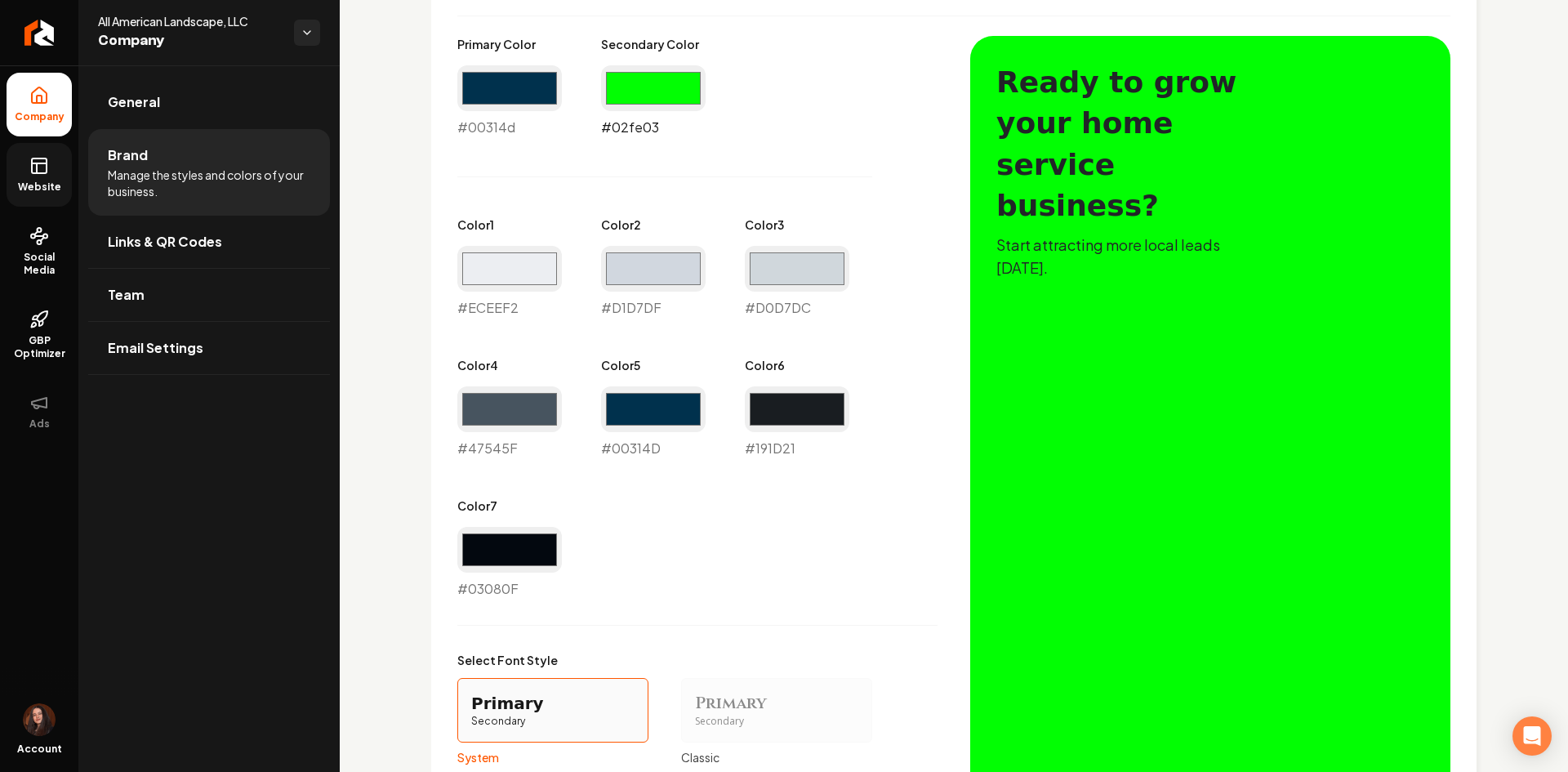
click at [654, 102] on input "#02fe03" at bounding box center [653, 89] width 105 height 46
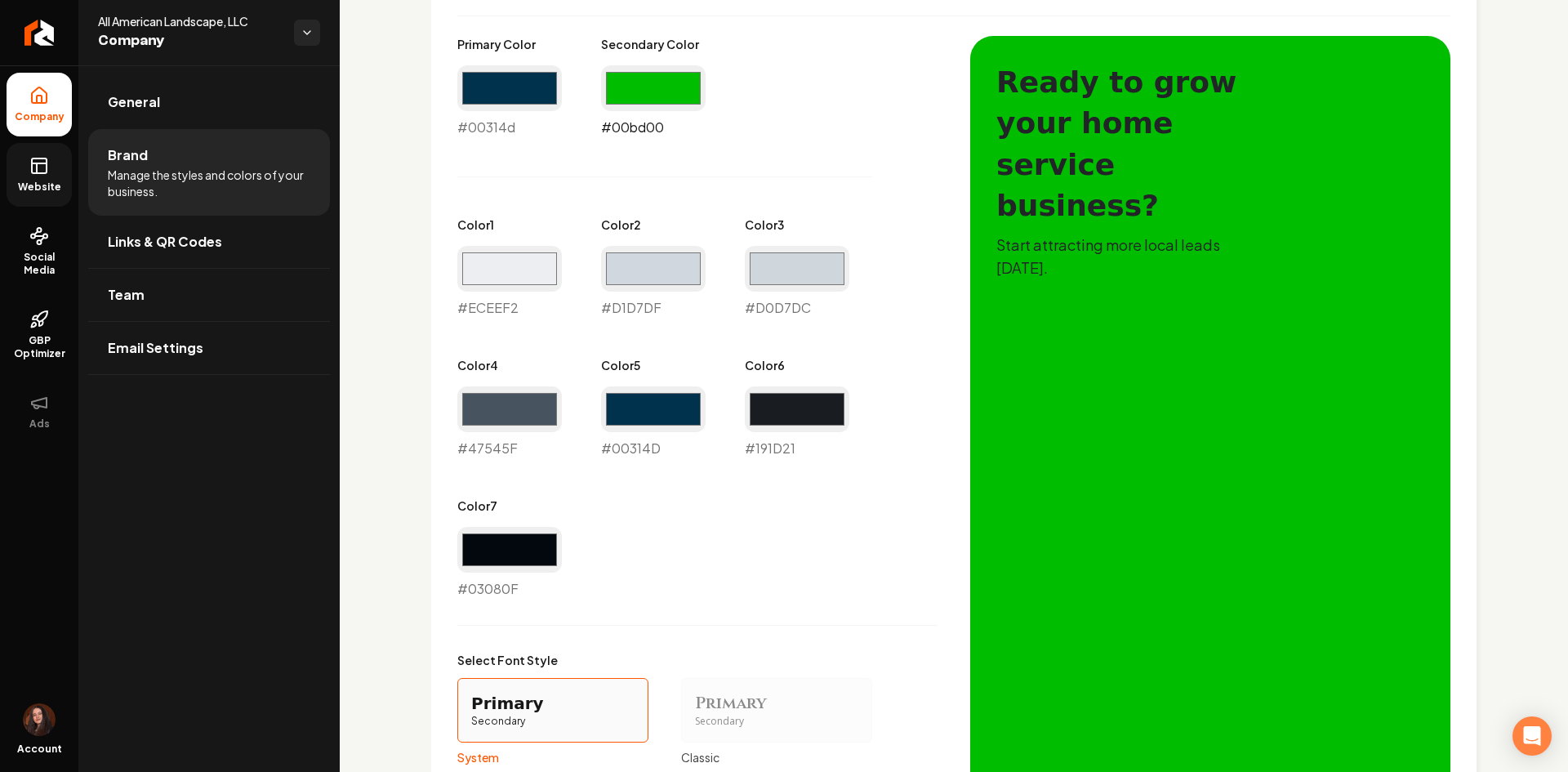
type input "#00bd00"
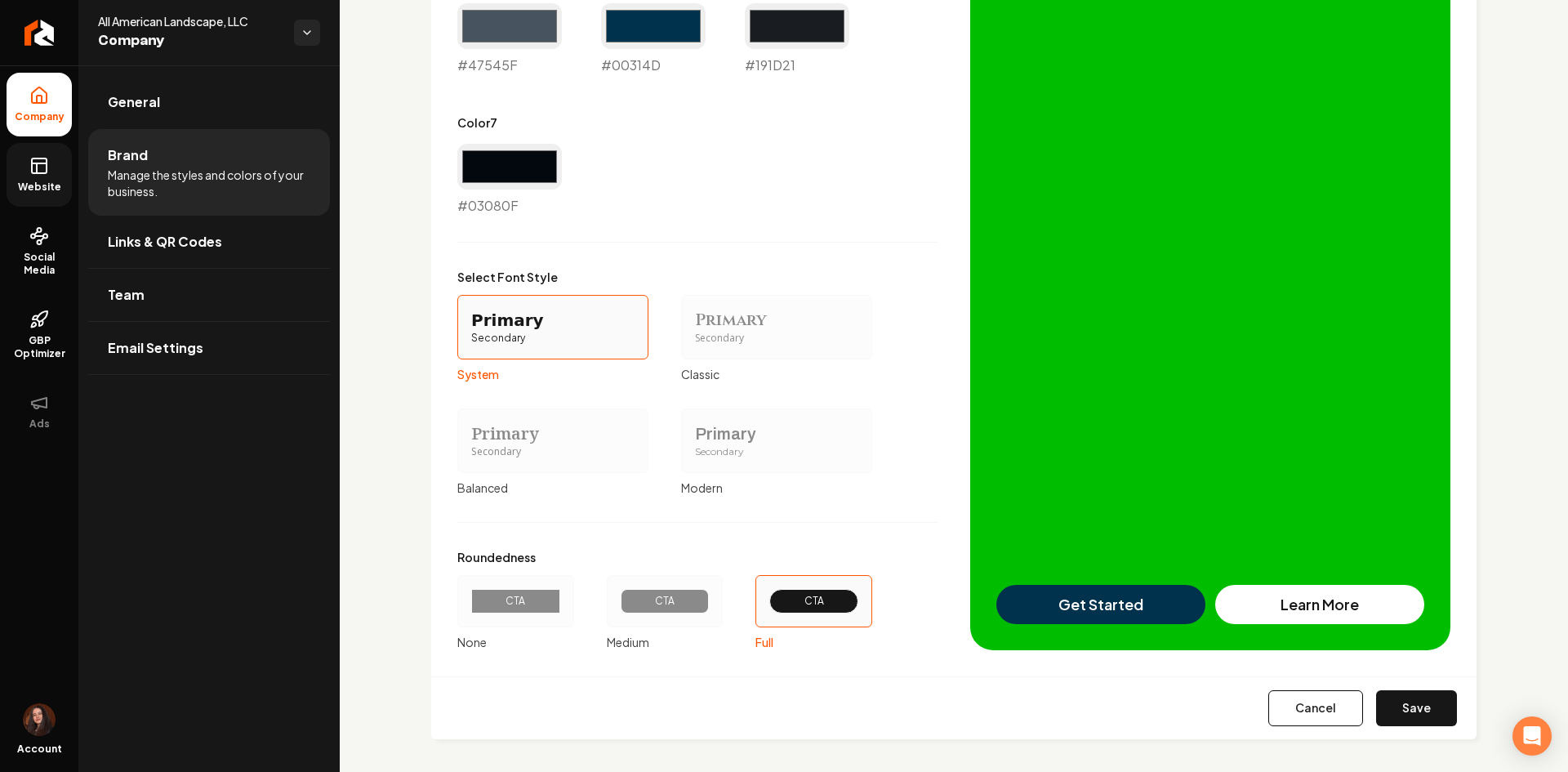
scroll to position [1180, 0]
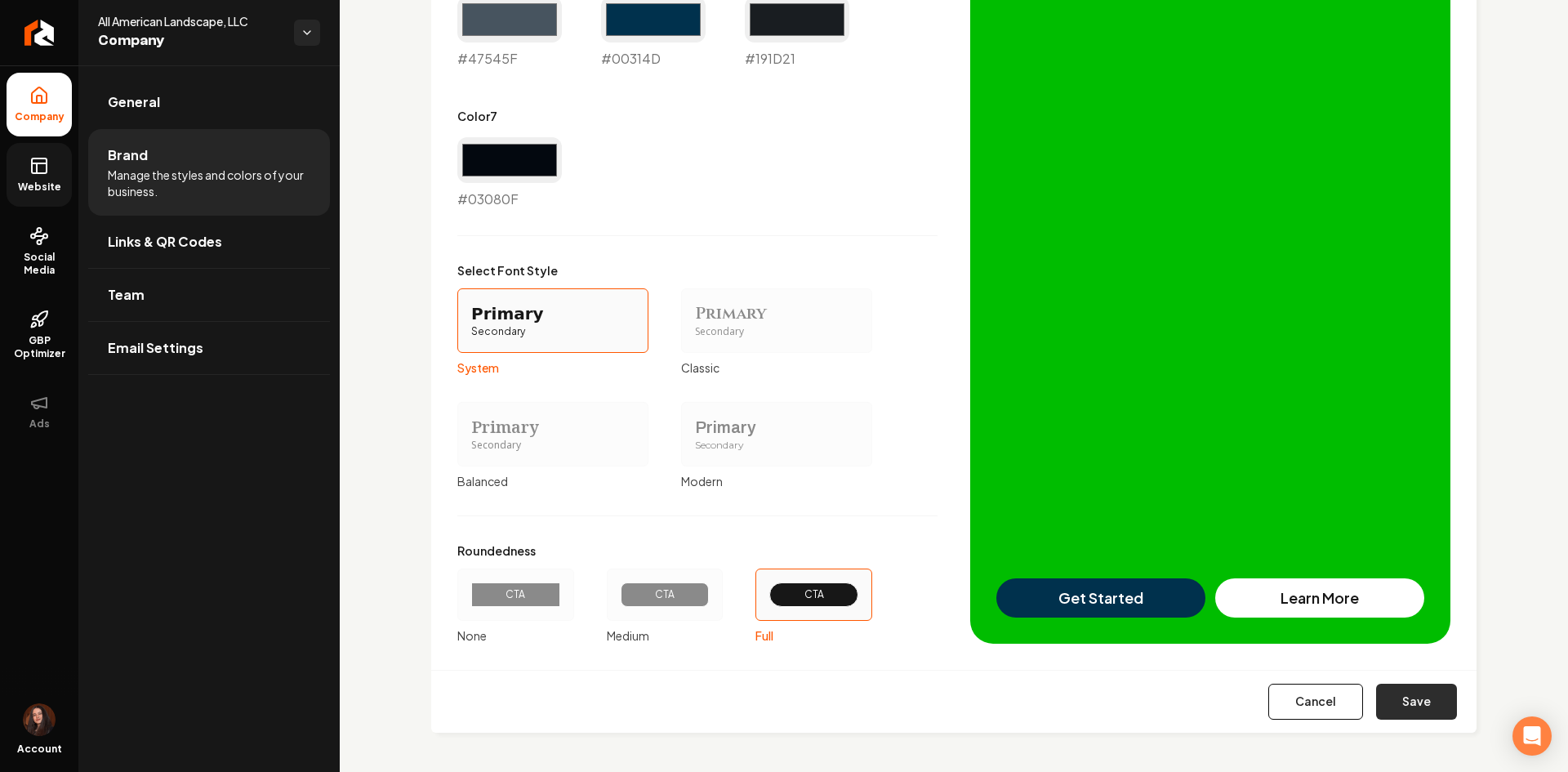
click at [1384, 697] on button "Save" at bounding box center [1417, 702] width 81 height 36
type input "#eceef2"
type input "#d1d7df"
type input "#d0d7dc"
type input "#47545f"
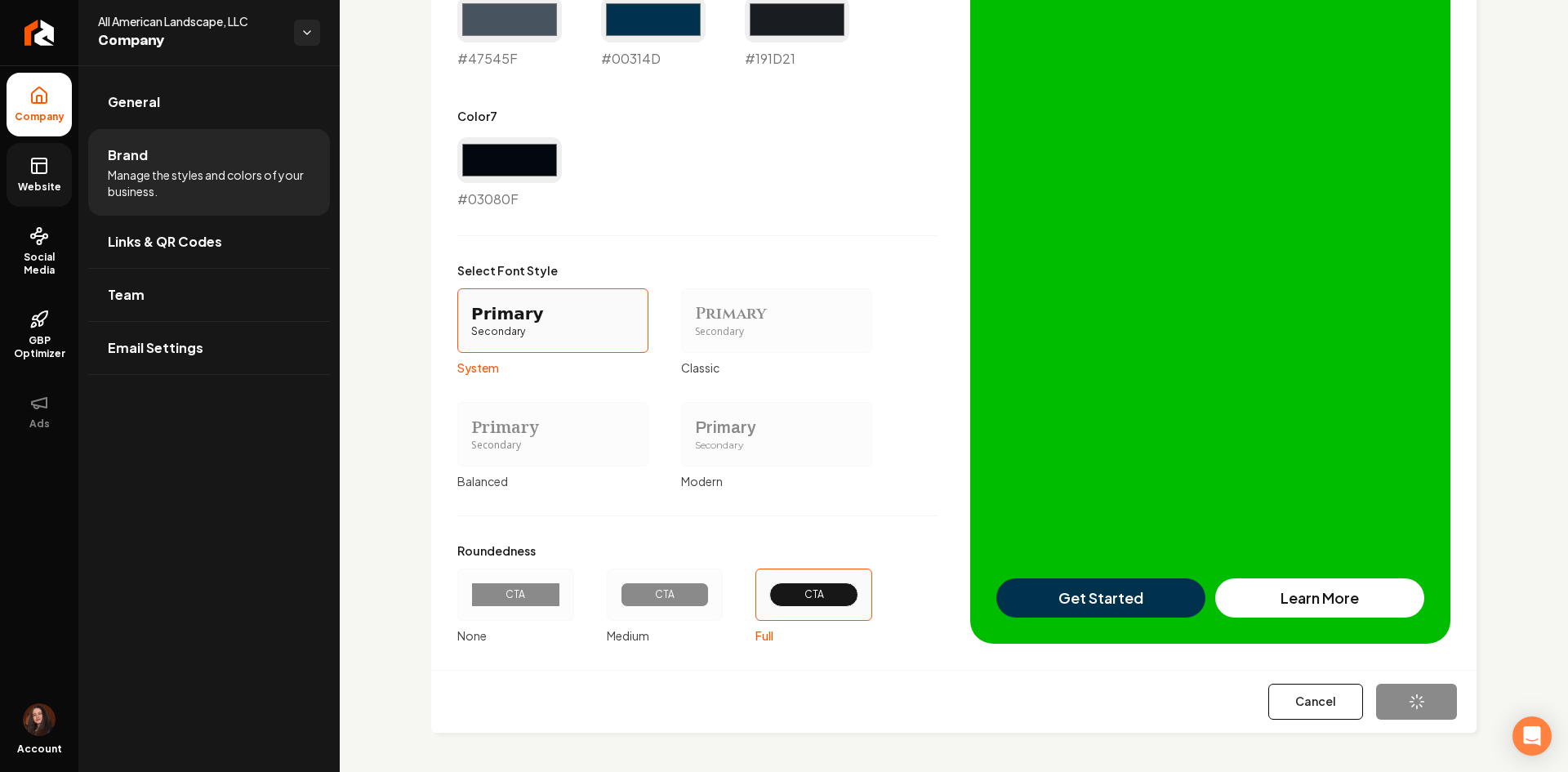
type input "#00314d"
type input "#191d21"
type input "#03080f"
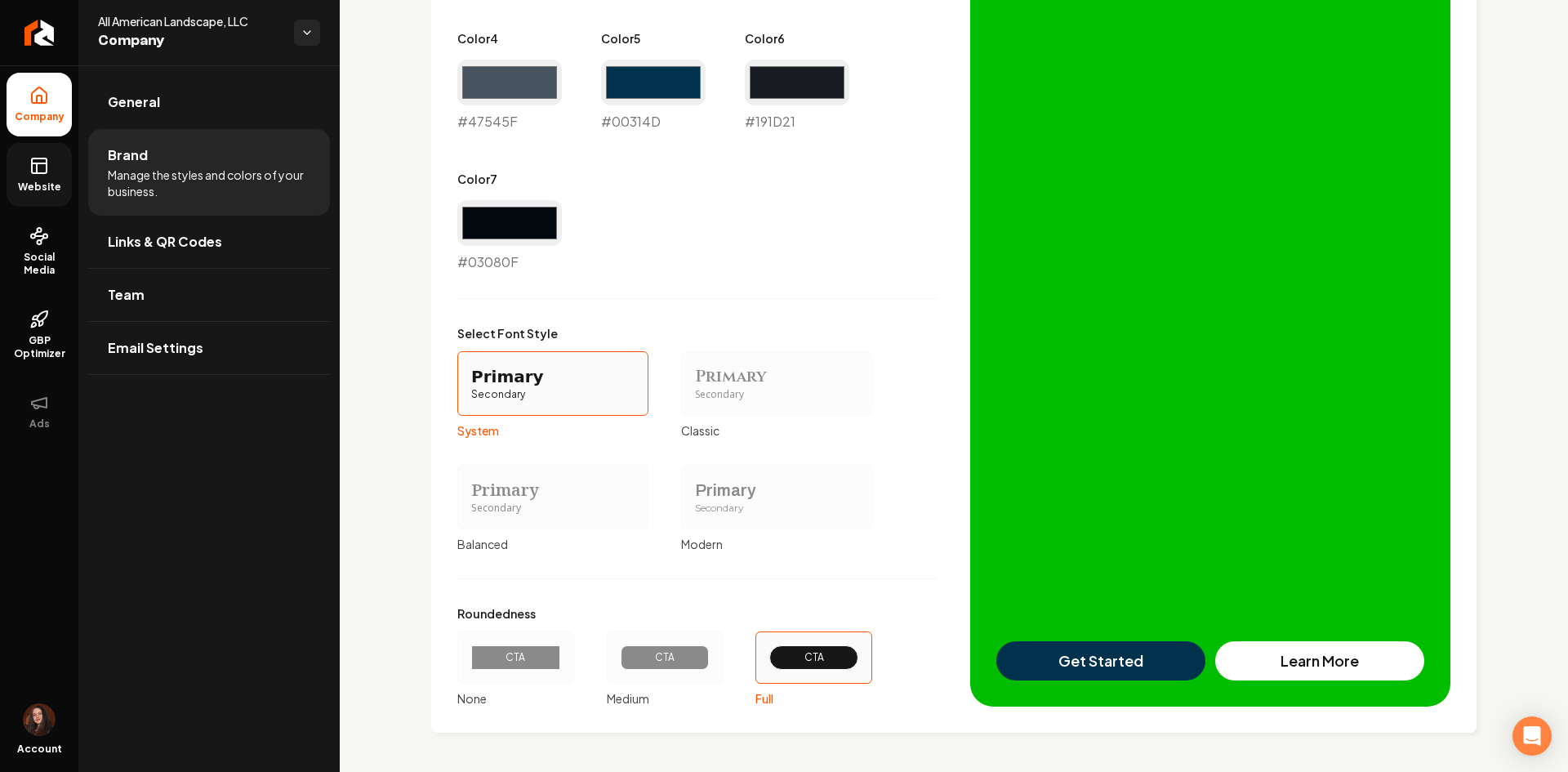
scroll to position [1117, 0]
click at [34, 40] on icon "Return to dashboard" at bounding box center [39, 32] width 26 height 26
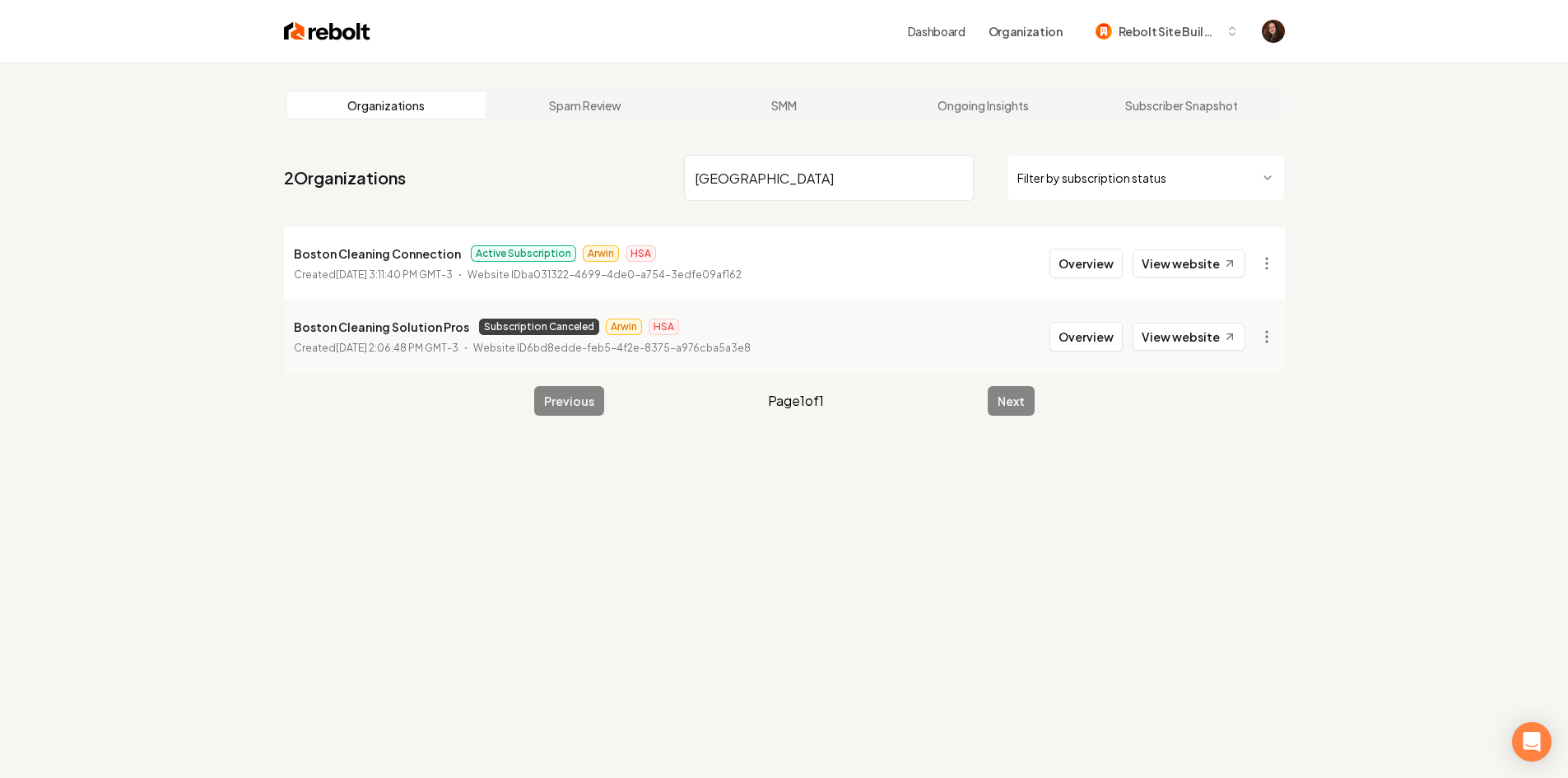
click at [716, 185] on input "[GEOGRAPHIC_DATA]" at bounding box center [828, 177] width 290 height 46
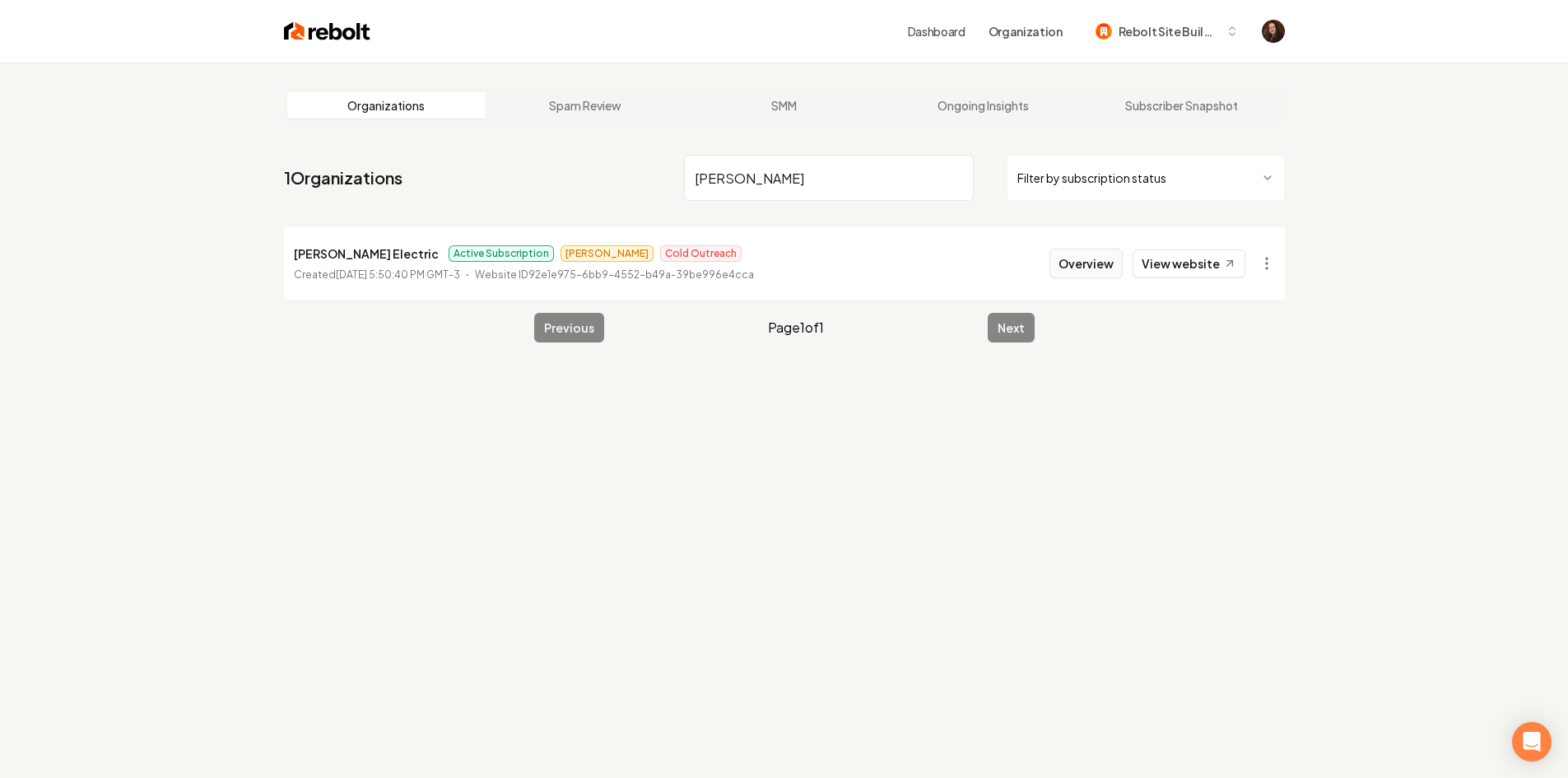
type input "[PERSON_NAME]"
click at [1095, 248] on button "Overview" at bounding box center [1086, 263] width 74 height 29
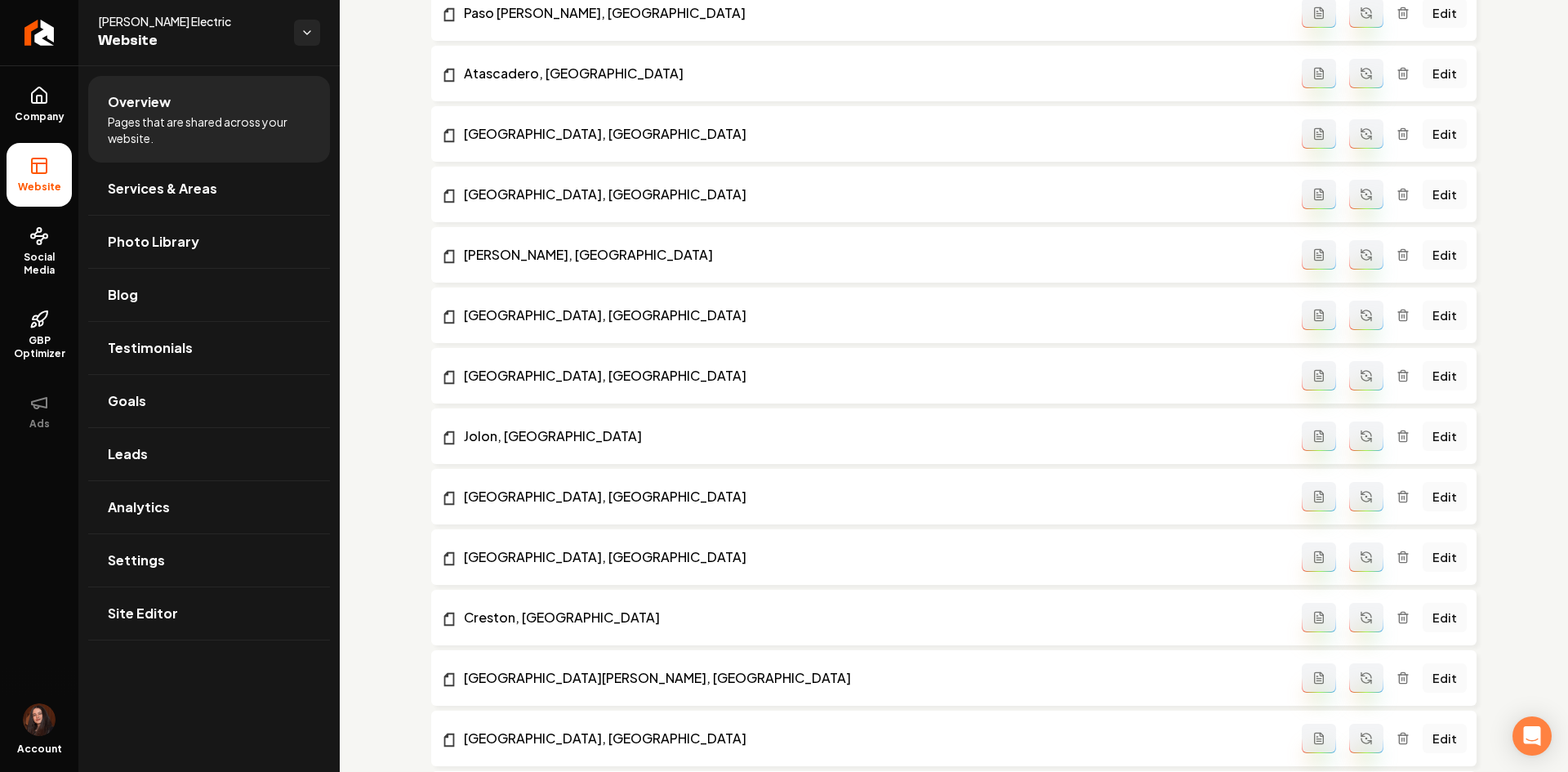
scroll to position [1798, 0]
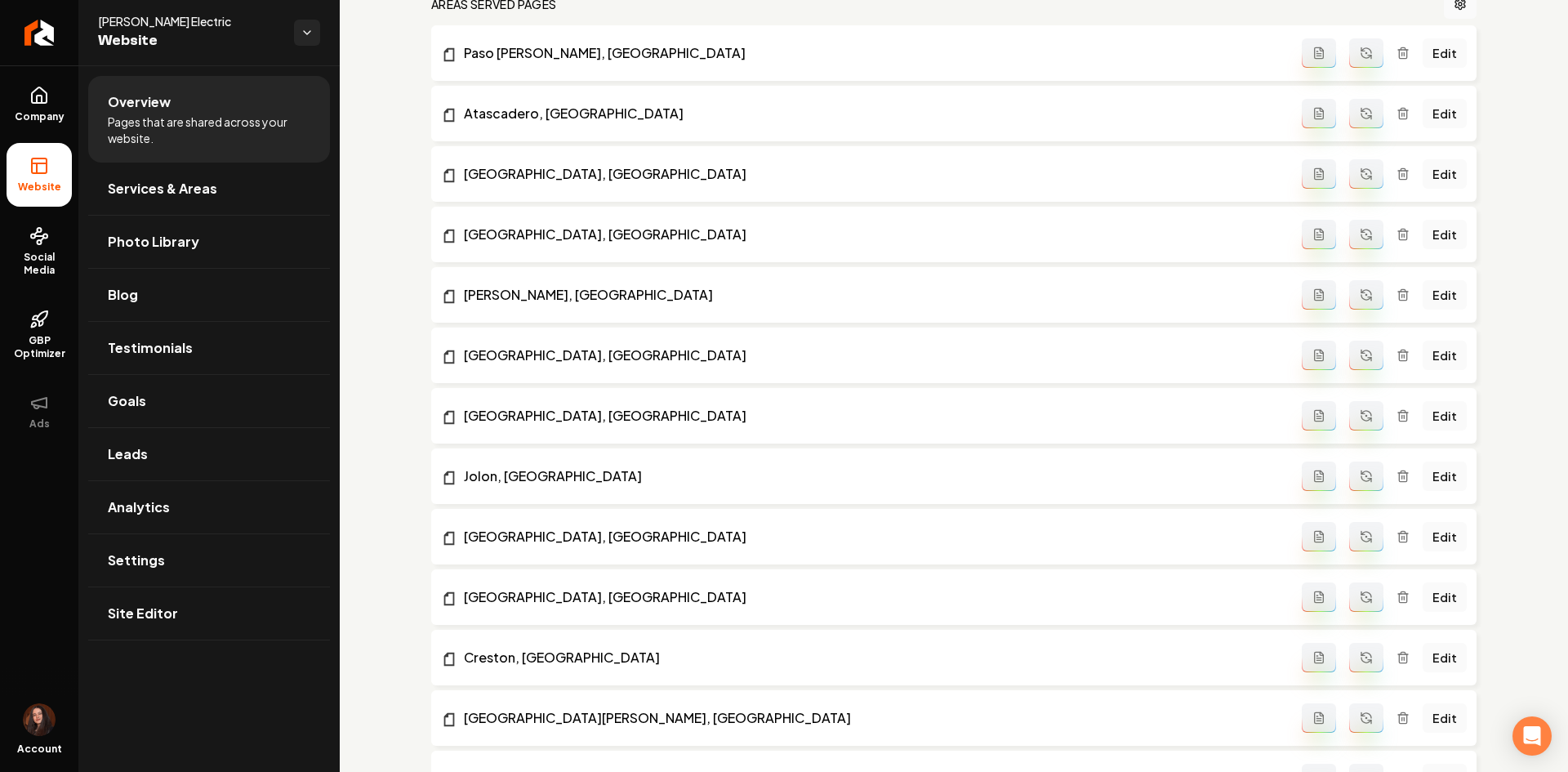
click at [1362, 49] on icon "Main content area" at bounding box center [1366, 50] width 10 height 5
click at [1365, 104] on button "Main content area" at bounding box center [1366, 113] width 35 height 29
click at [1365, 176] on button "Main content area" at bounding box center [1366, 174] width 35 height 29
click at [1360, 231] on icon "Main content area" at bounding box center [1366, 235] width 13 height 13
click at [1360, 293] on icon "Main content area" at bounding box center [1366, 295] width 13 height 13
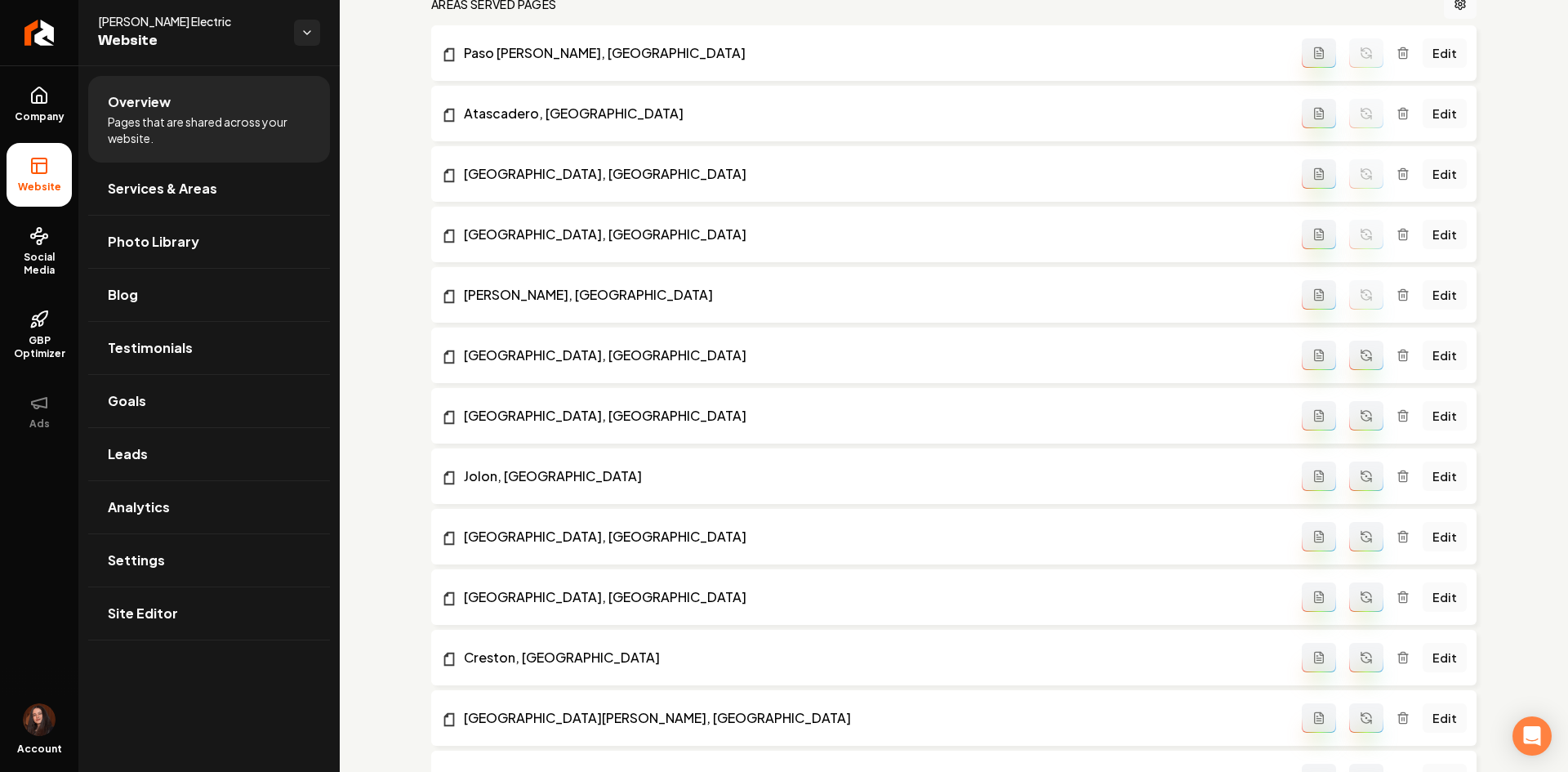
click at [1364, 362] on button "Main content area" at bounding box center [1366, 355] width 35 height 29
click at [1360, 418] on icon "Main content area" at bounding box center [1366, 416] width 13 height 13
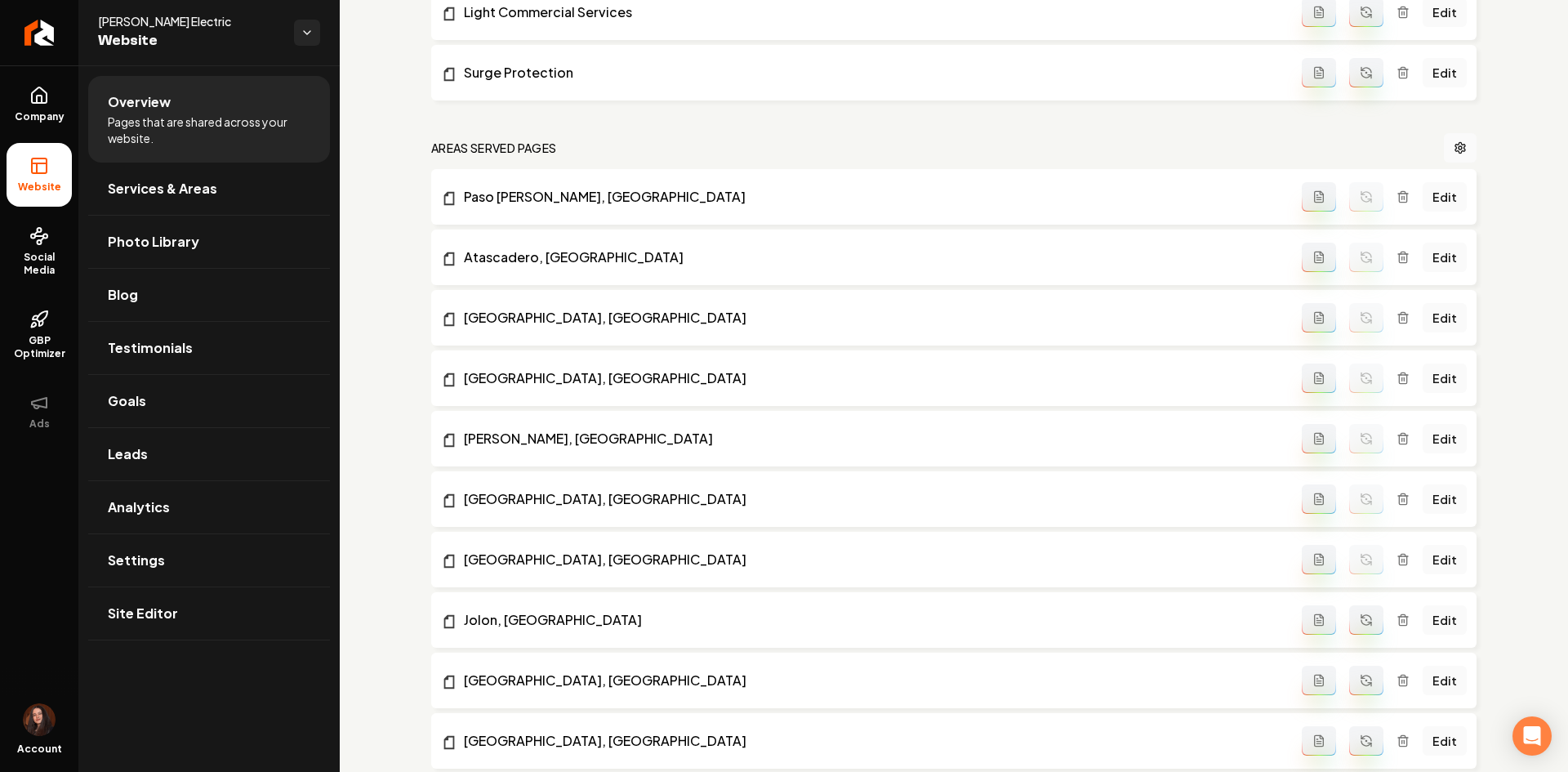
scroll to position [1634, 0]
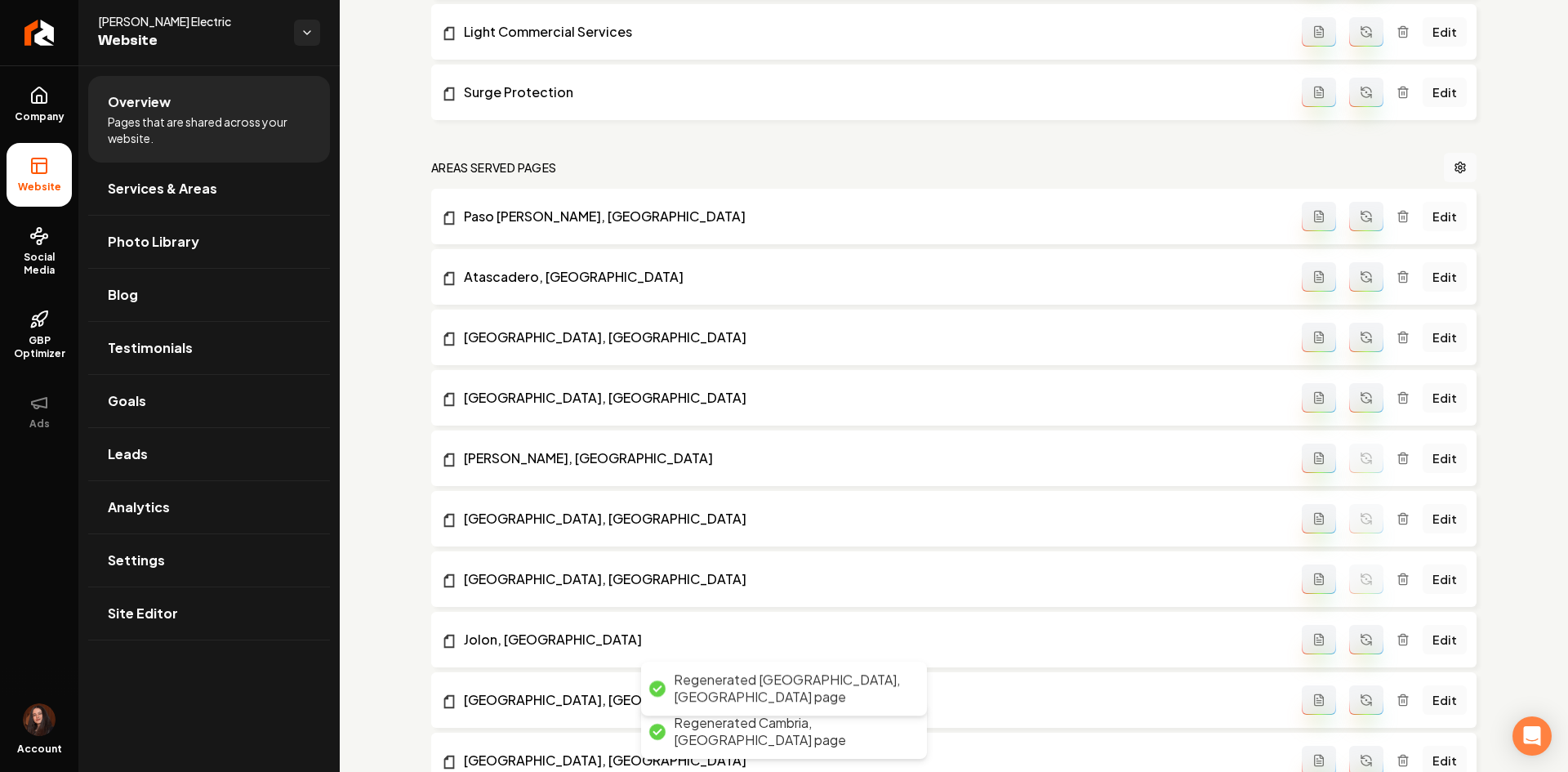
click at [1439, 213] on link "Edit" at bounding box center [1445, 216] width 44 height 29
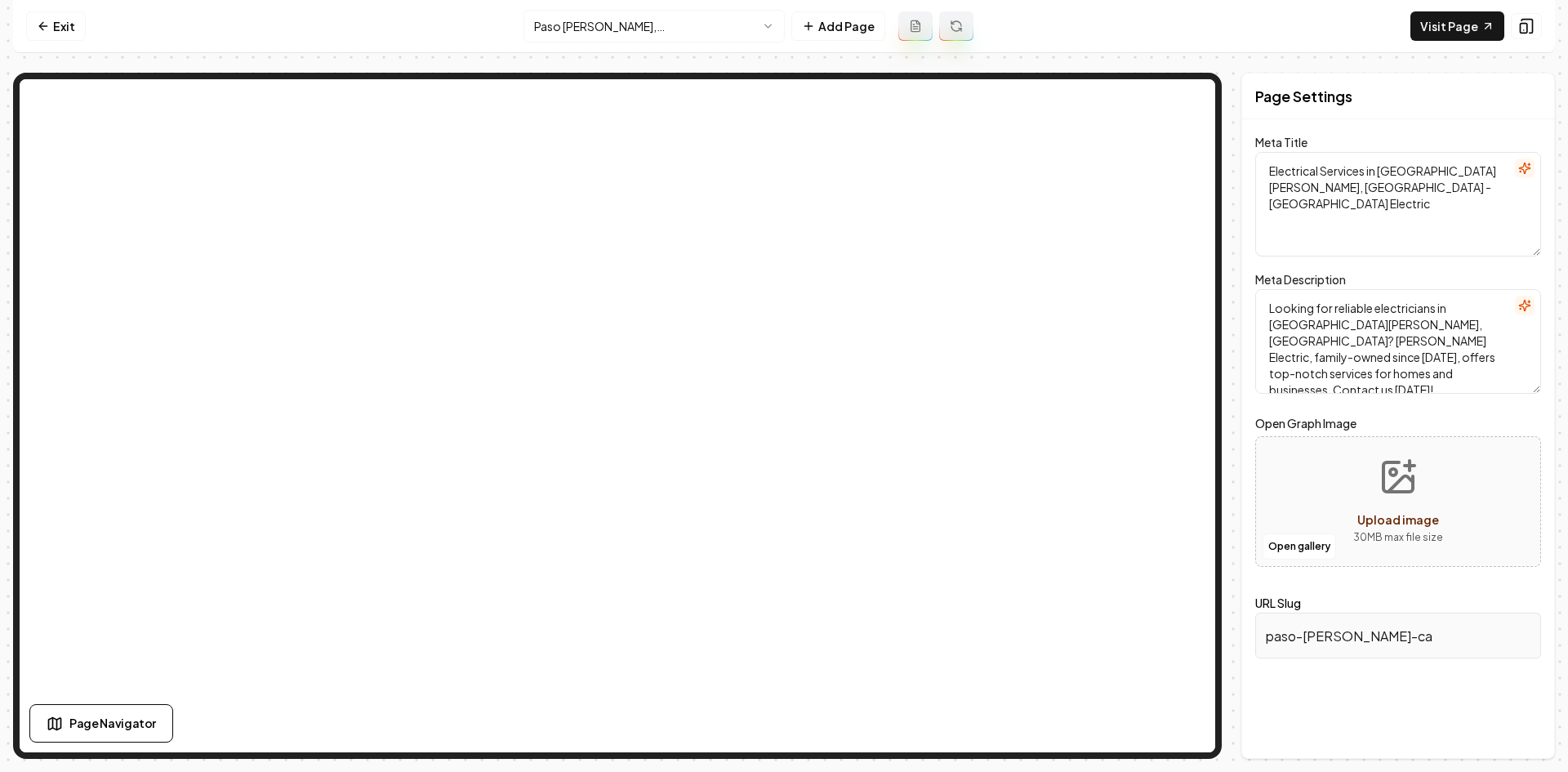
click at [700, 27] on html "Computer Required This feature is only available on a computer. Please switch t…" at bounding box center [784, 386] width 1568 height 772
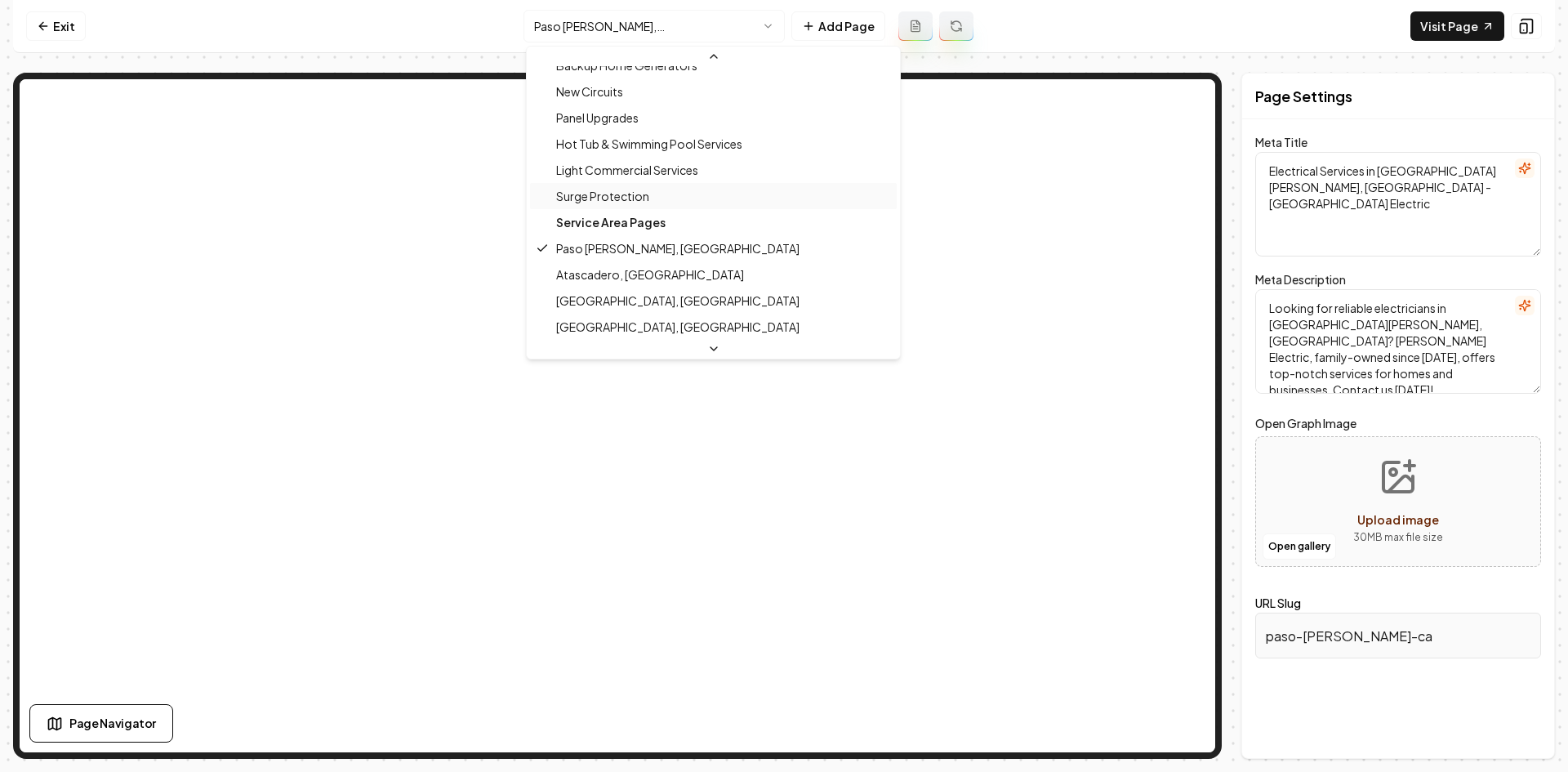
scroll to position [413, 0]
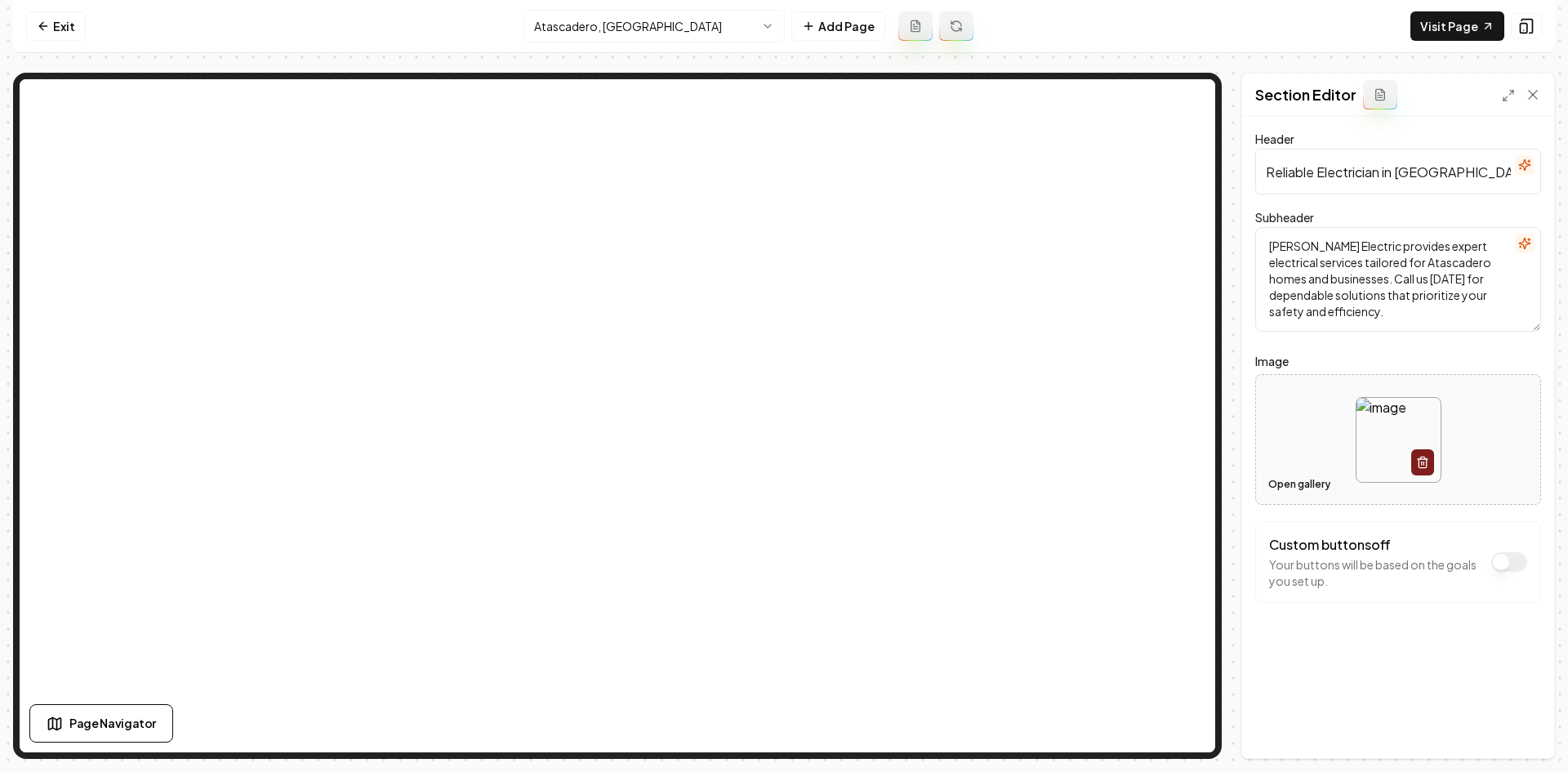
click at [1297, 484] on button "Open gallery" at bounding box center [1299, 485] width 74 height 26
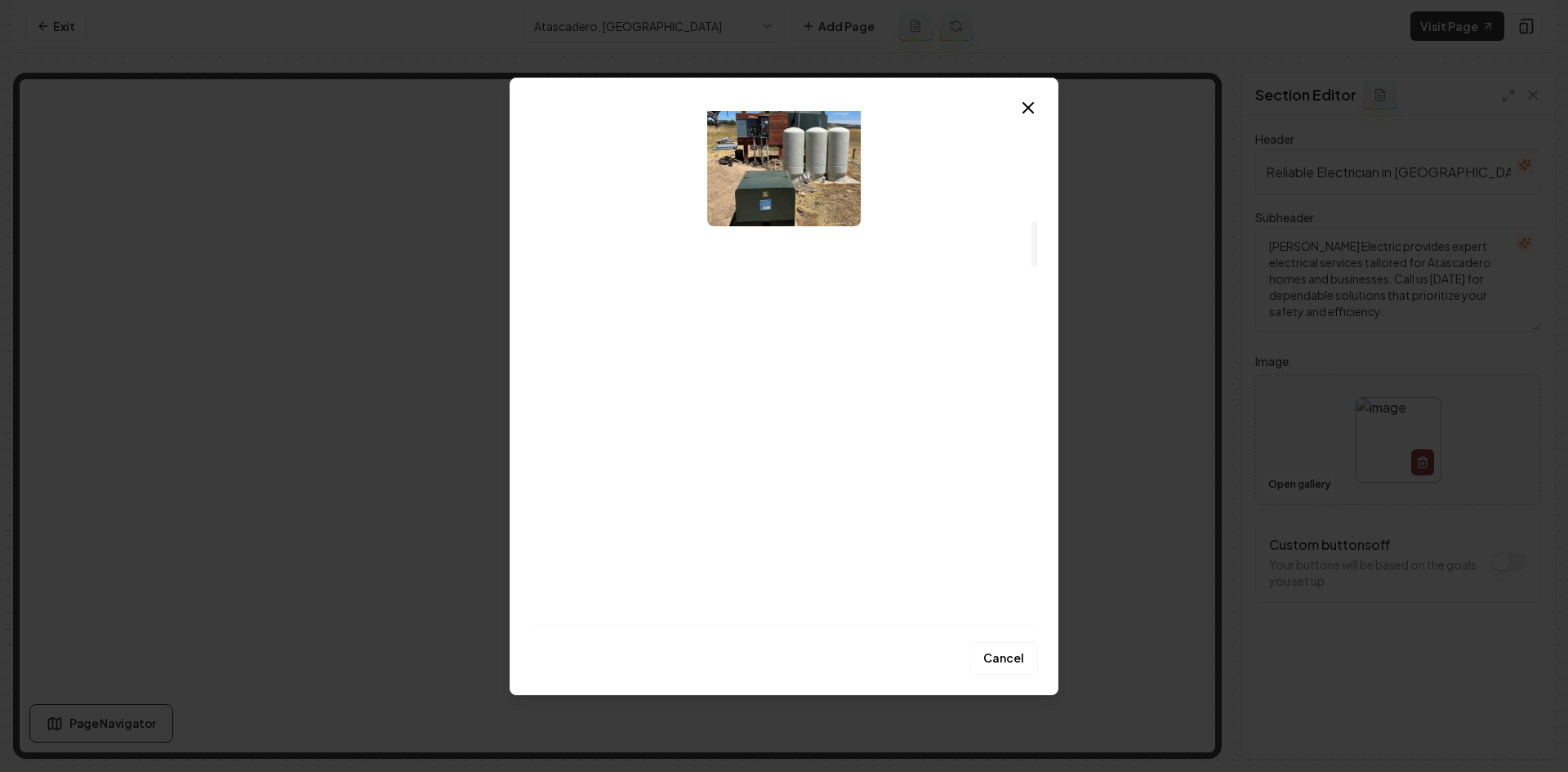
scroll to position [1226, 0]
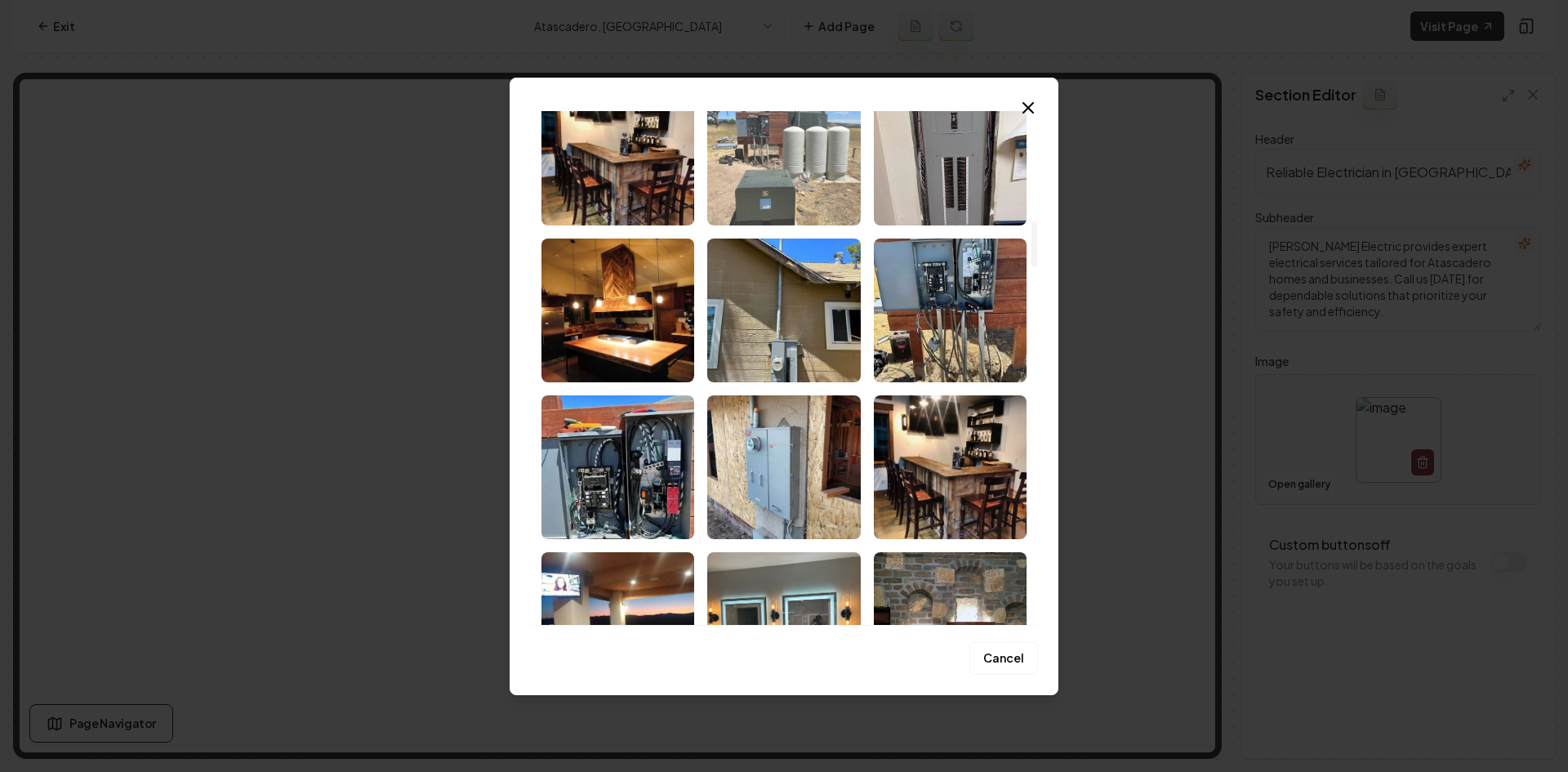
click at [807, 204] on img "Select image image_68cb0ce15c7cd75eb8f915e9.webp" at bounding box center [784, 154] width 152 height 144
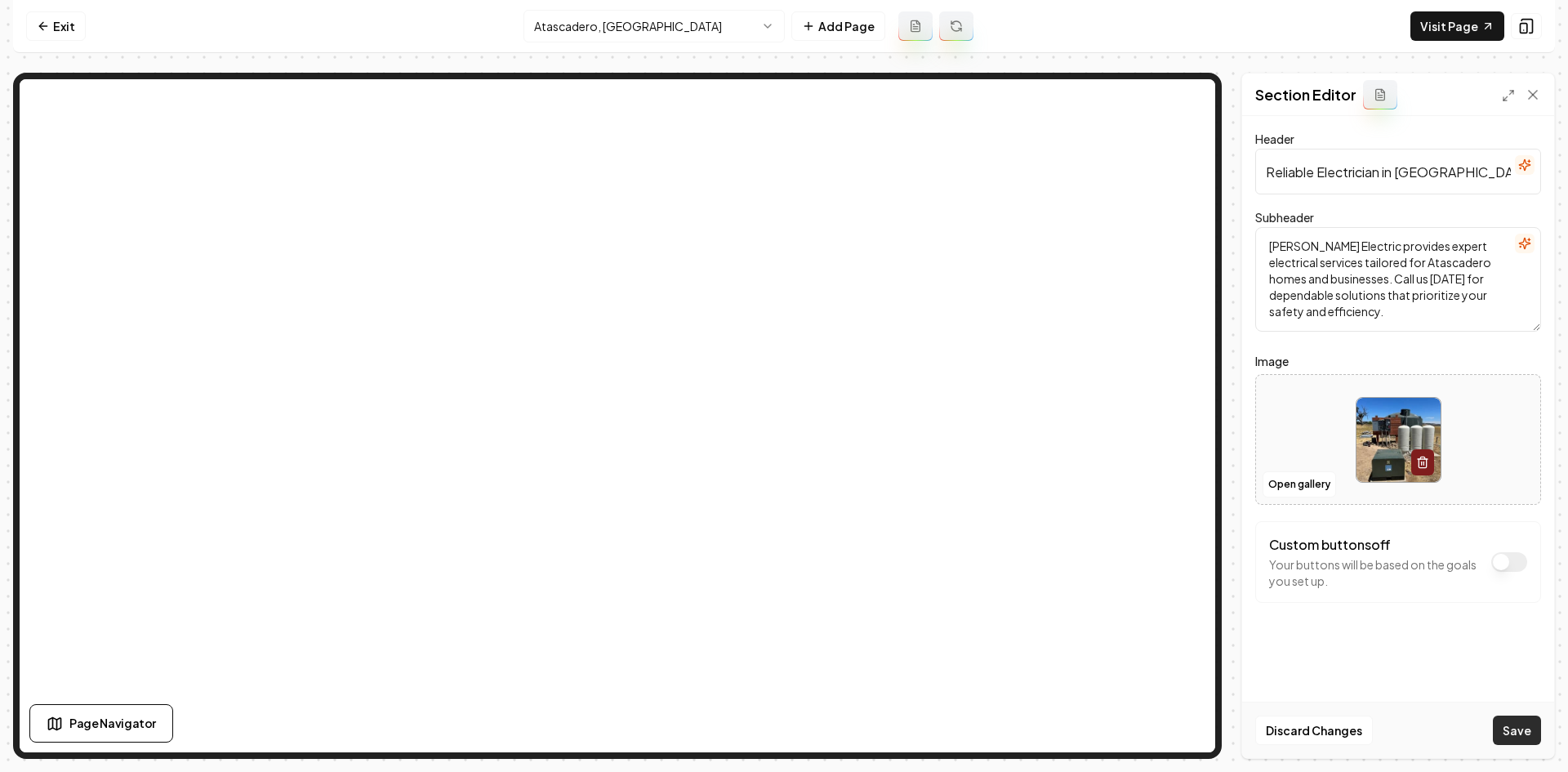
click at [1505, 735] on button "Save" at bounding box center [1517, 730] width 48 height 29
click at [558, 12] on html "Computer Required This feature is only available on a computer. Please switch t…" at bounding box center [784, 386] width 1568 height 772
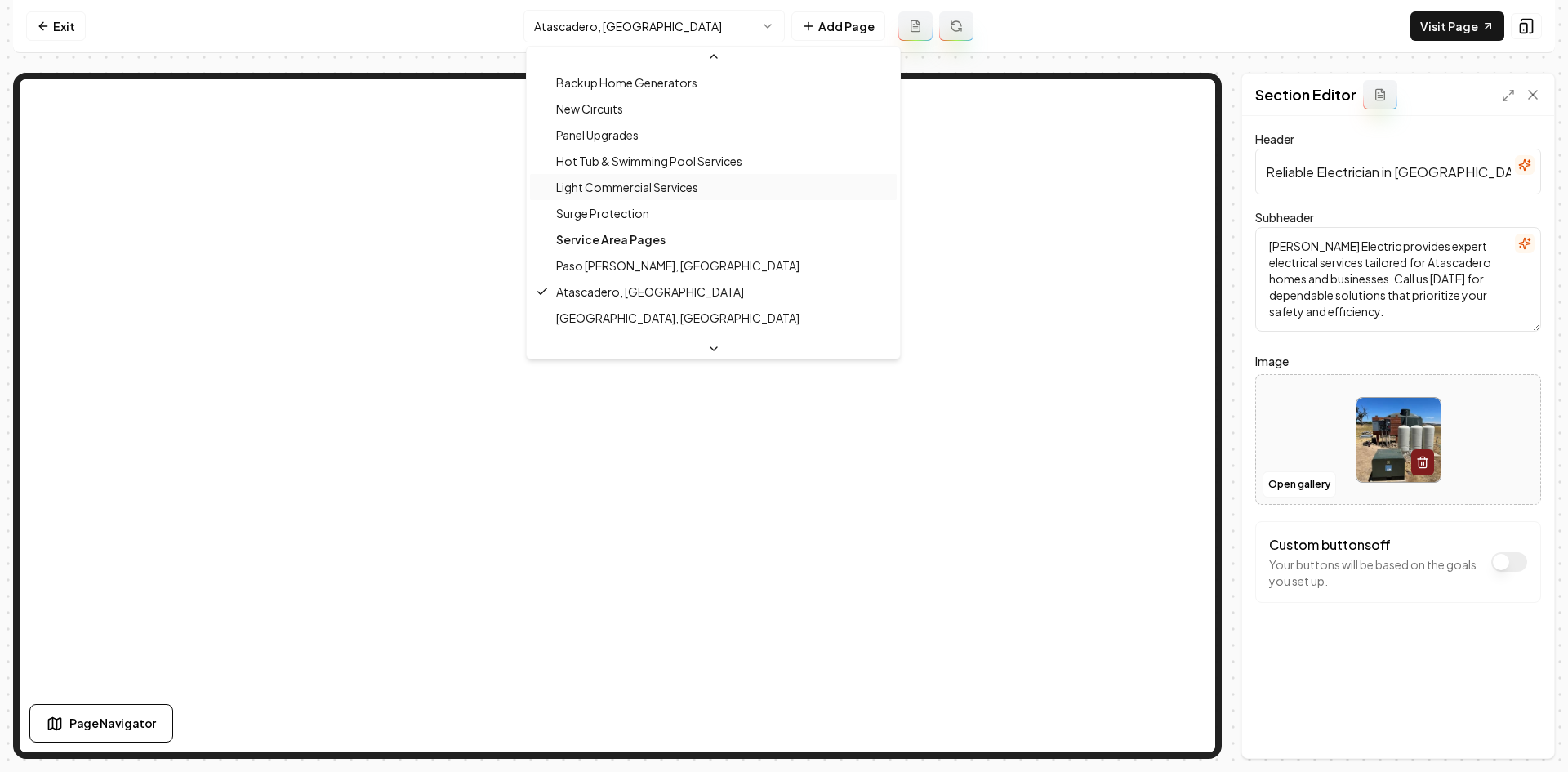
scroll to position [521, 0]
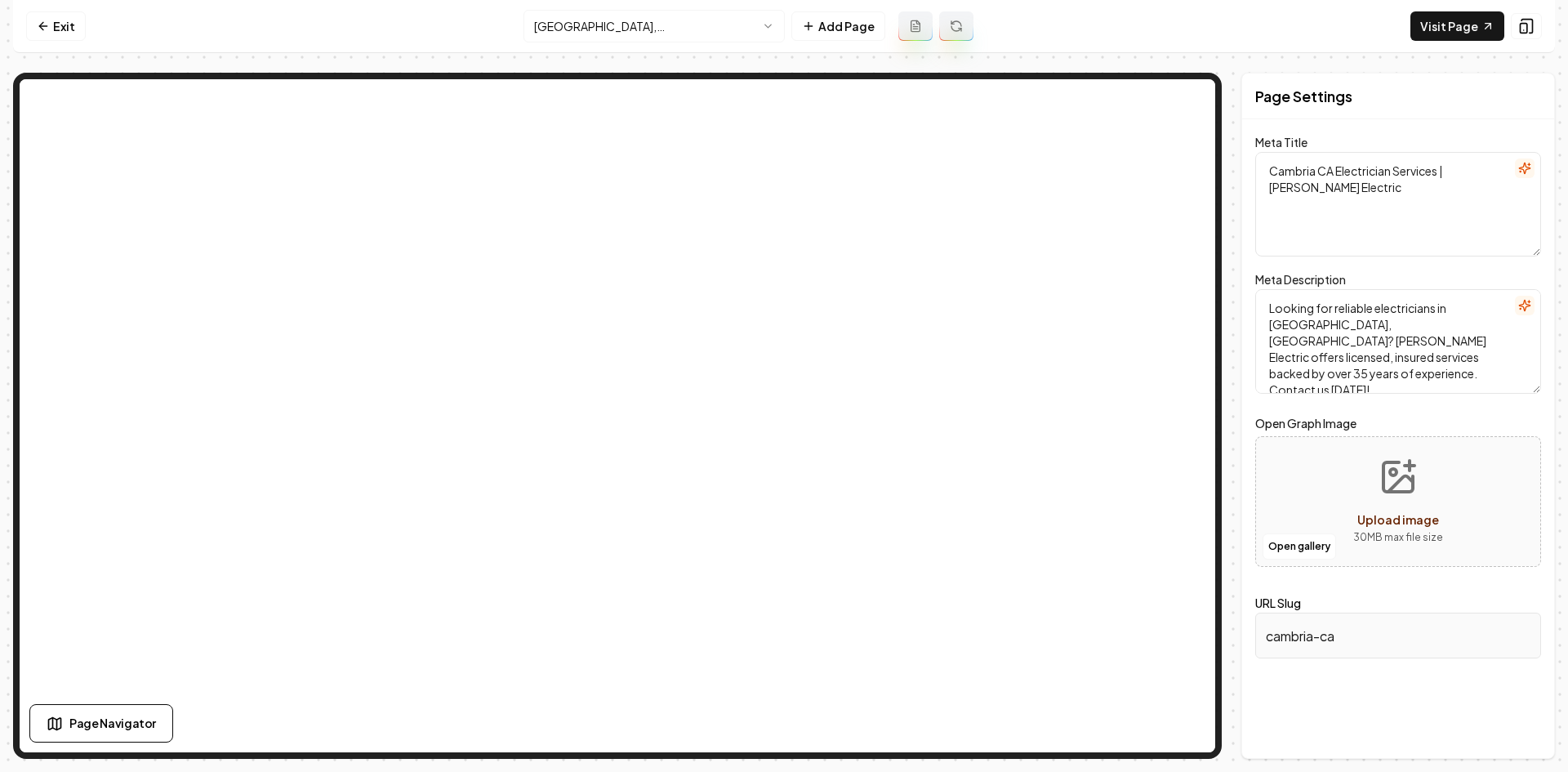
click at [630, 26] on html "Computer Required This feature is only available on a computer. Please switch t…" at bounding box center [784, 386] width 1568 height 772
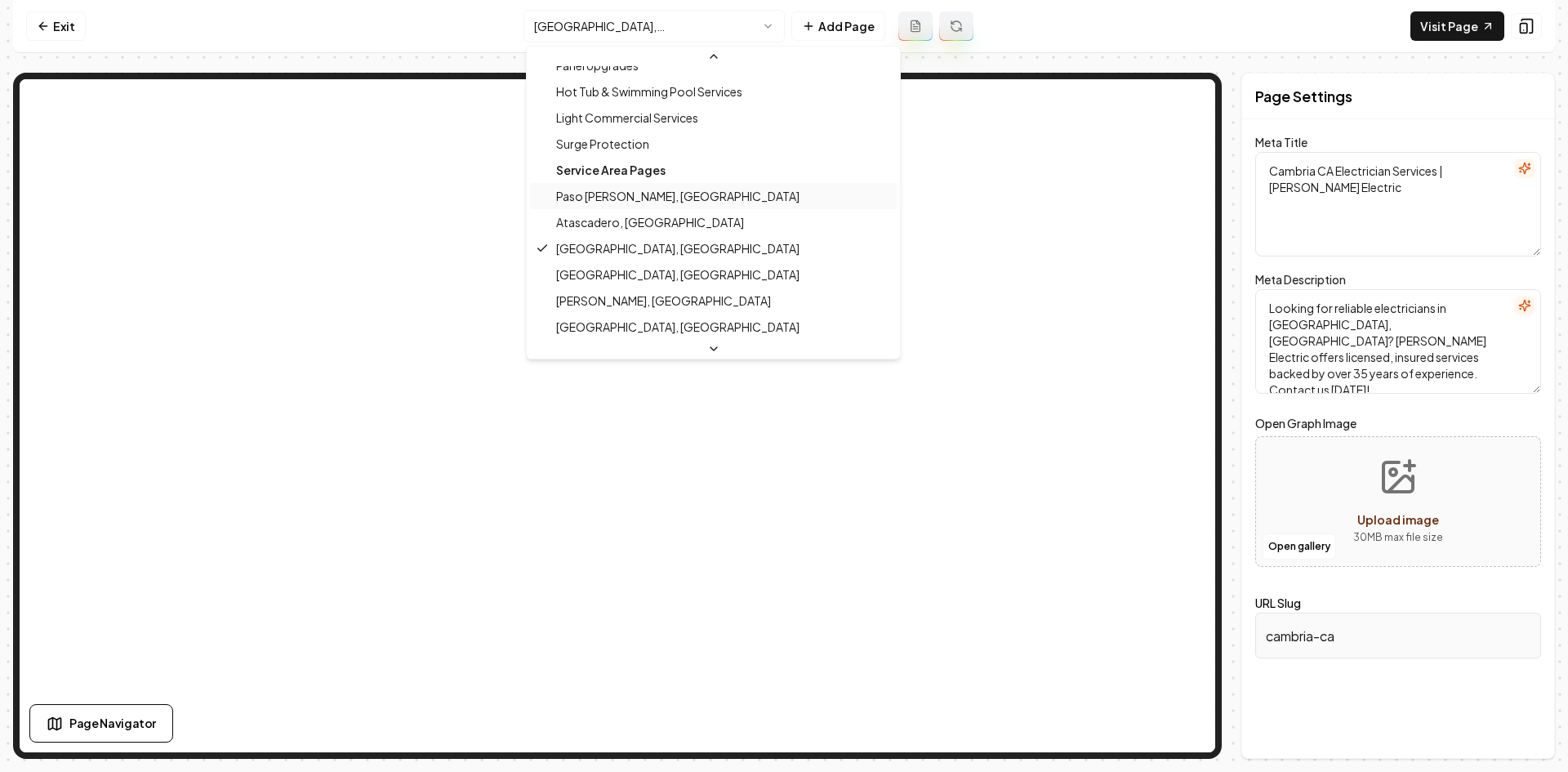
scroll to position [465, 0]
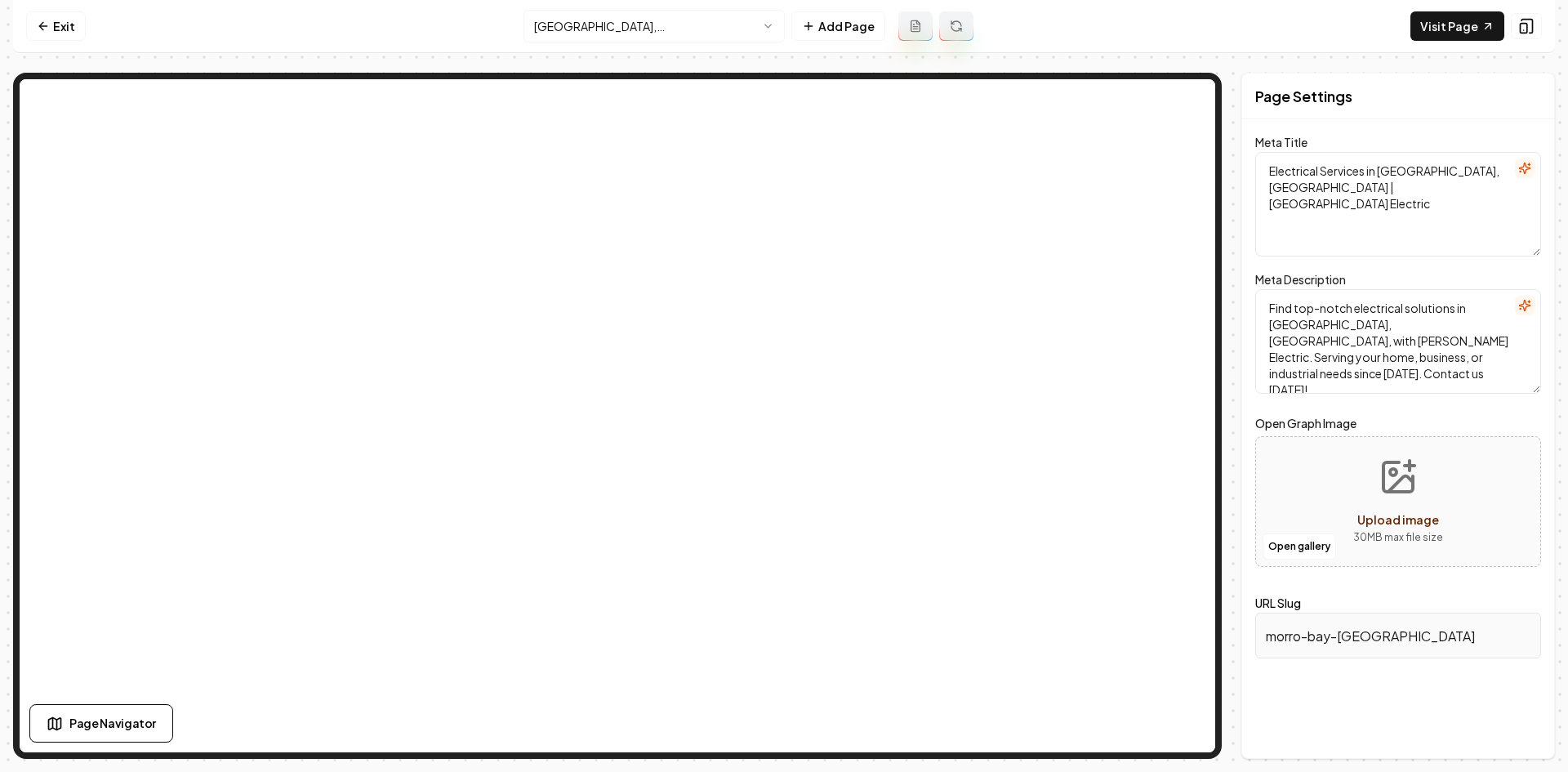
click at [628, 36] on html "Computer Required This feature is only available on a computer. Please switch t…" at bounding box center [784, 386] width 1568 height 772
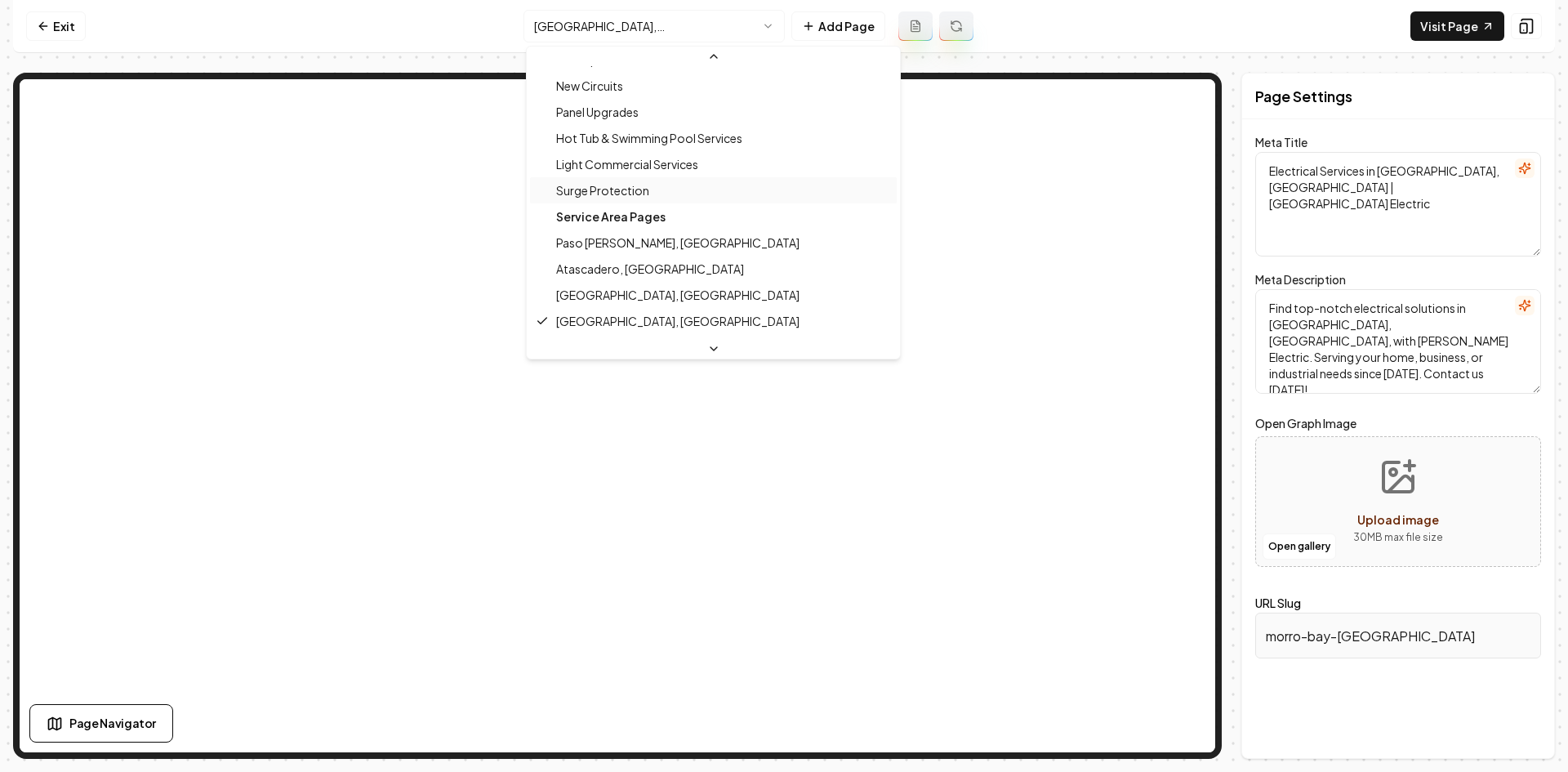
scroll to position [465, 0]
click at [618, 295] on span "[PERSON_NAME], [GEOGRAPHIC_DATA]" at bounding box center [664, 297] width 215 height 16
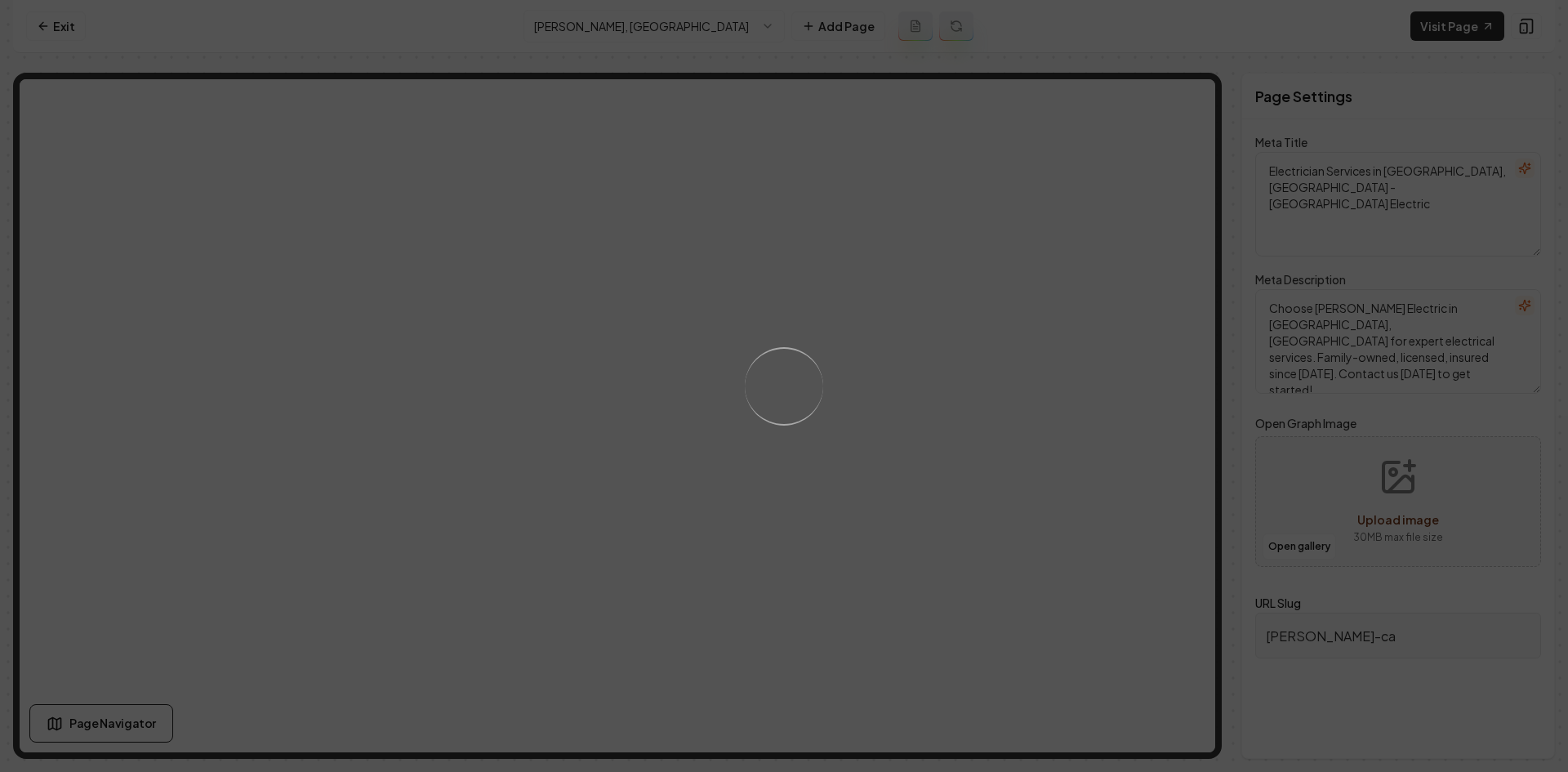
drag, startPoint x: 618, startPoint y: 295, endPoint x: 404, endPoint y: 257, distance: 217.3
click at [404, 257] on div "Loading..." at bounding box center [784, 386] width 1568 height 772
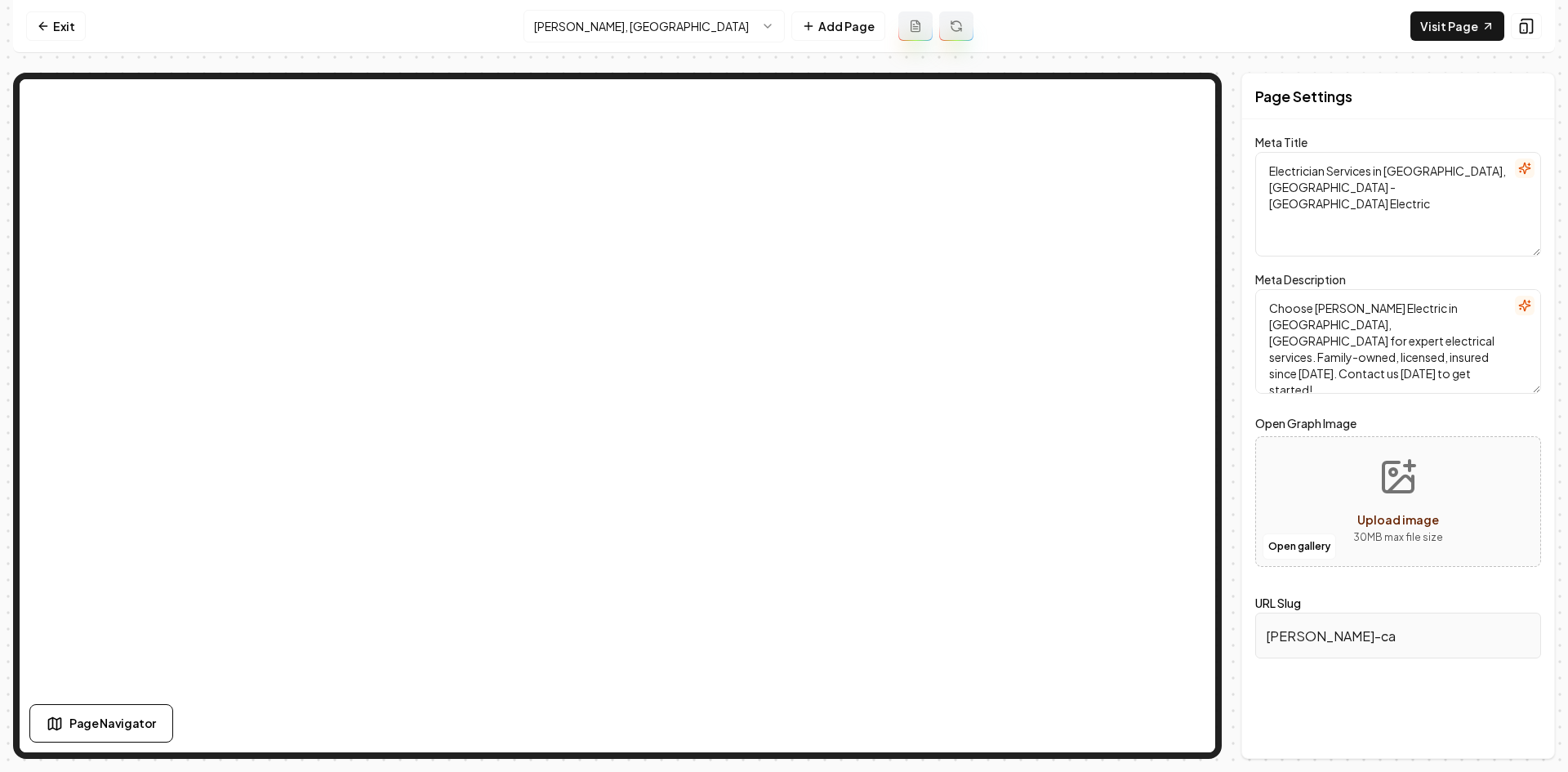
click at [567, 16] on html "Computer Required This feature is only available on a computer. Please switch t…" at bounding box center [784, 386] width 1568 height 772
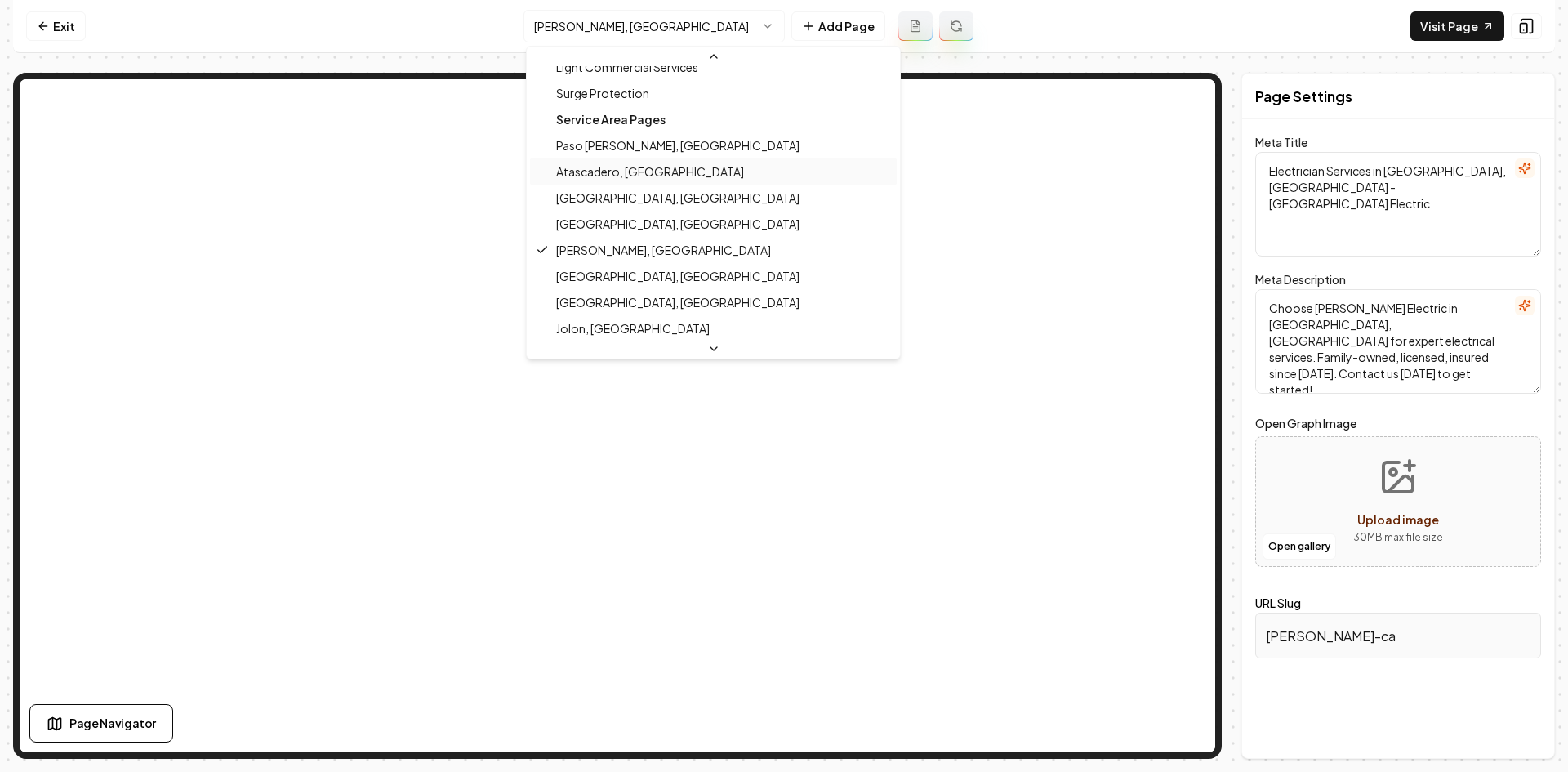
scroll to position [518, 0]
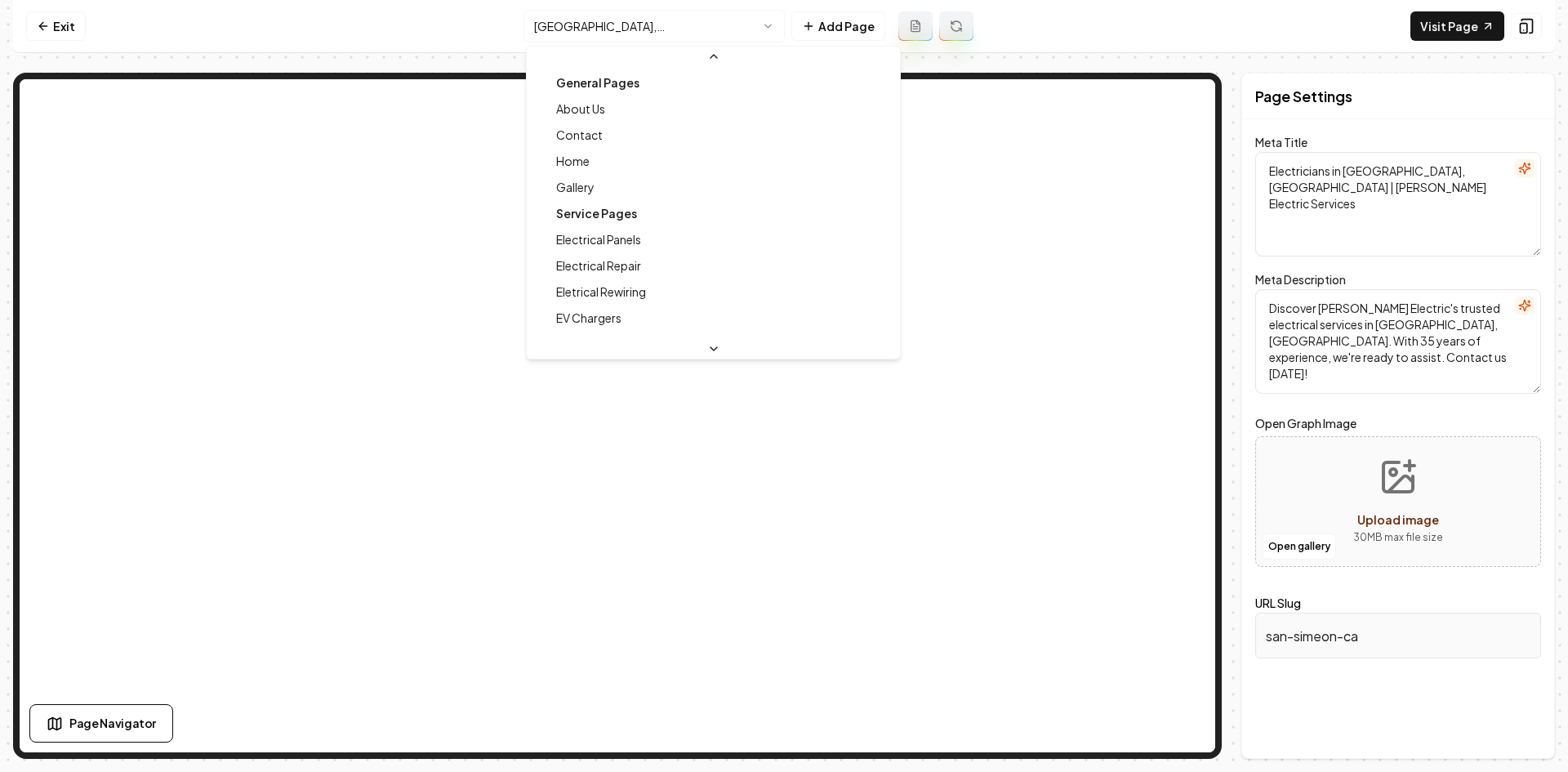
click at [642, 16] on html "Computer Required This feature is only available on a computer. Please switch t…" at bounding box center [784, 386] width 1568 height 772
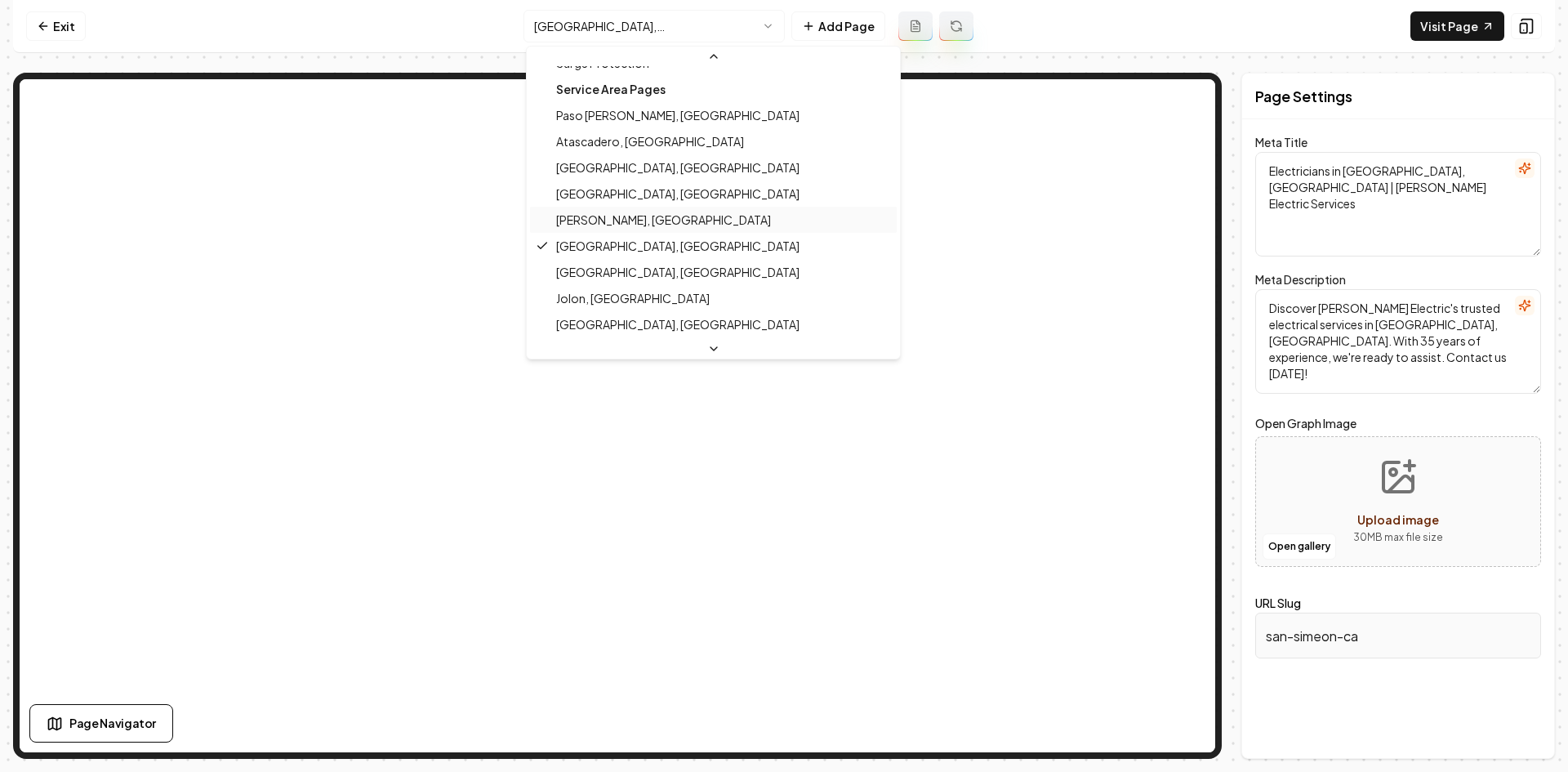
scroll to position [544, 0]
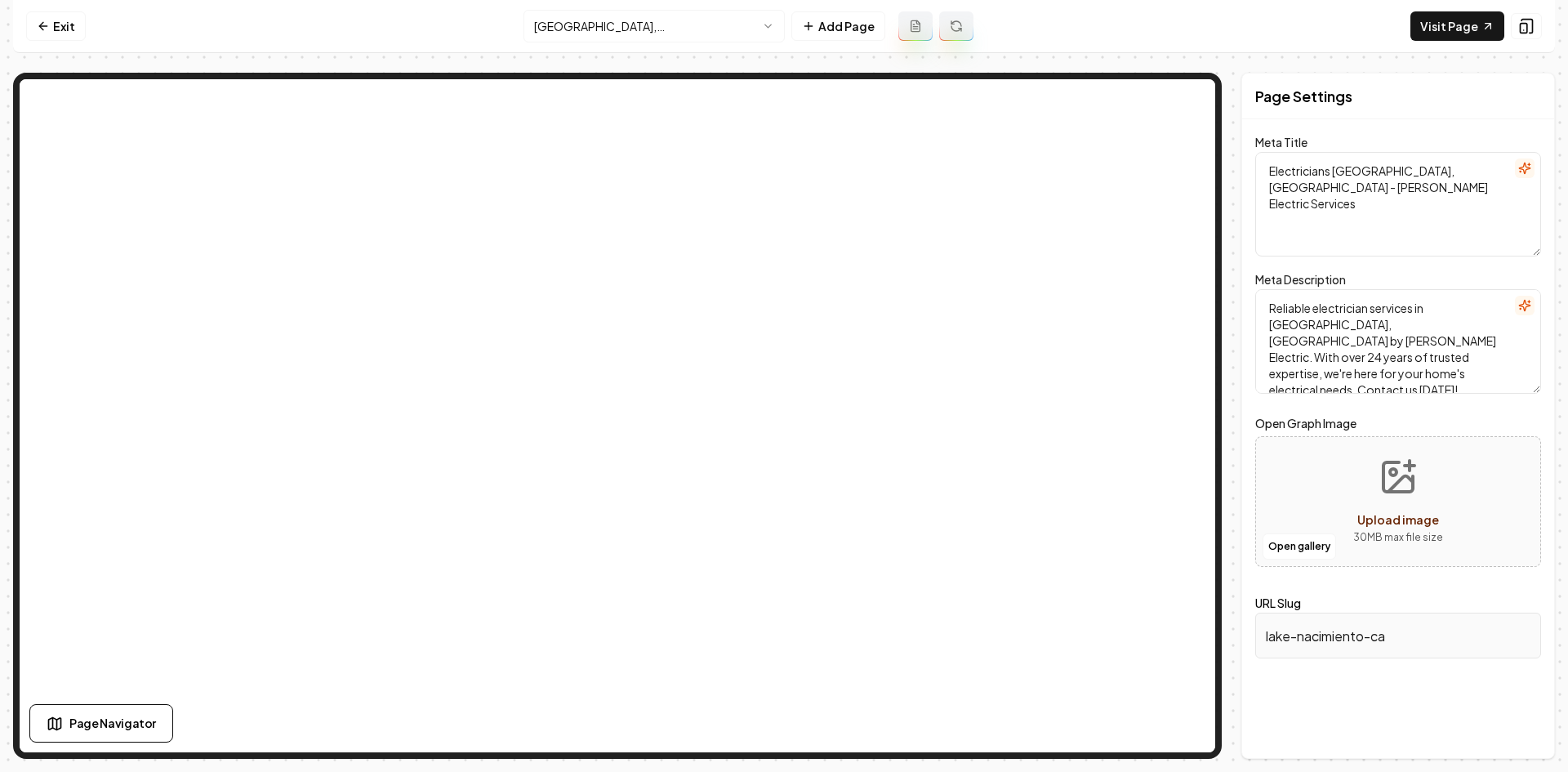
click at [598, 40] on html "Computer Required This feature is only available on a computer. Please switch t…" at bounding box center [784, 386] width 1568 height 772
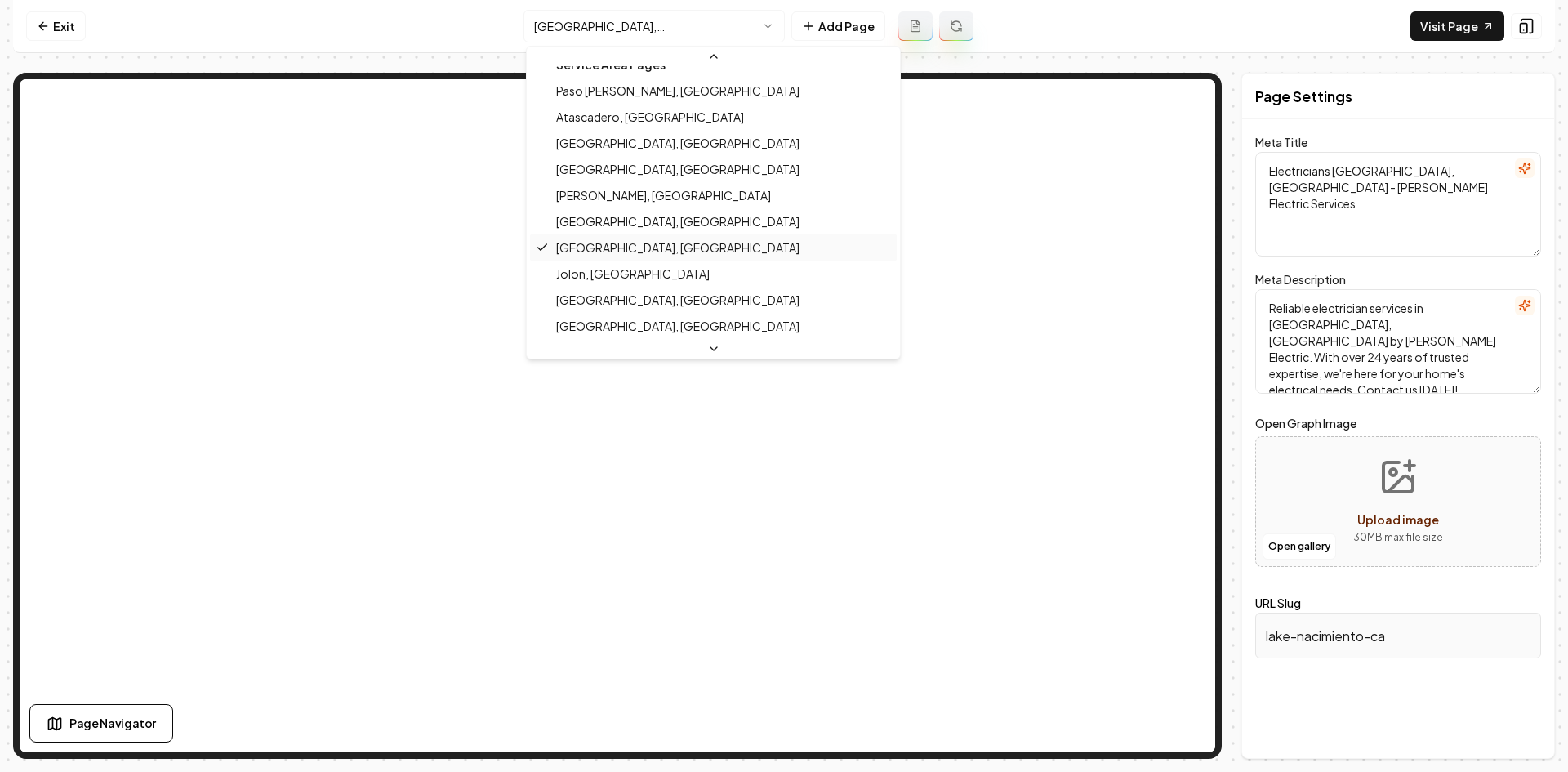
scroll to position [570, 0]
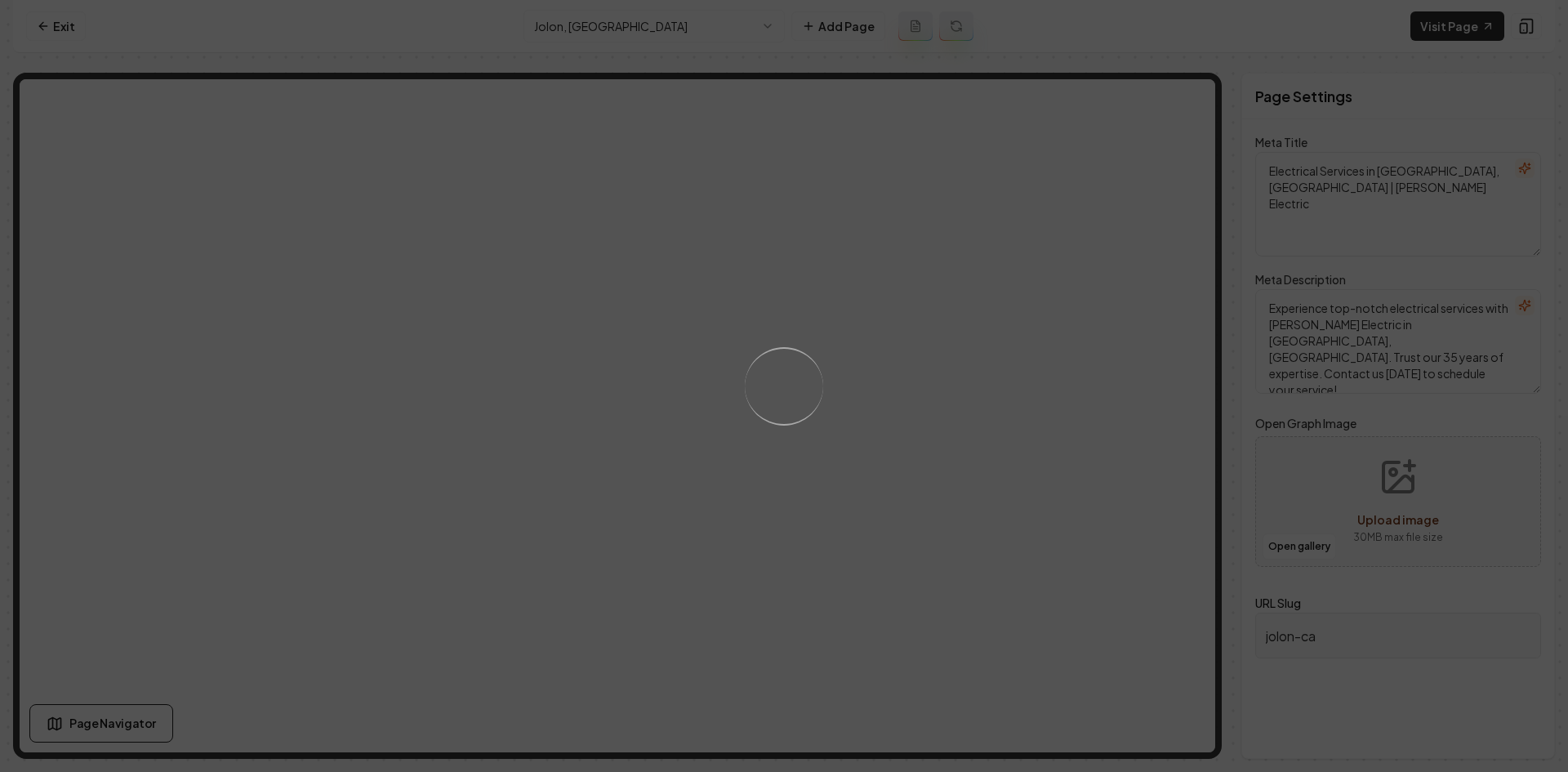
click at [798, 305] on div "Loading..." at bounding box center [784, 386] width 1568 height 772
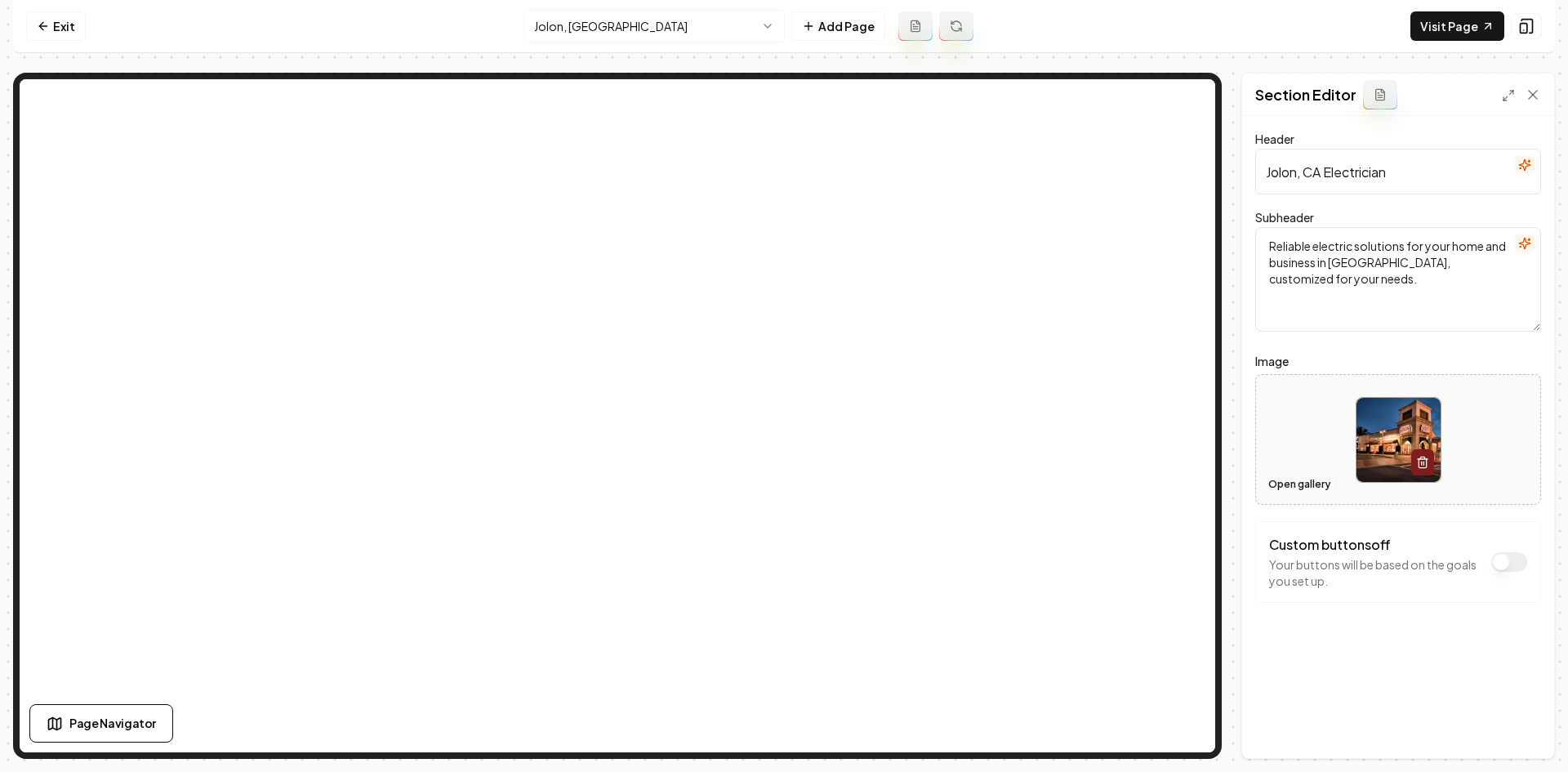
click at [1293, 489] on button "Open gallery" at bounding box center [1299, 485] width 74 height 26
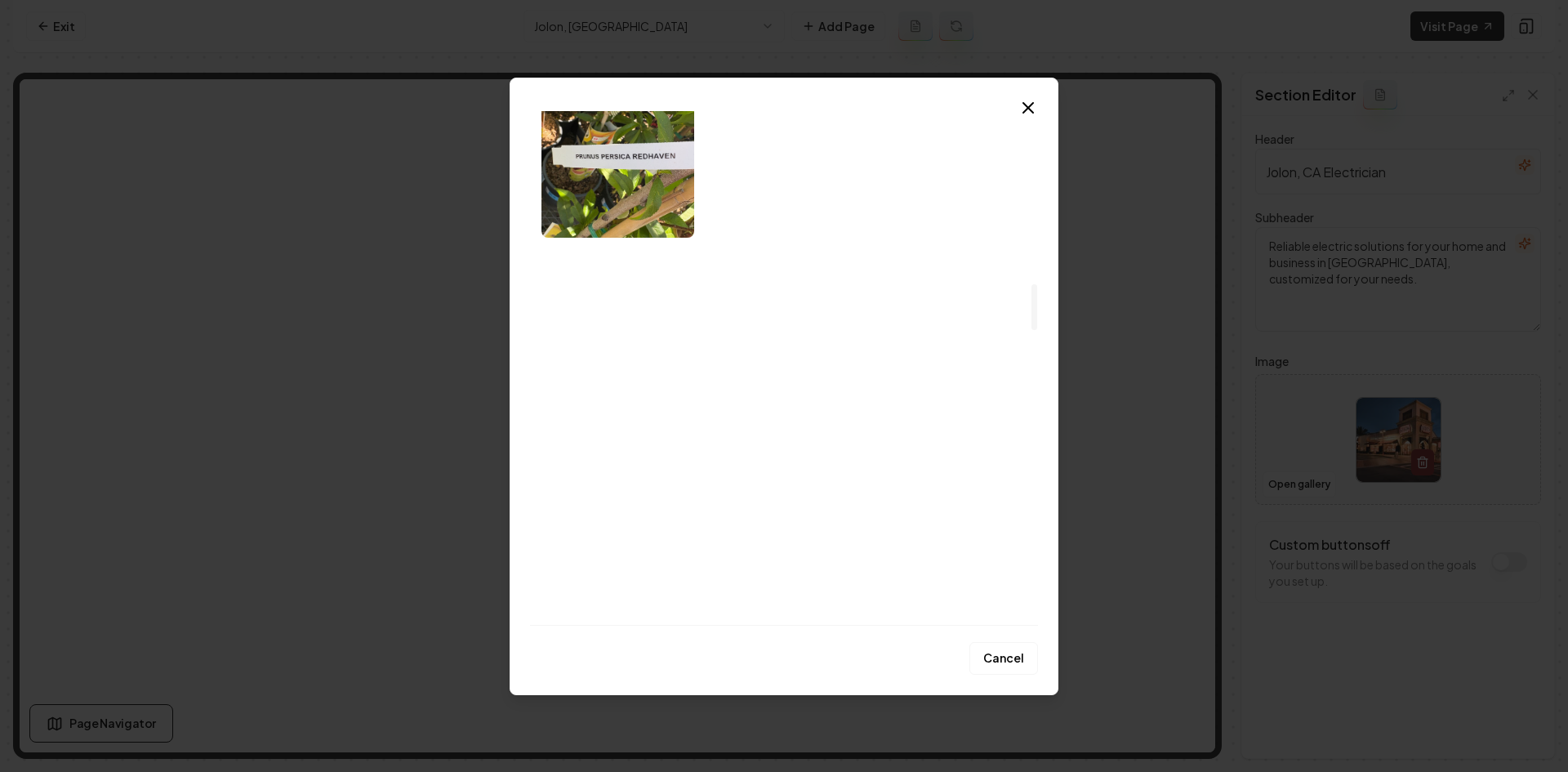
scroll to position [2043, 0]
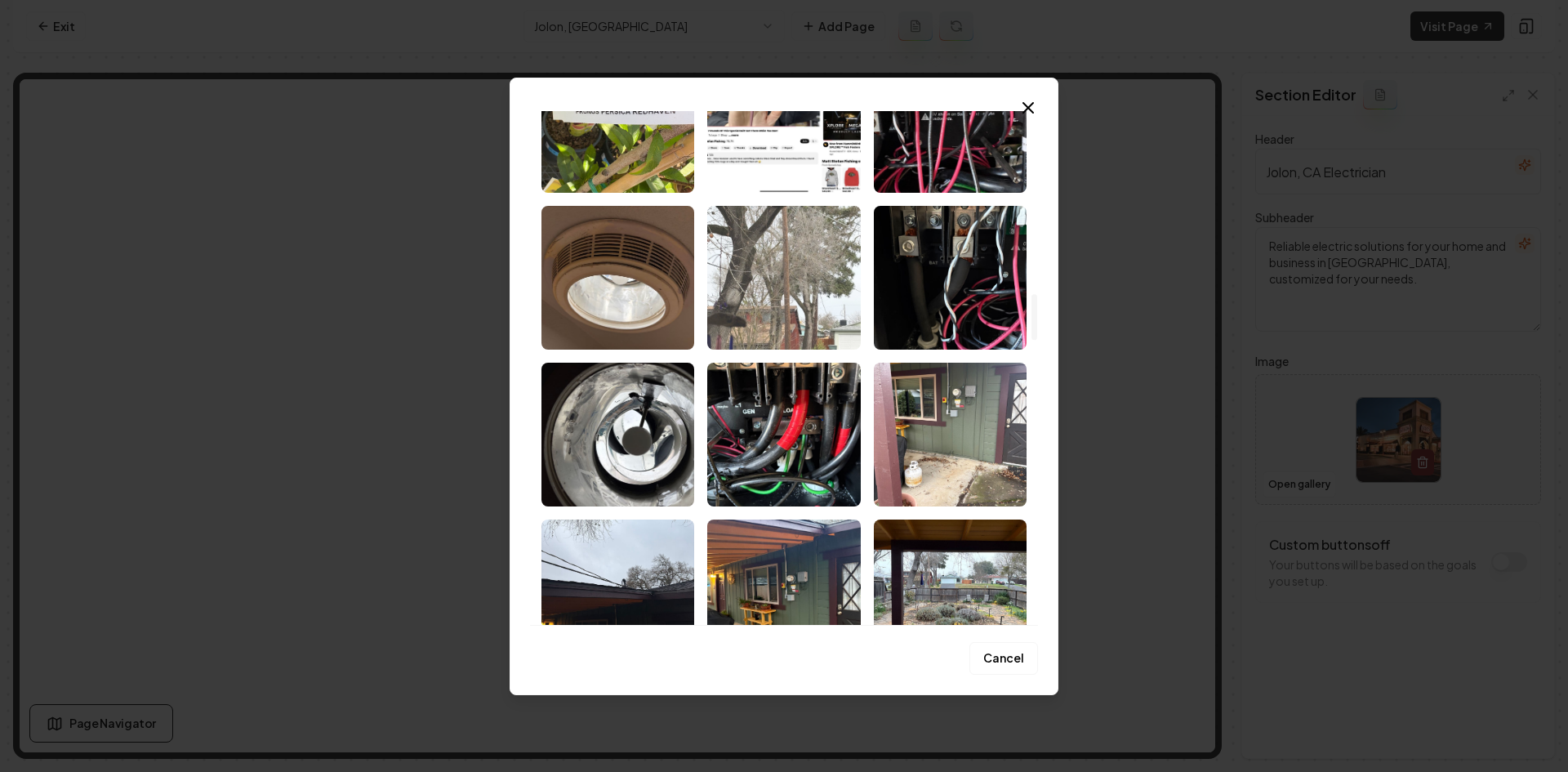
click at [789, 297] on img "Select image image_68c9d60c5c7cd75eb893bece.webp" at bounding box center [784, 278] width 152 height 144
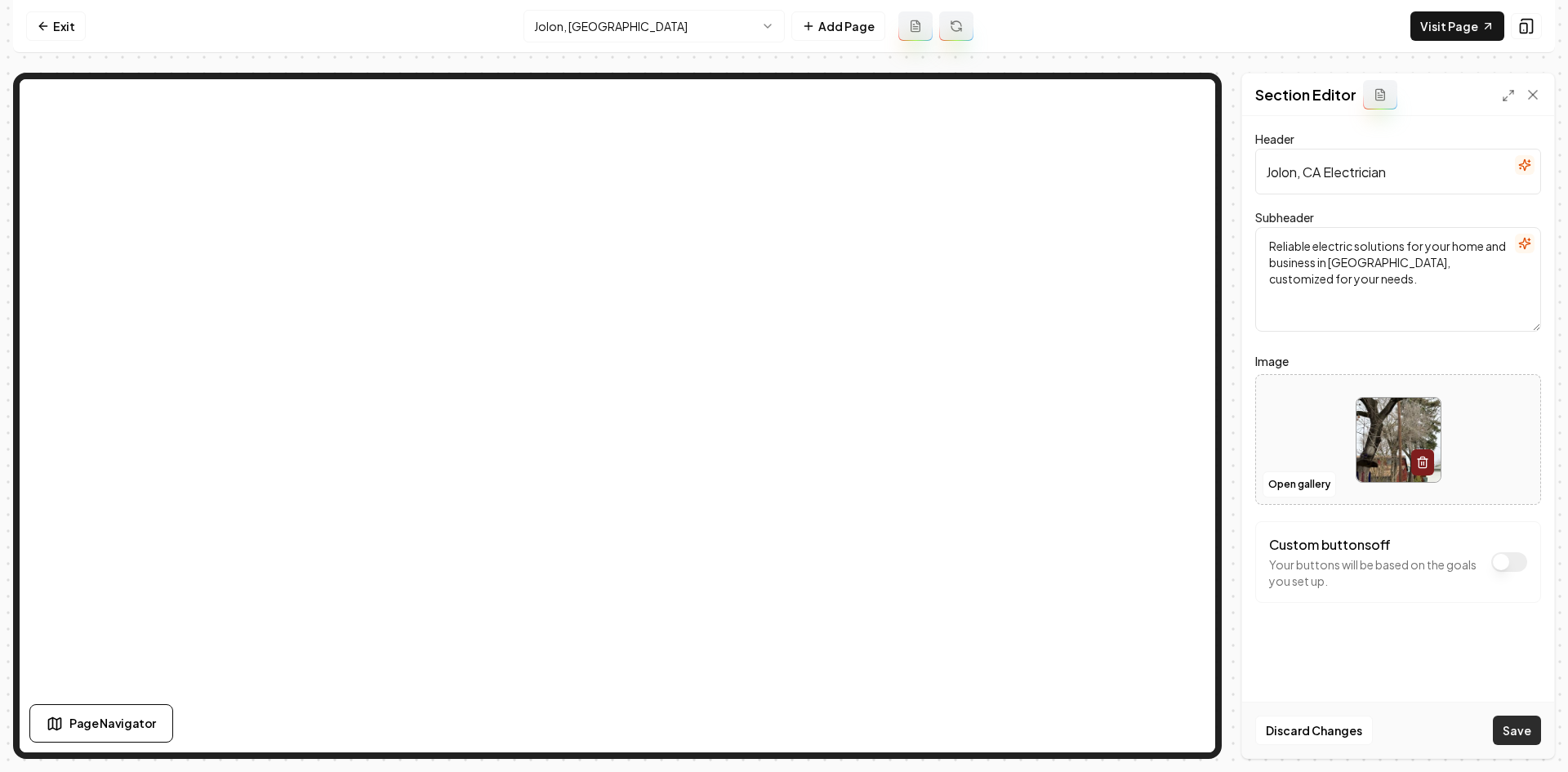
click at [1501, 722] on button "Save" at bounding box center [1517, 730] width 48 height 29
click at [571, 11] on html "Computer Required This feature is only available on a computer. Please switch t…" at bounding box center [784, 386] width 1568 height 772
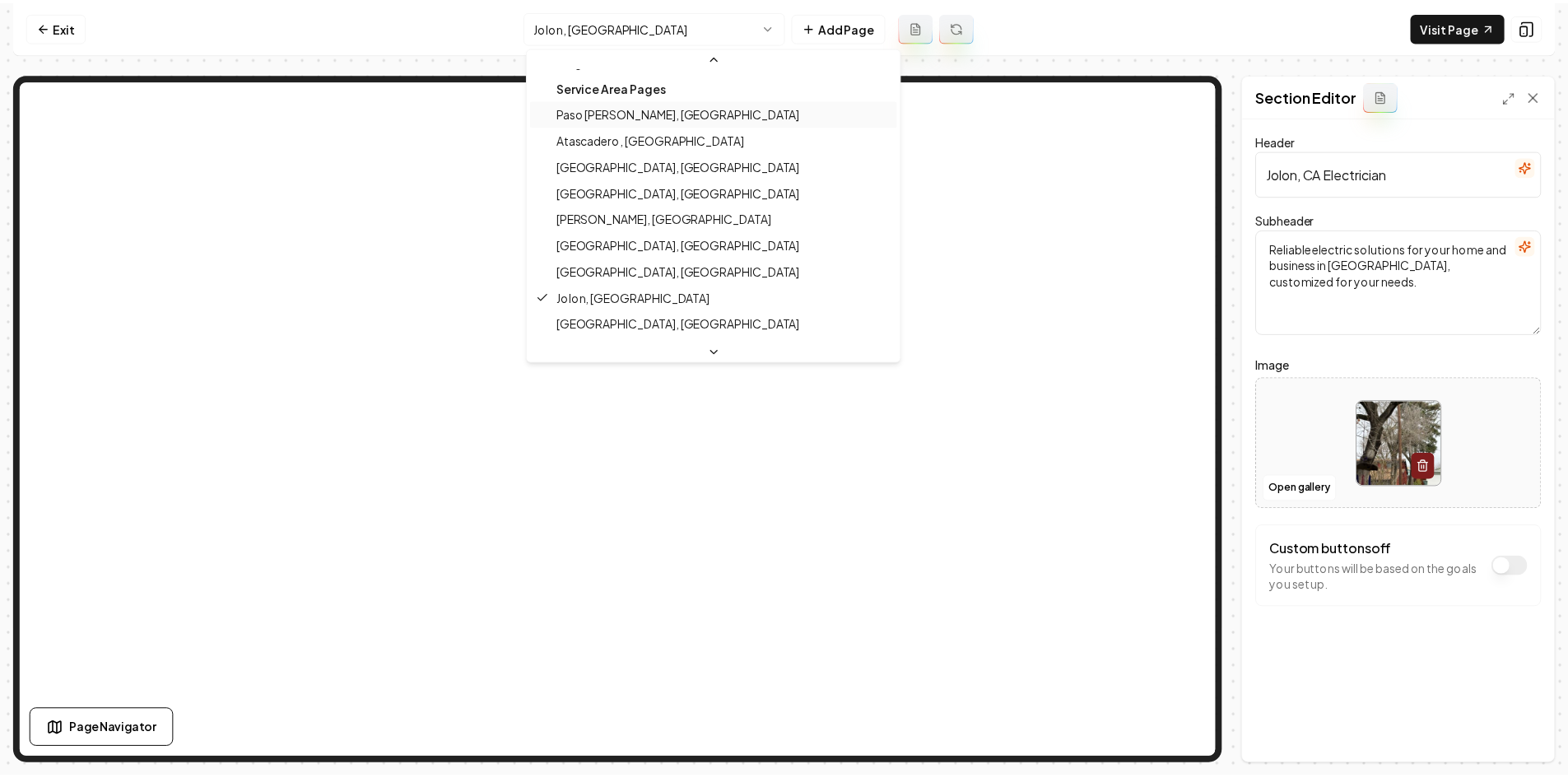
scroll to position [601, 0]
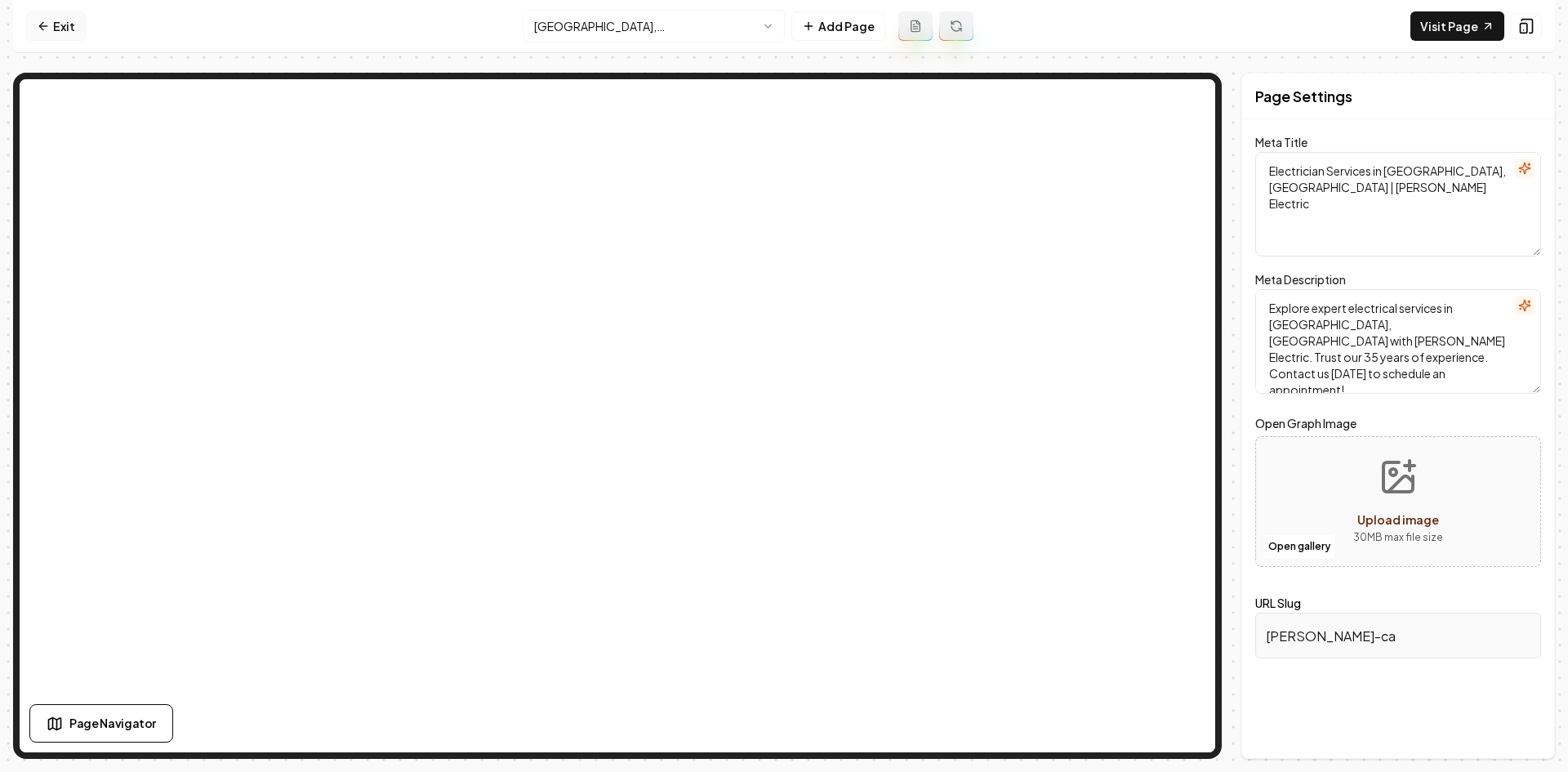
click at [73, 26] on link "Exit" at bounding box center [56, 26] width 59 height 29
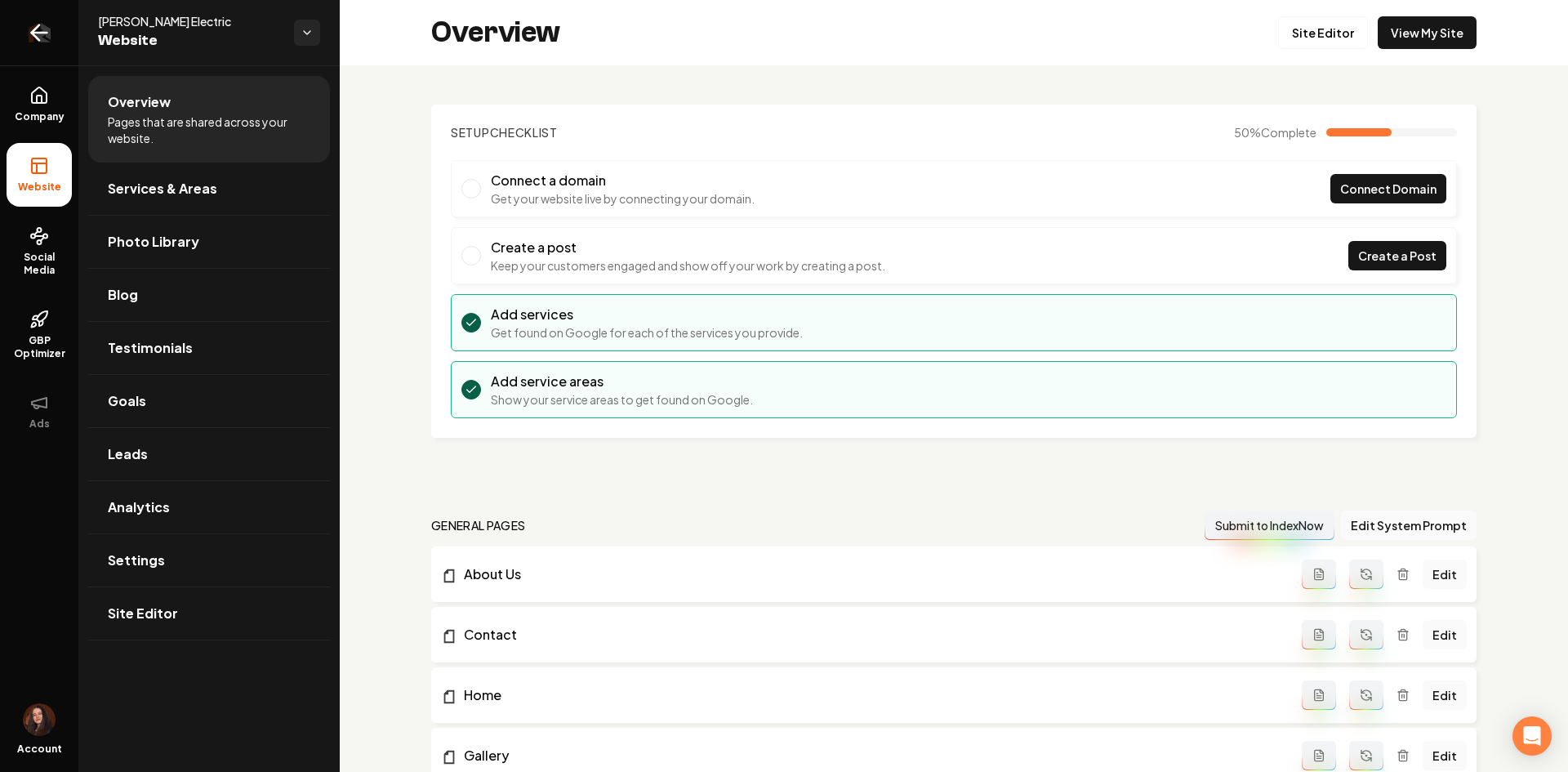
click at [70, 27] on link "Return to dashboard" at bounding box center [39, 33] width 78 height 66
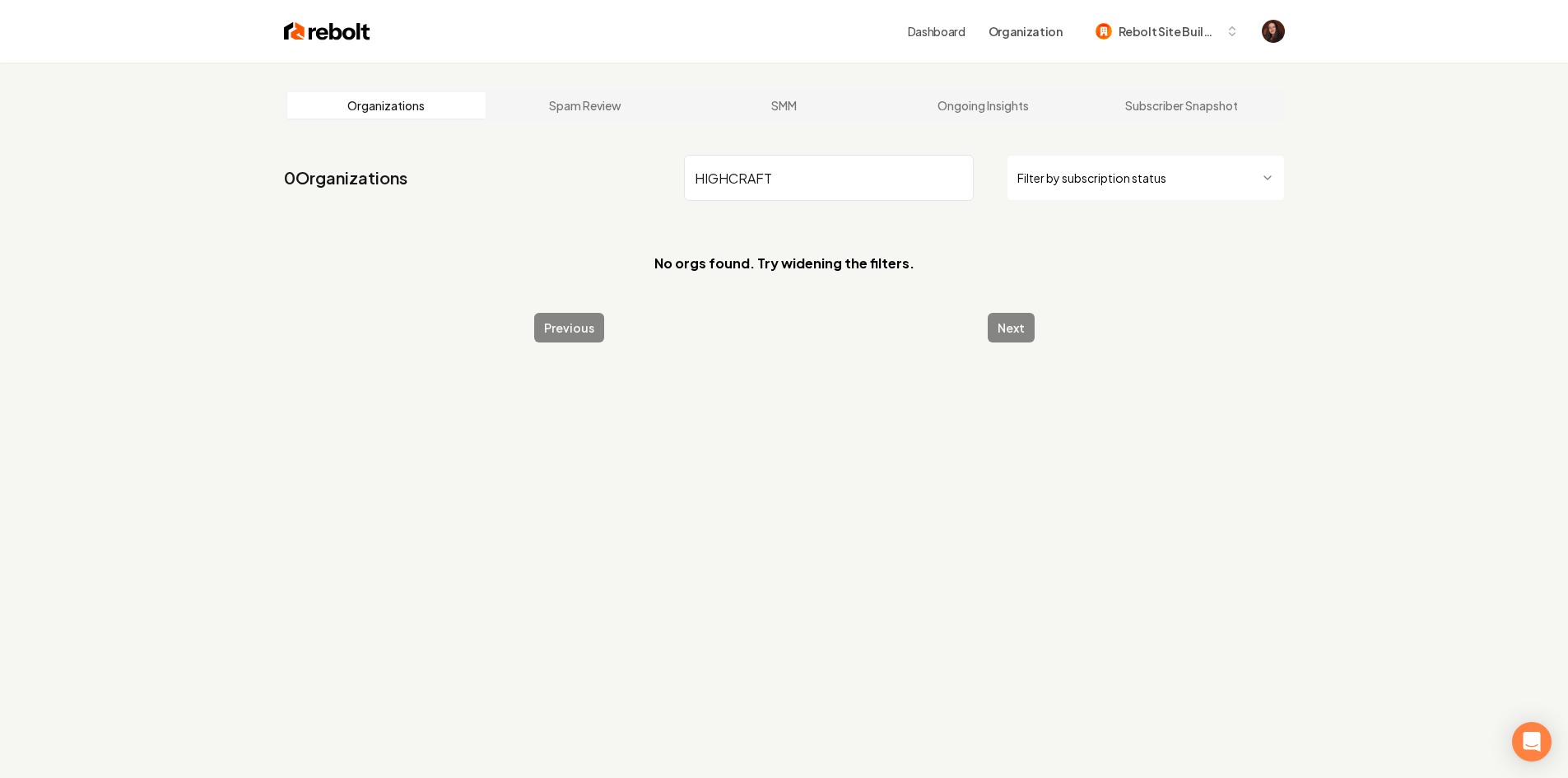
drag, startPoint x: 779, startPoint y: 185, endPoint x: 732, endPoint y: 181, distance: 47.2
click at [732, 181] on input "HIGHCRAFT" at bounding box center [828, 177] width 290 height 46
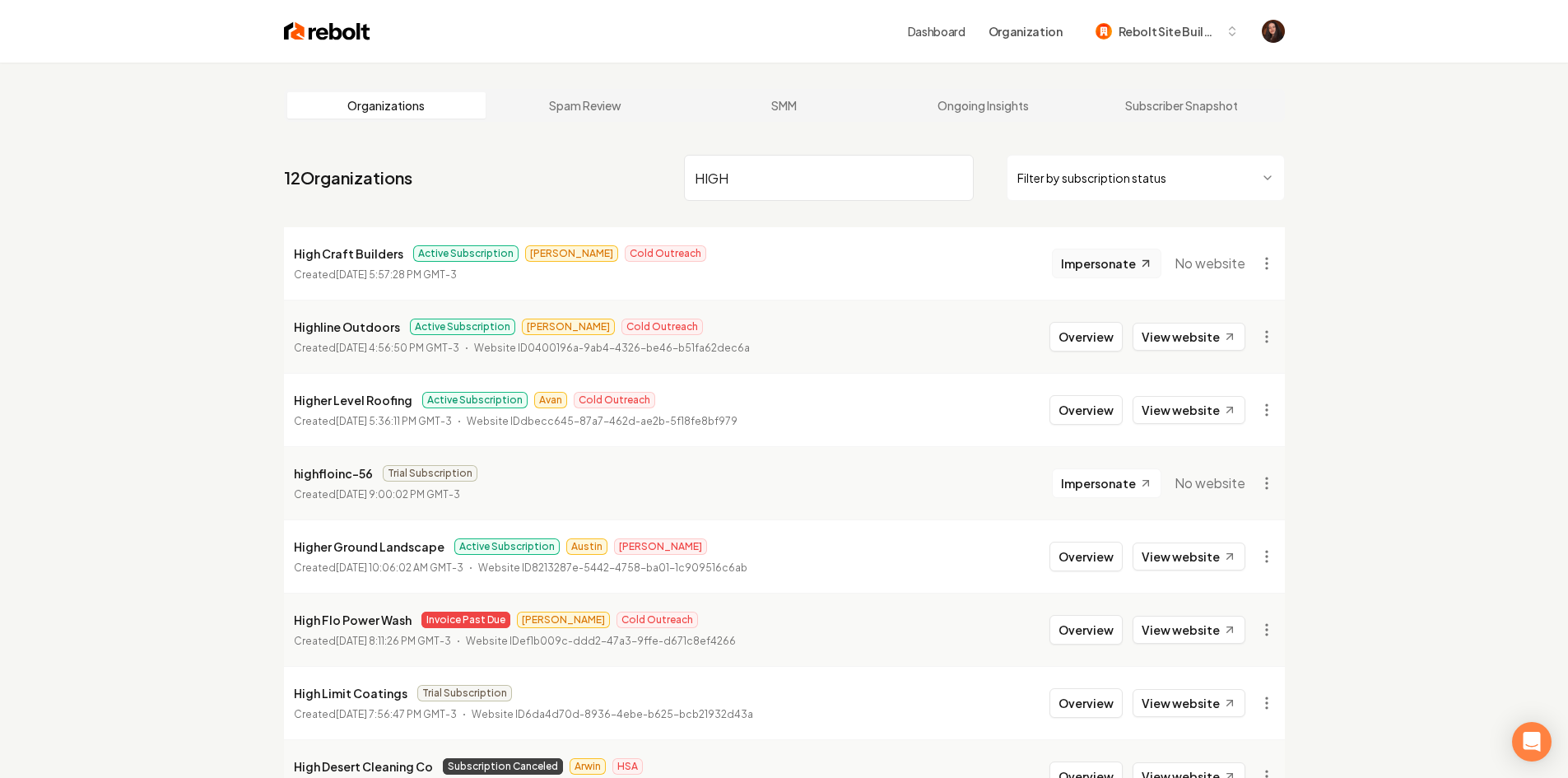
type input "HIGH"
click at [1097, 264] on span "Impersonate" at bounding box center [1097, 264] width 74 height 17
